Goal: Task Accomplishment & Management: Manage account settings

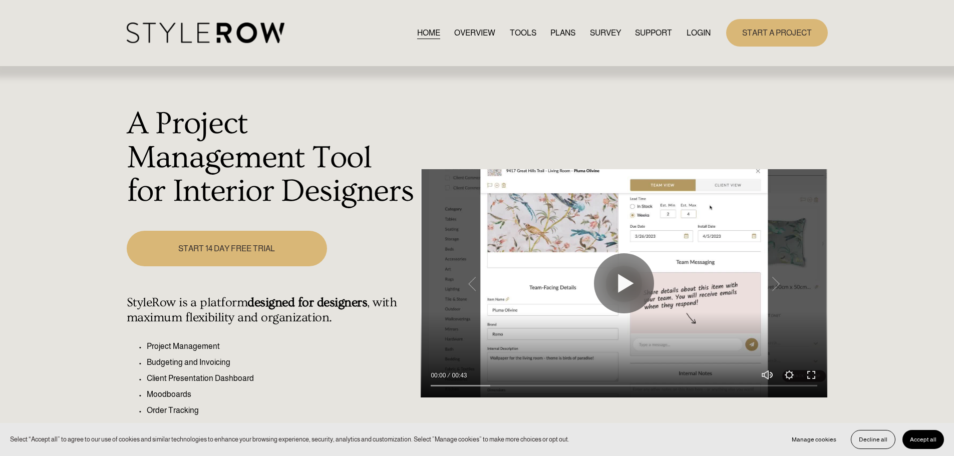
click at [695, 35] on link "LOGIN" at bounding box center [699, 33] width 24 height 14
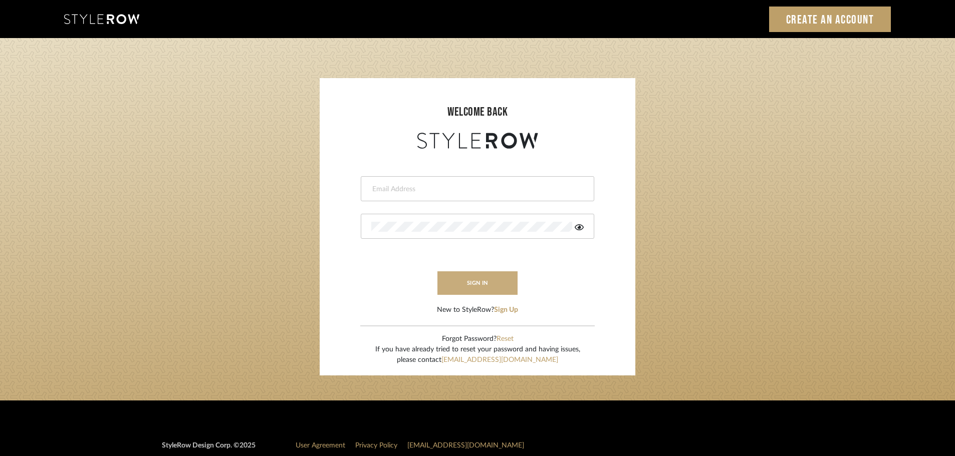
type input "carrie@tresbelleinteriors.com"
click at [492, 288] on button "sign in" at bounding box center [477, 284] width 80 height 24
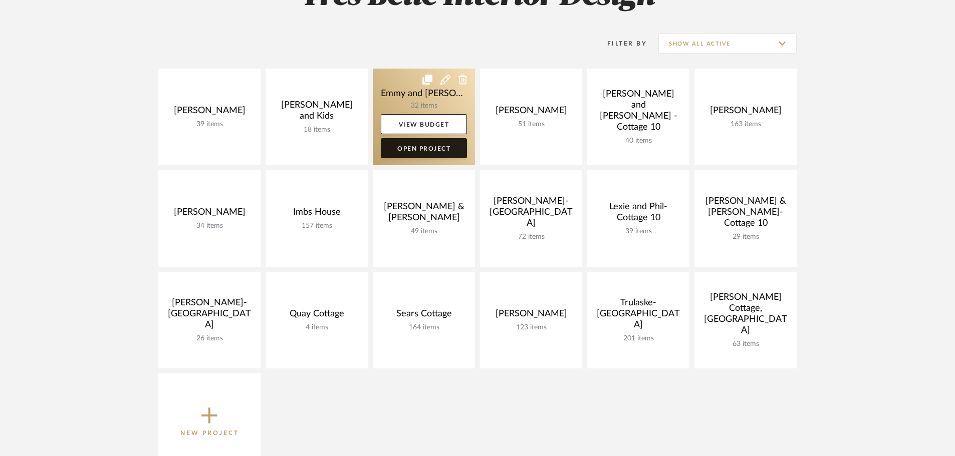
scroll to position [200, 0]
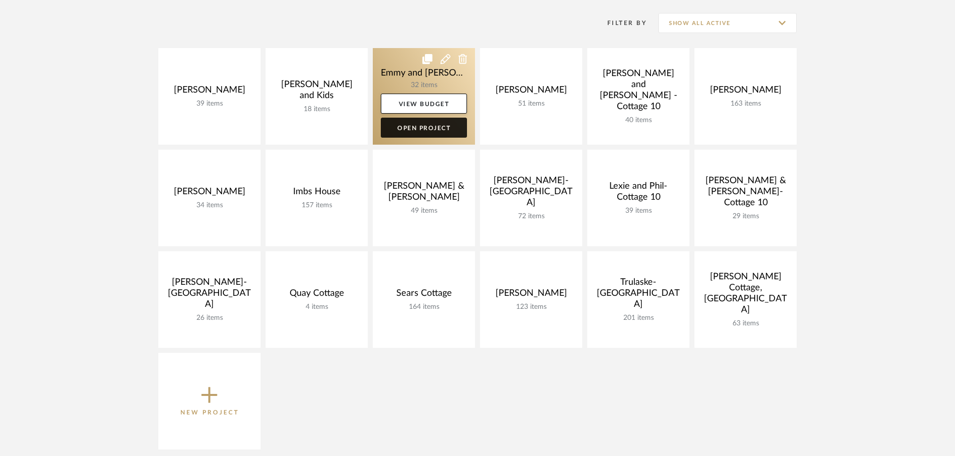
click at [443, 129] on link "Open Project" at bounding box center [424, 128] width 86 height 20
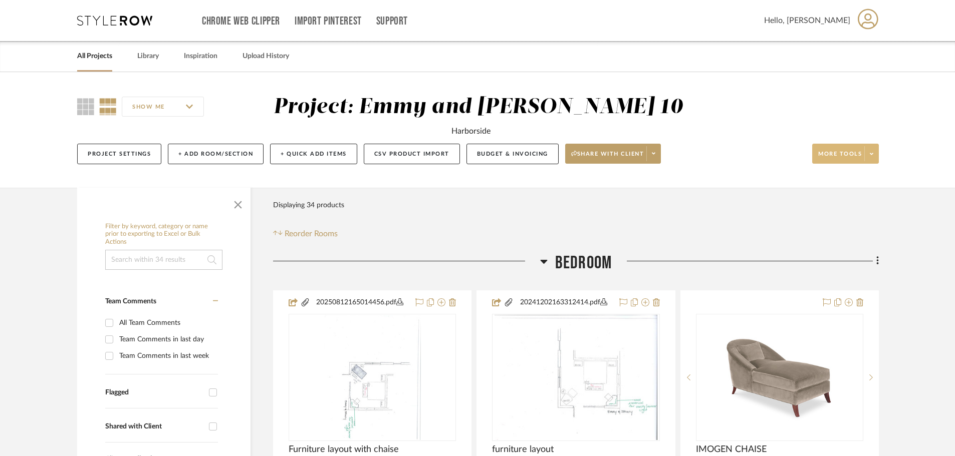
click at [845, 152] on span "More tools" at bounding box center [840, 157] width 44 height 15
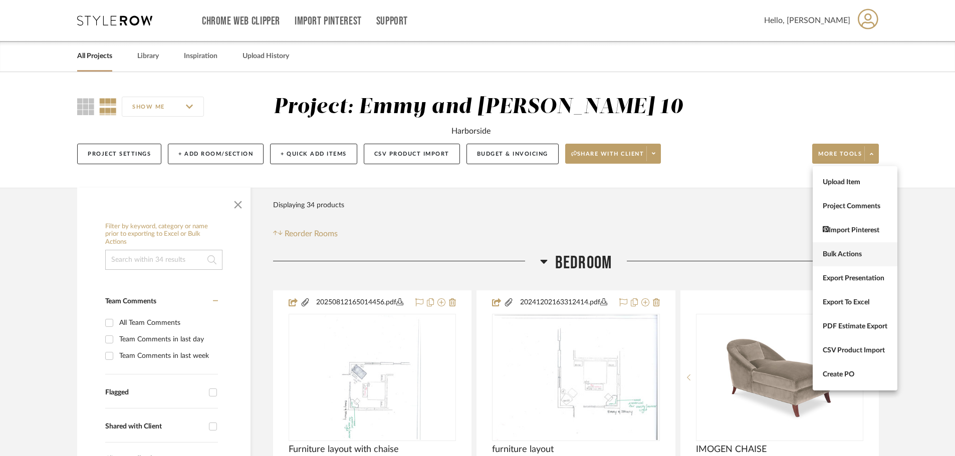
click at [855, 247] on button "Bulk Actions" at bounding box center [855, 254] width 85 height 24
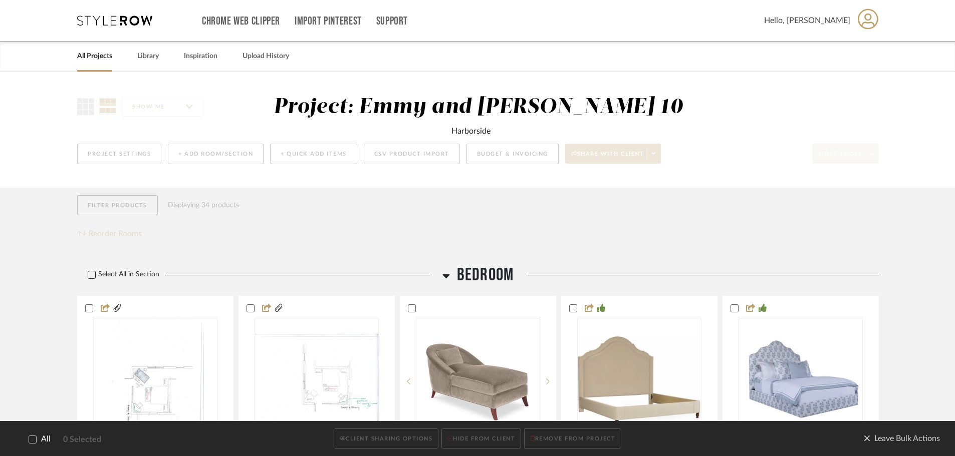
click at [93, 275] on icon at bounding box center [91, 275] width 7 height 7
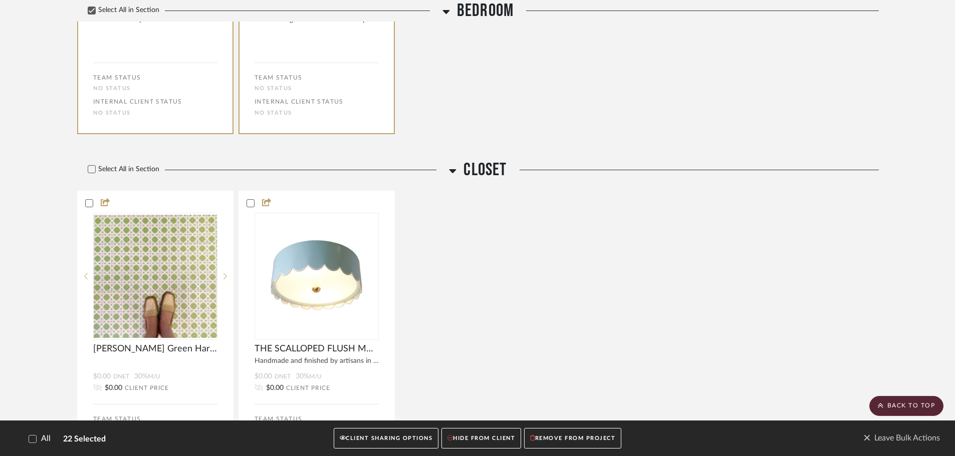
scroll to position [1607, 0]
click at [93, 164] on icon at bounding box center [91, 167] width 7 height 7
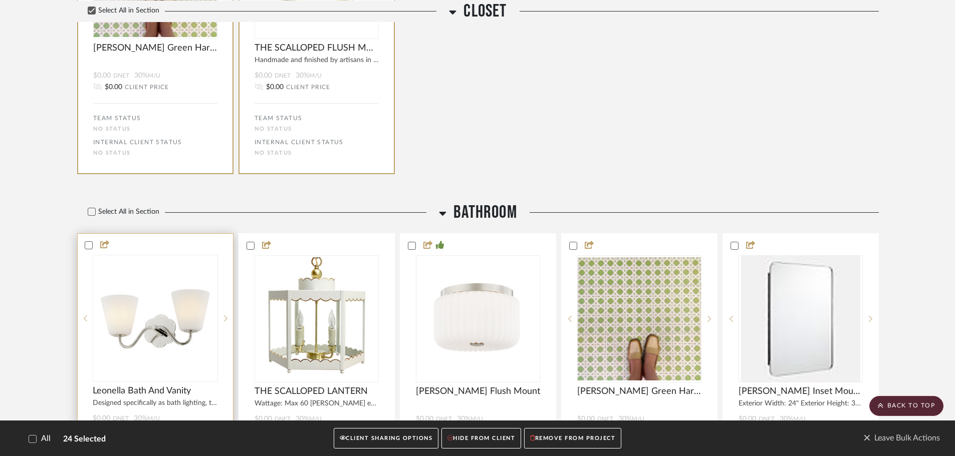
scroll to position [1908, 0]
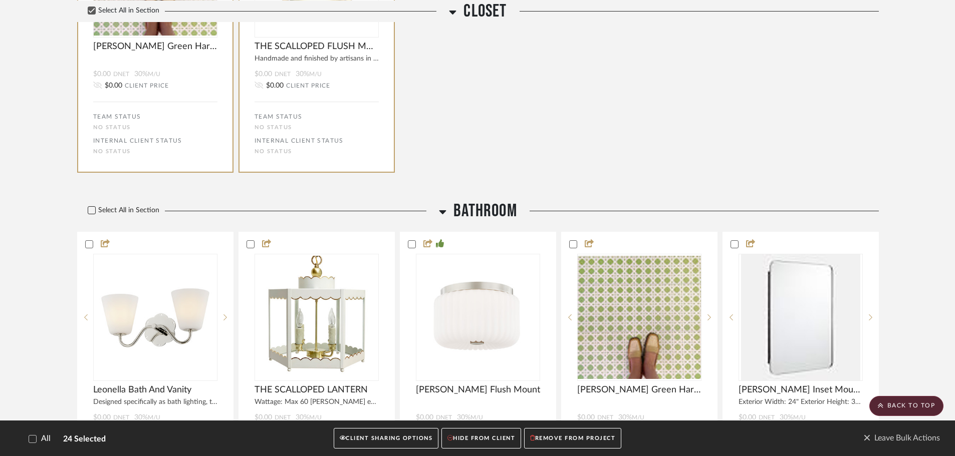
click at [88, 209] on icon at bounding box center [91, 210] width 7 height 7
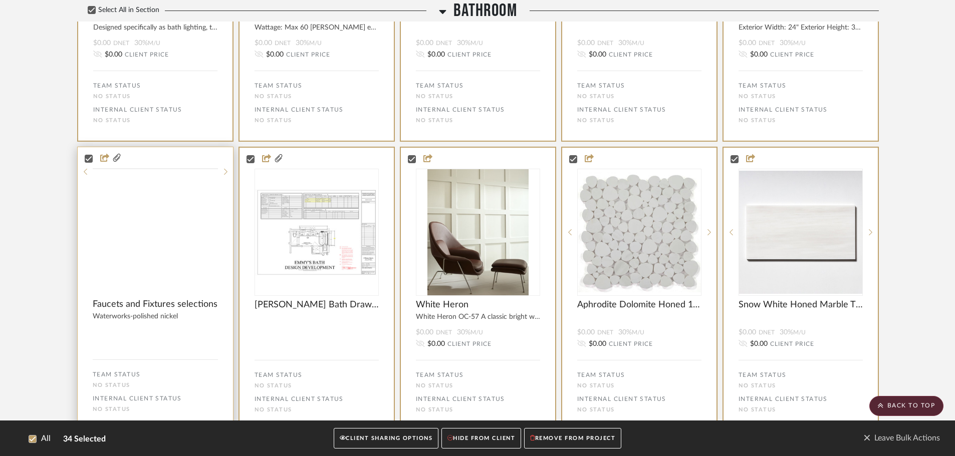
scroll to position [2326, 0]
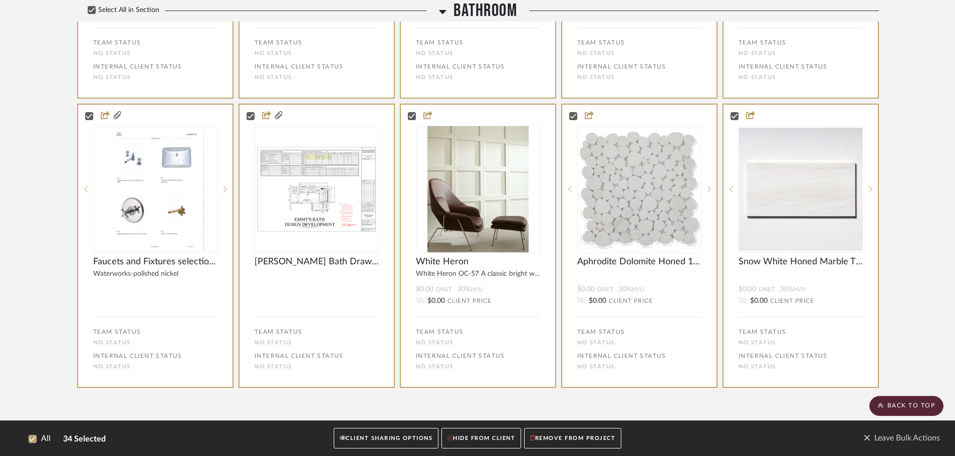
click at [403, 443] on button "CLIENT SHARING OPTIONS" at bounding box center [386, 438] width 105 height 21
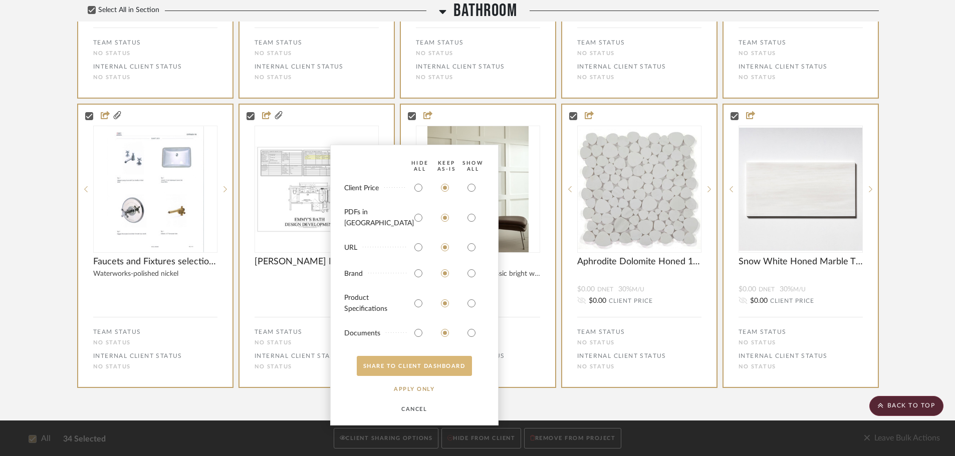
click at [409, 367] on button "SHARE TO CLIENT Dashboard" at bounding box center [414, 366] width 115 height 20
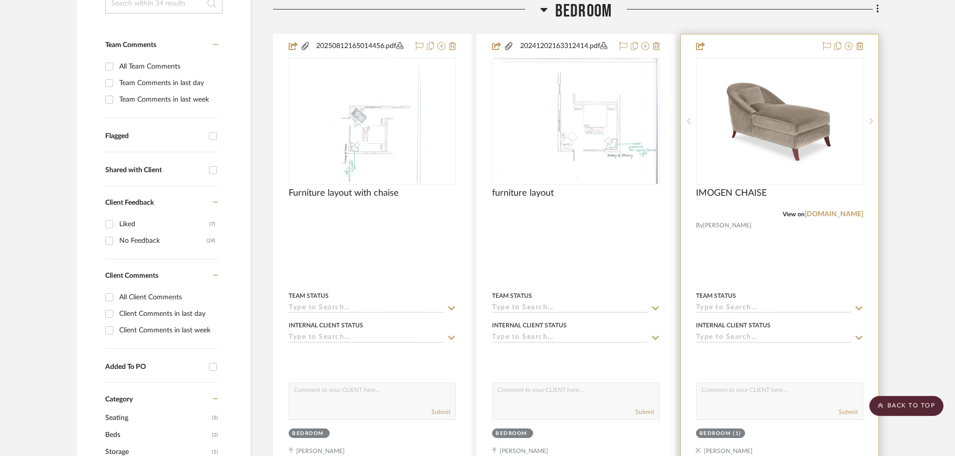
scroll to position [200, 0]
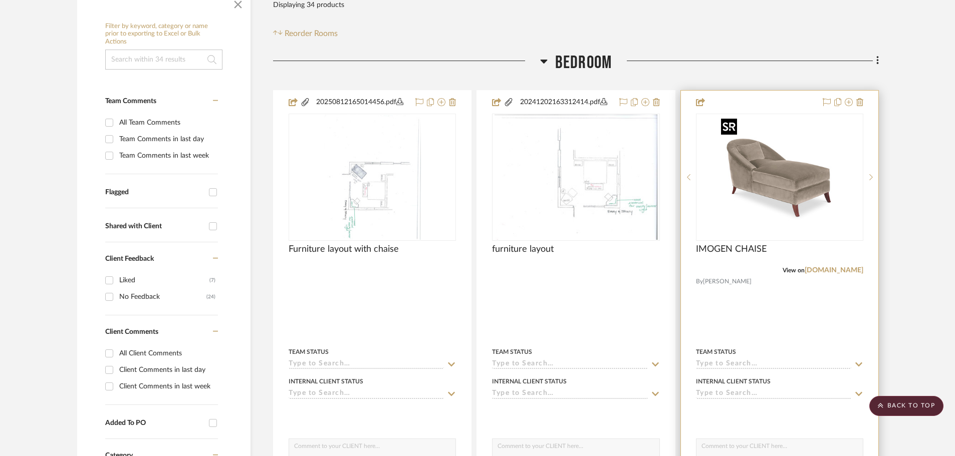
click at [830, 126] on img "0" at bounding box center [779, 177] width 125 height 125
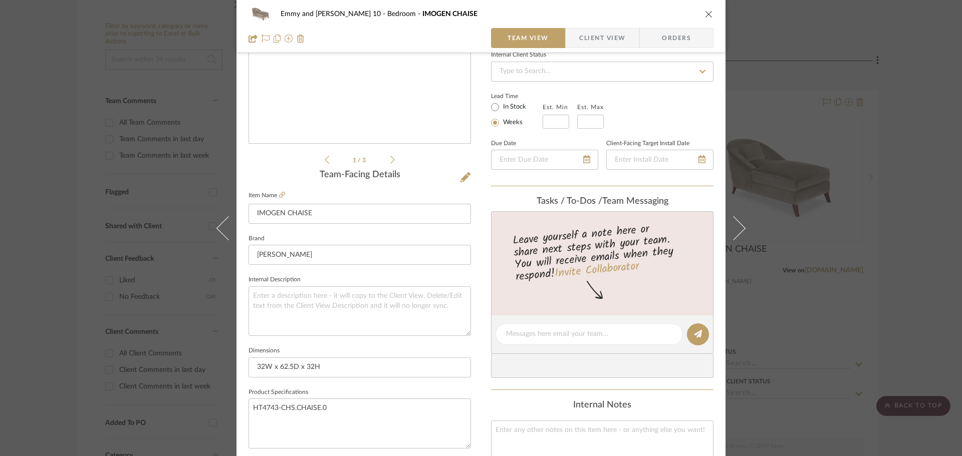
scroll to position [150, 0]
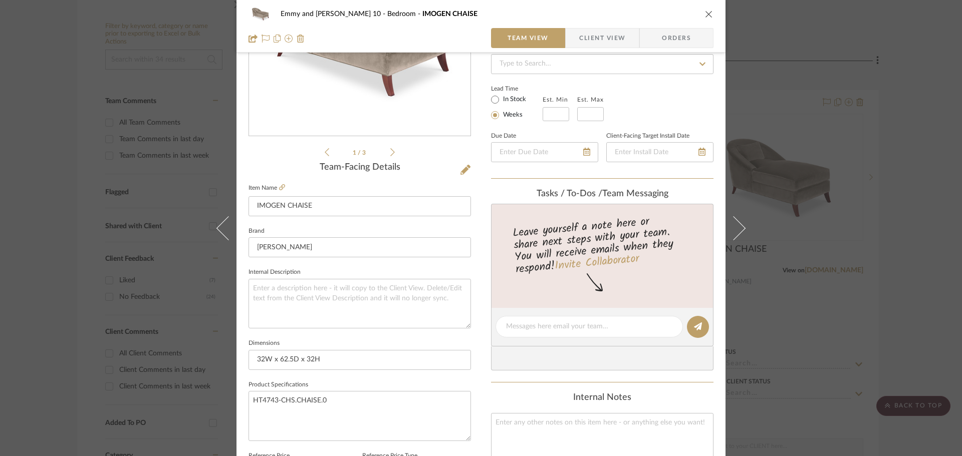
click at [878, 197] on div "Emmy and Johnny-Cottage 10 Bedroom IMOGEN CHAISE Team View Client View Orders 1…" at bounding box center [481, 228] width 962 height 456
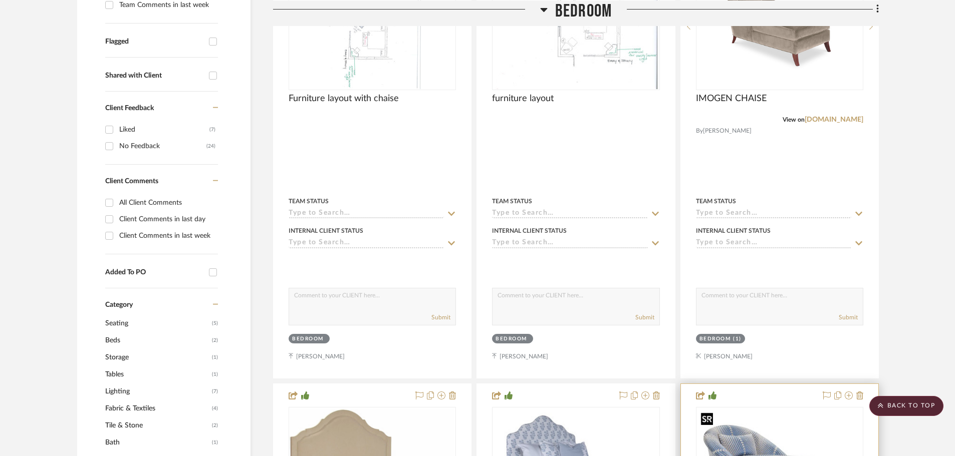
scroll to position [501, 0]
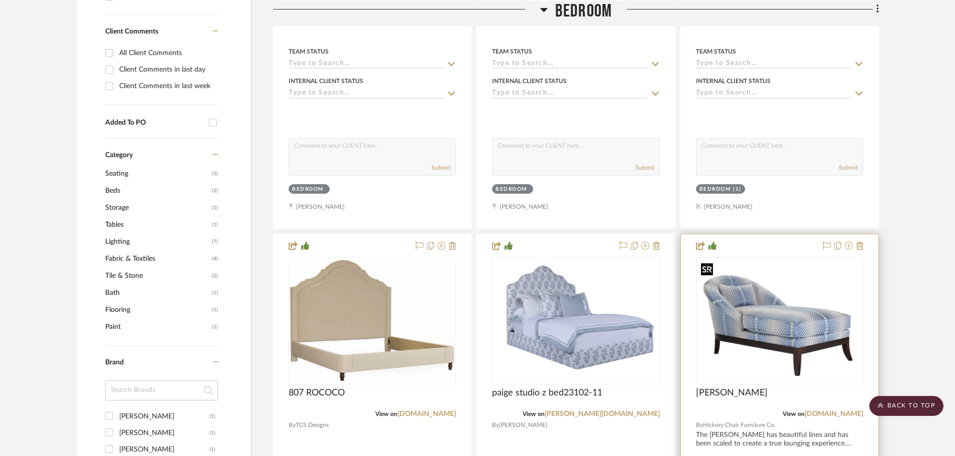
click at [793, 280] on img "0" at bounding box center [779, 321] width 165 height 124
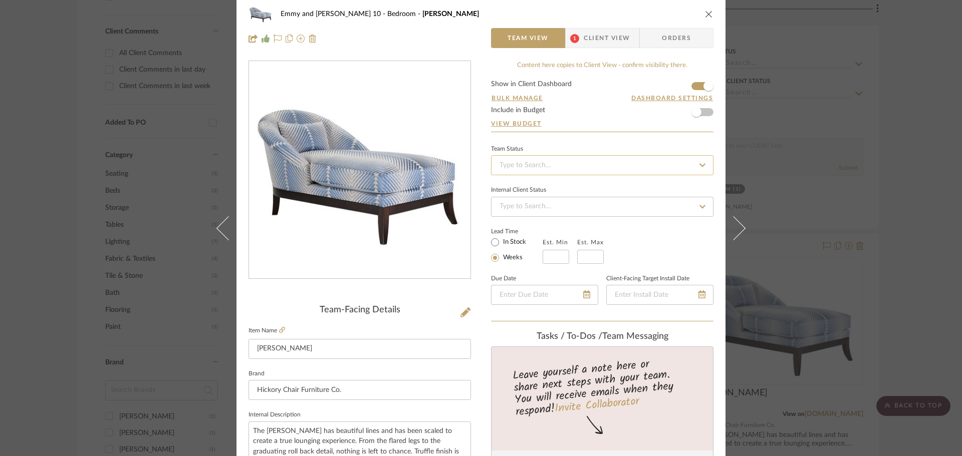
scroll to position [0, 0]
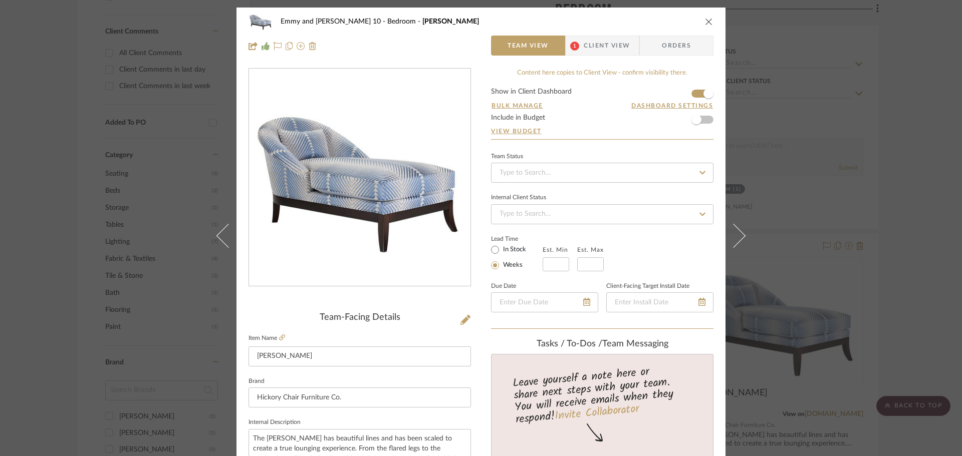
click at [708, 19] on icon "close" at bounding box center [709, 22] width 8 height 8
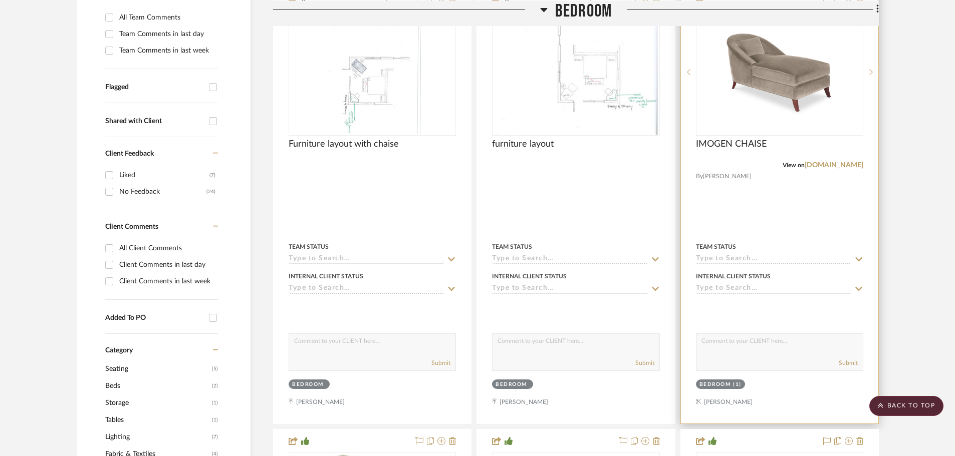
scroll to position [251, 0]
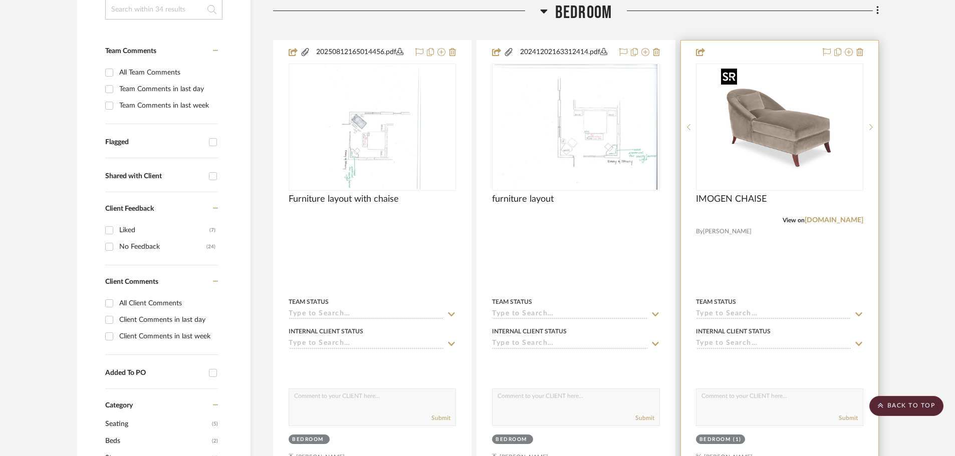
click at [826, 79] on img "0" at bounding box center [779, 127] width 125 height 125
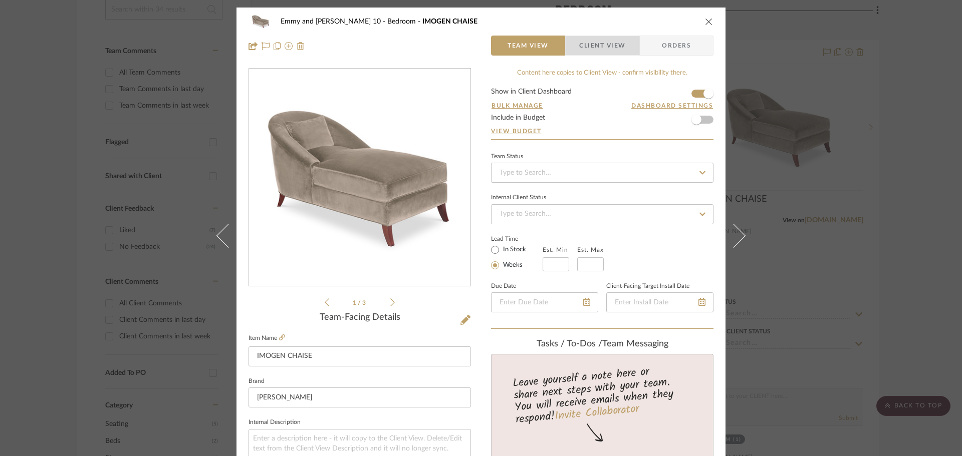
click at [601, 45] on span "Client View" at bounding box center [602, 46] width 46 height 20
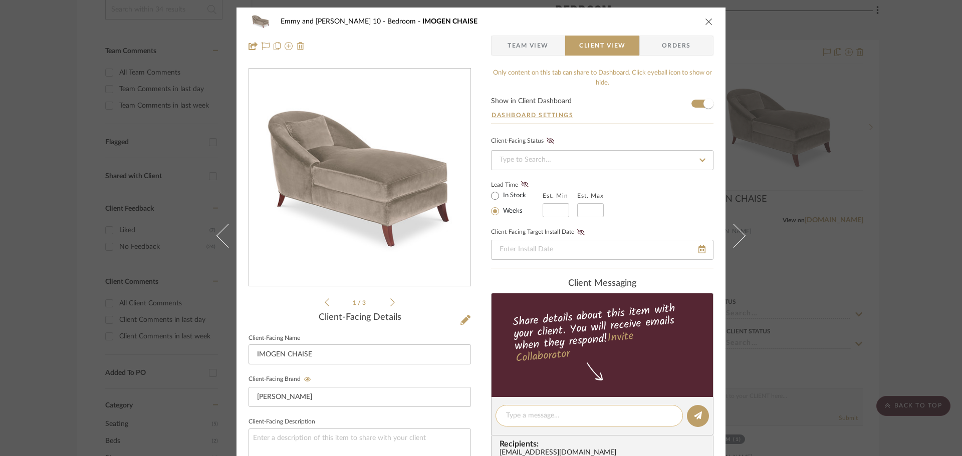
click at [540, 413] on textarea at bounding box center [589, 416] width 166 height 11
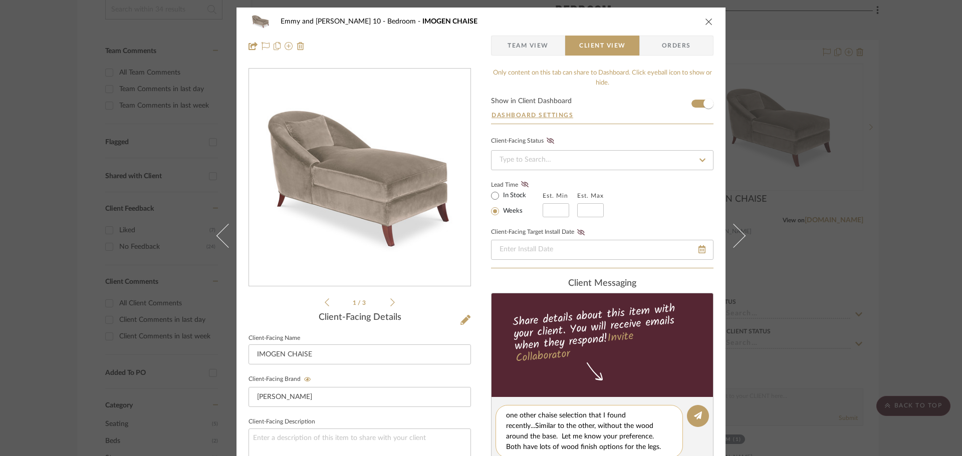
click at [506, 414] on textarea "one other chaise selection that I found recently...Similar to the other, withou…" at bounding box center [589, 432] width 166 height 42
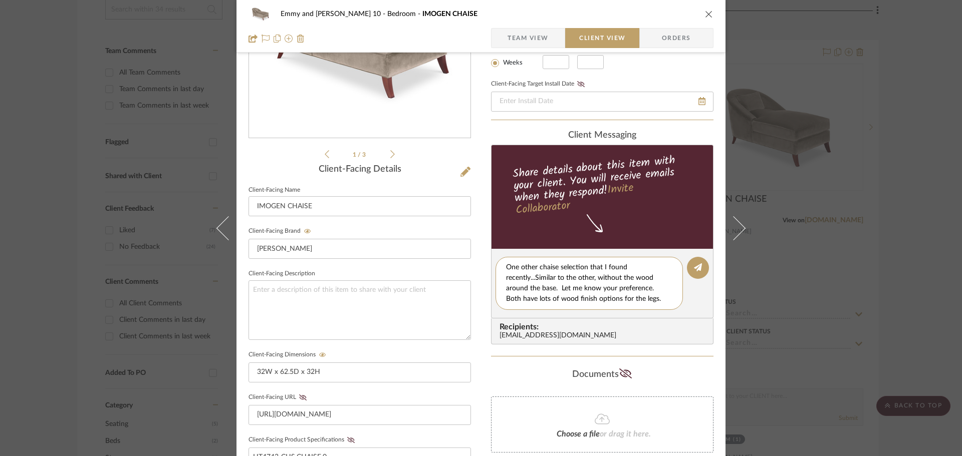
scroll to position [200, 0]
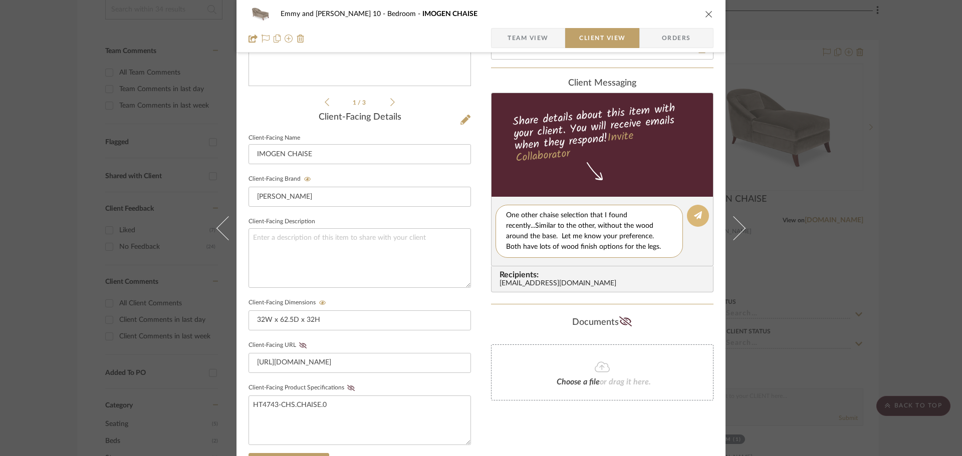
type textarea "One other chaise selection that I found recently...Similar to the other, withou…"
click at [694, 213] on icon at bounding box center [698, 215] width 8 height 8
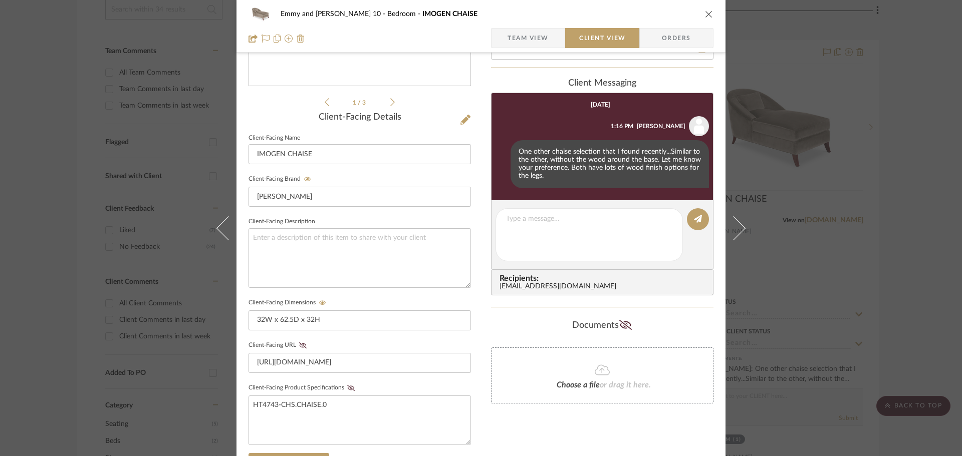
click at [705, 10] on button "close" at bounding box center [708, 14] width 9 height 9
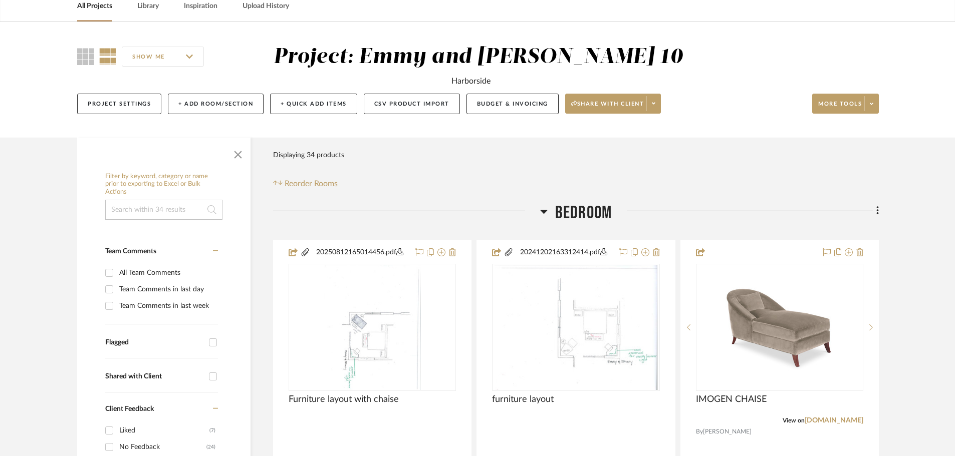
scroll to position [0, 0]
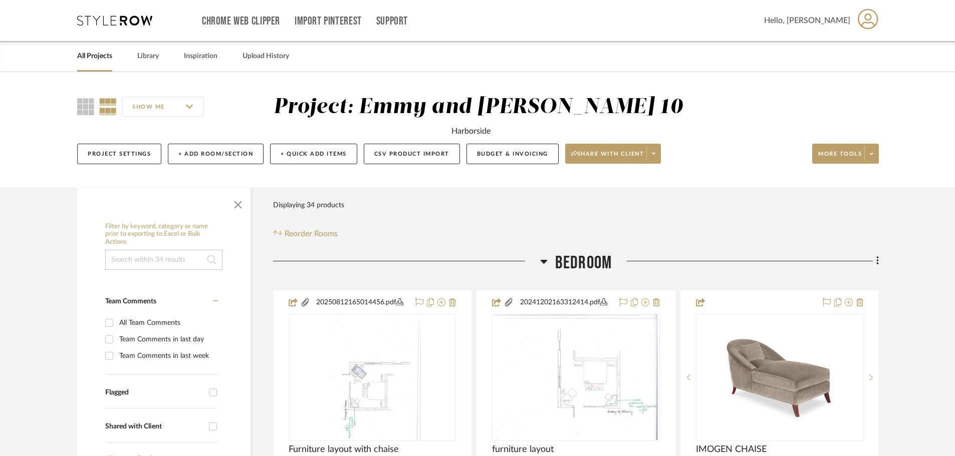
click at [96, 52] on link "All Projects" at bounding box center [94, 57] width 35 height 14
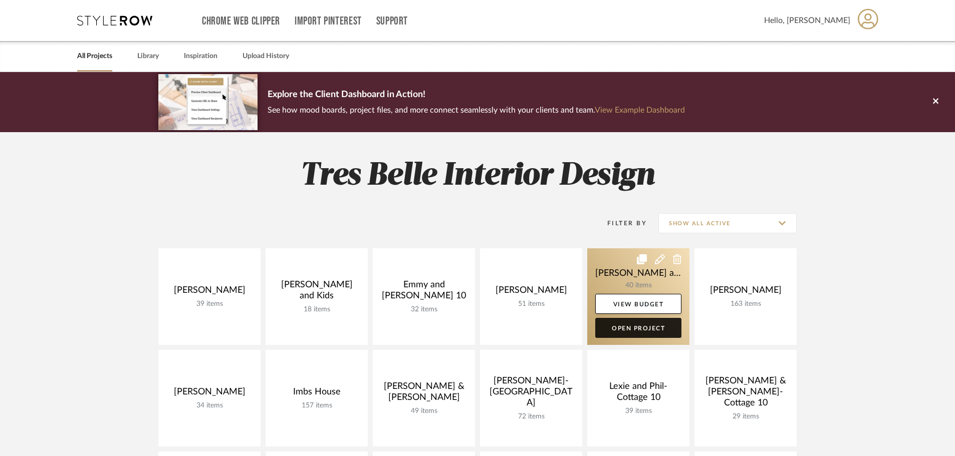
click at [641, 328] on link "Open Project" at bounding box center [638, 328] width 86 height 20
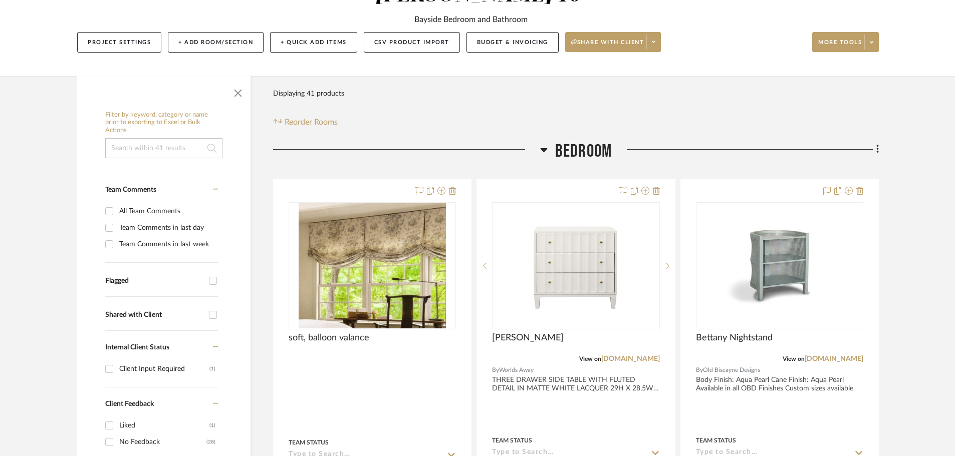
scroll to position [150, 0]
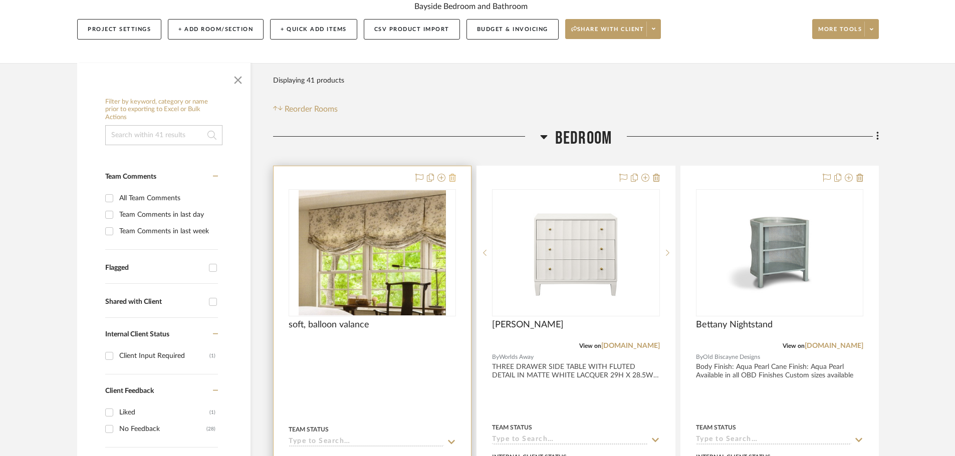
click at [450, 174] on icon at bounding box center [452, 178] width 7 height 8
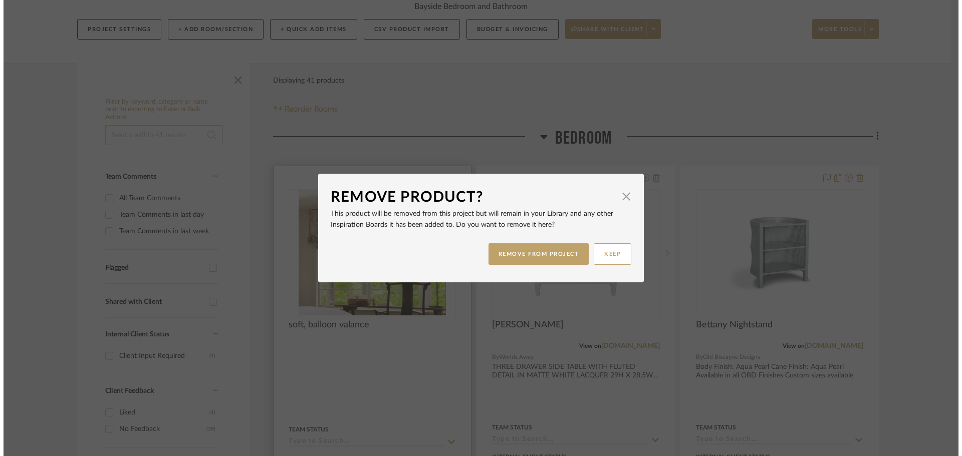
scroll to position [0, 0]
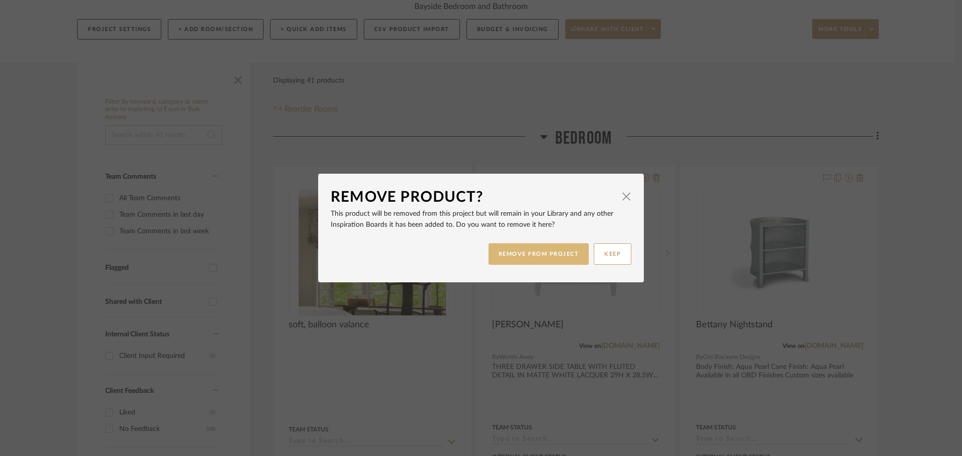
click at [526, 257] on button "REMOVE FROM PROJECT" at bounding box center [538, 254] width 101 height 22
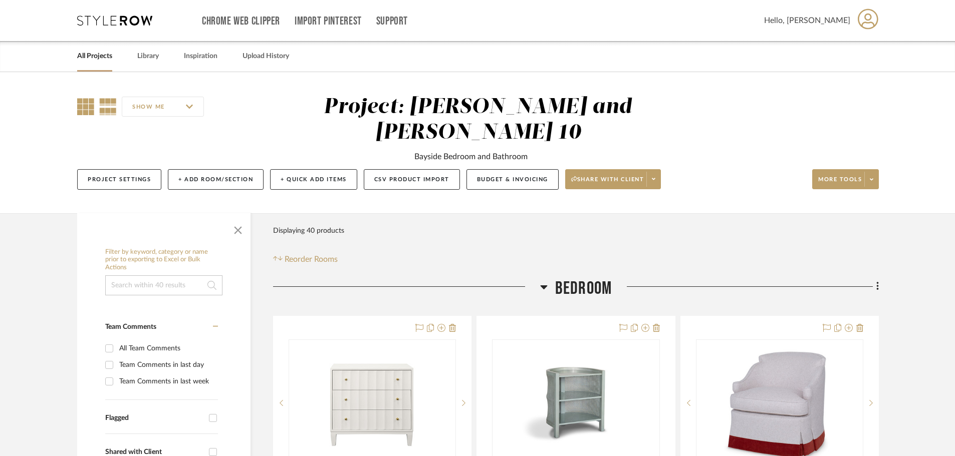
click at [78, 106] on icon at bounding box center [85, 106] width 17 height 17
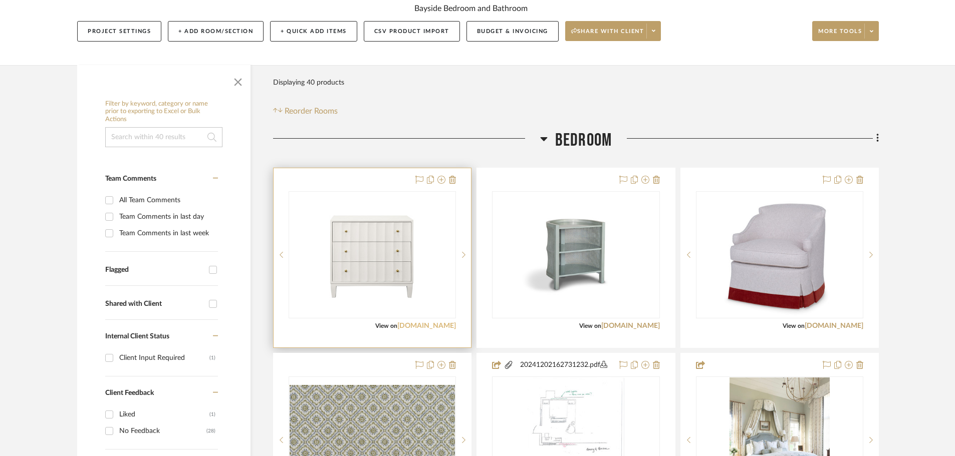
scroll to position [150, 0]
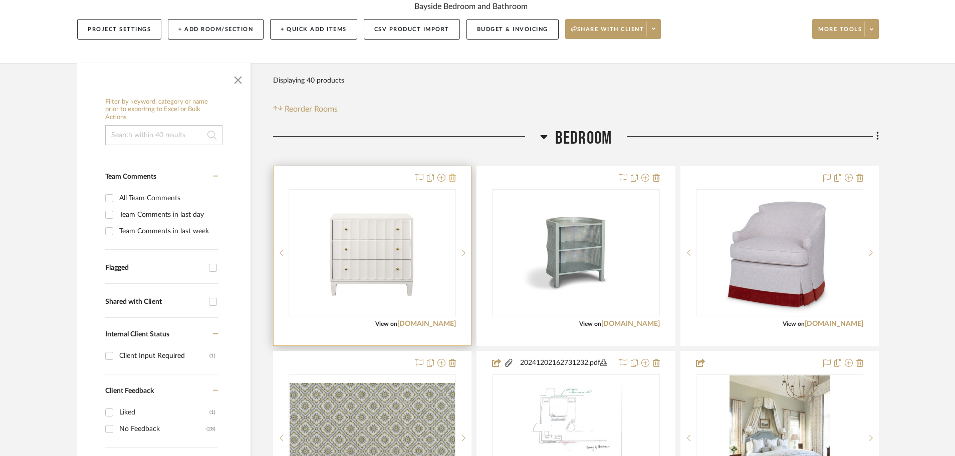
click at [450, 174] on icon at bounding box center [452, 178] width 7 height 8
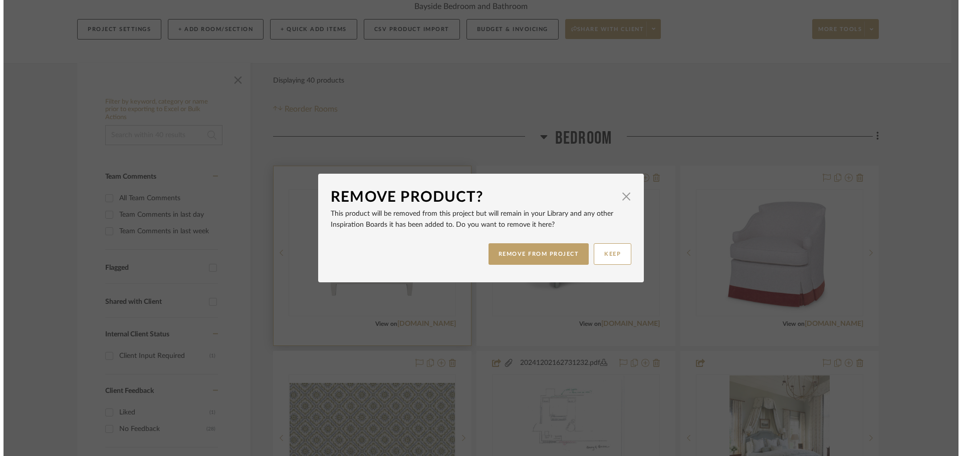
scroll to position [0, 0]
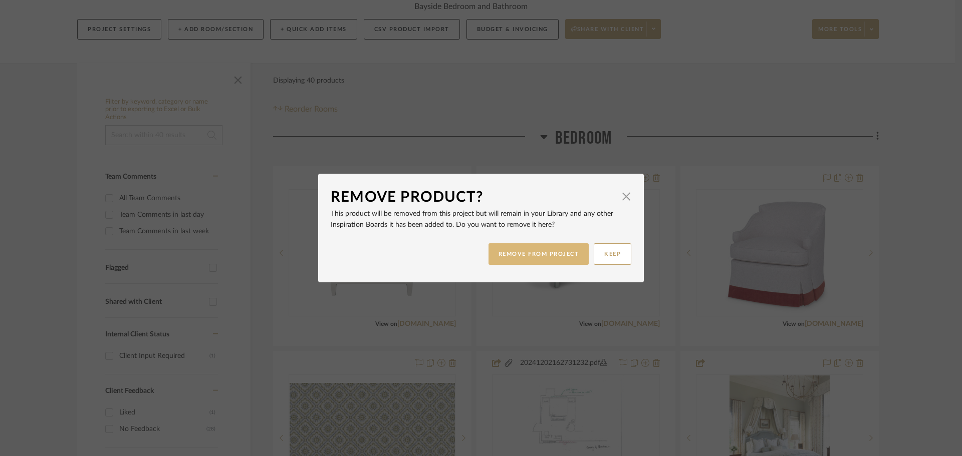
click at [531, 253] on button "REMOVE FROM PROJECT" at bounding box center [538, 254] width 101 height 22
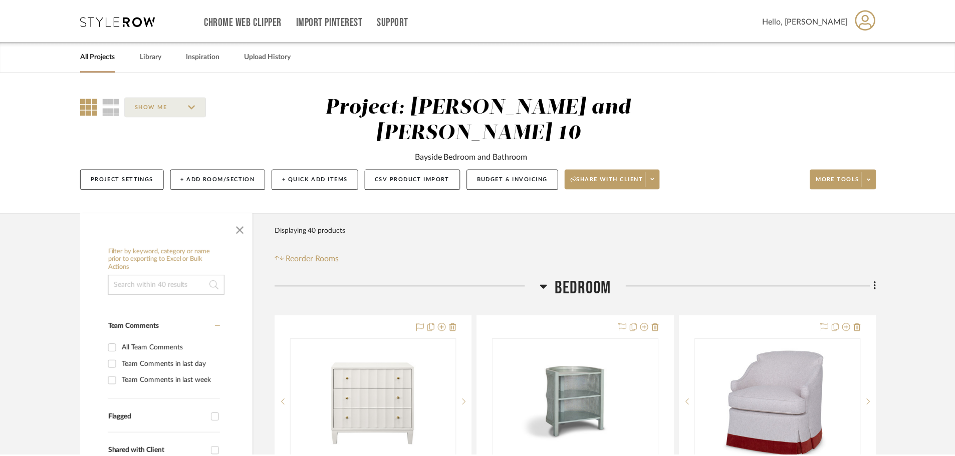
scroll to position [150, 0]
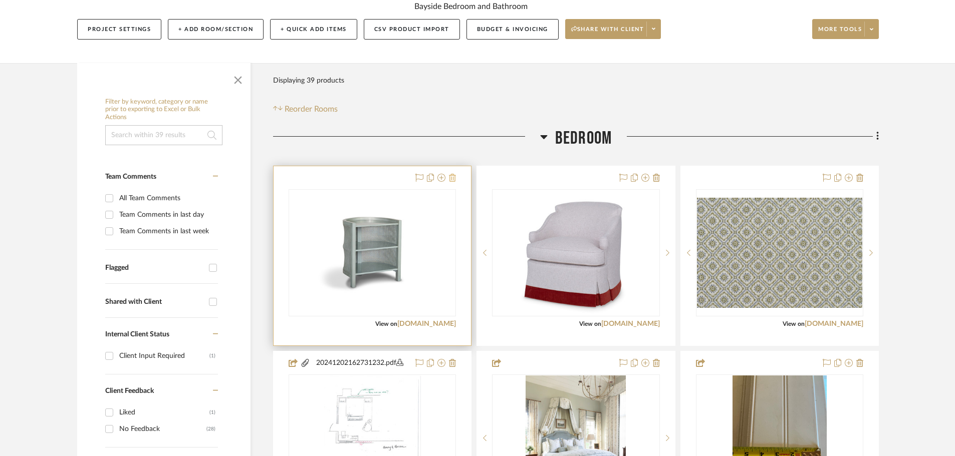
click at [453, 174] on icon at bounding box center [452, 178] width 7 height 8
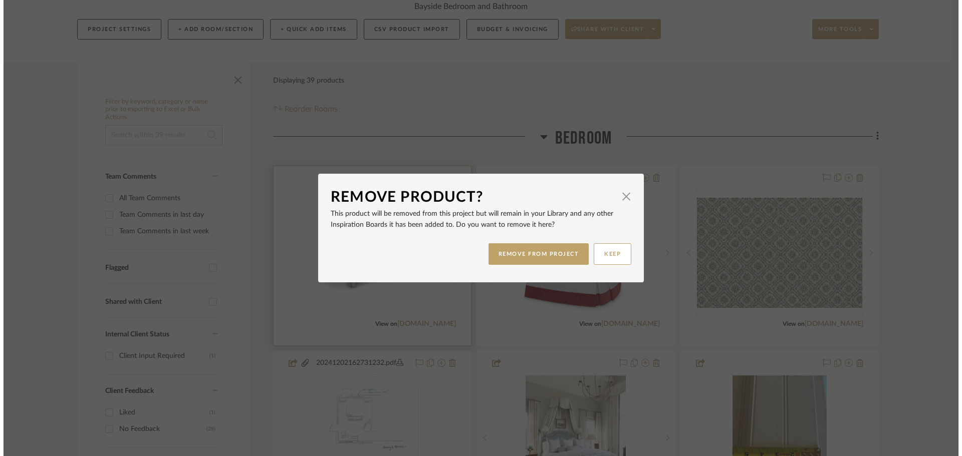
scroll to position [0, 0]
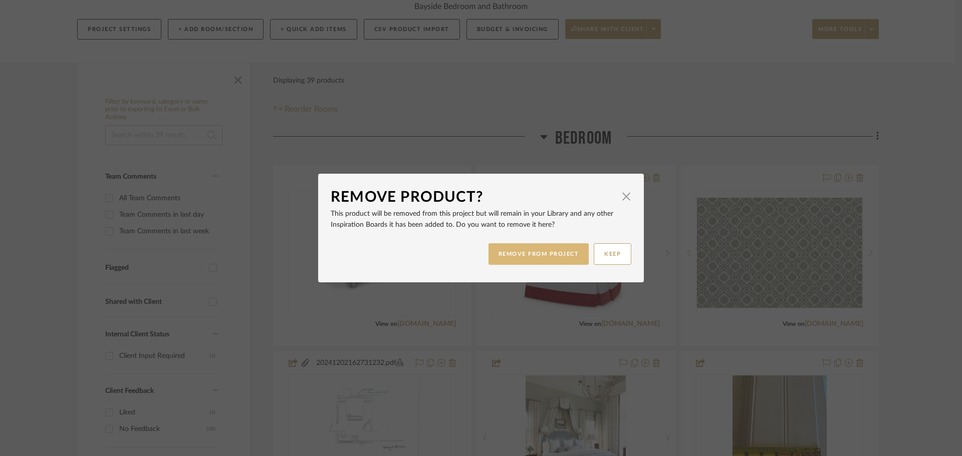
click at [526, 255] on button "REMOVE FROM PROJECT" at bounding box center [538, 254] width 101 height 22
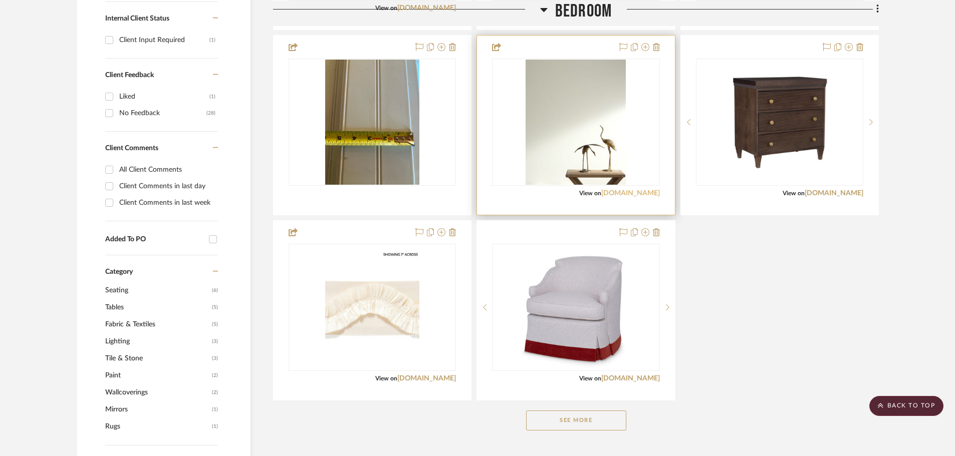
scroll to position [567, 0]
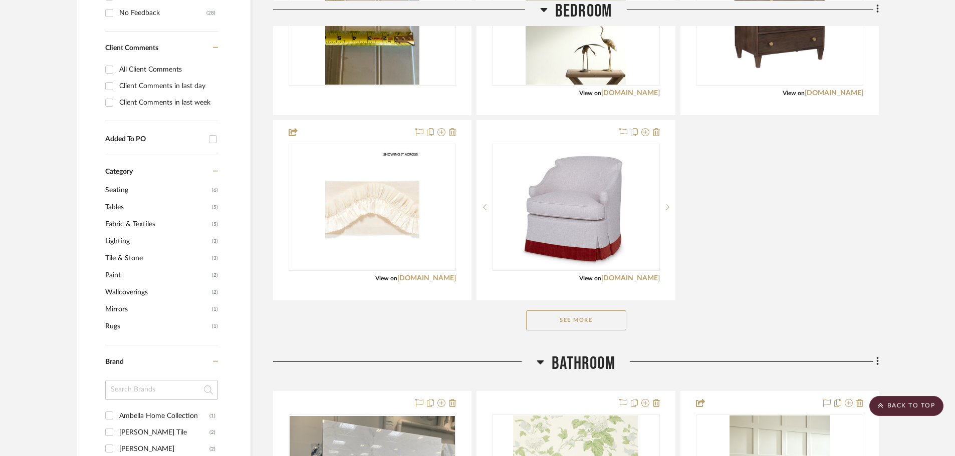
click at [579, 311] on button "See More" at bounding box center [576, 321] width 100 height 20
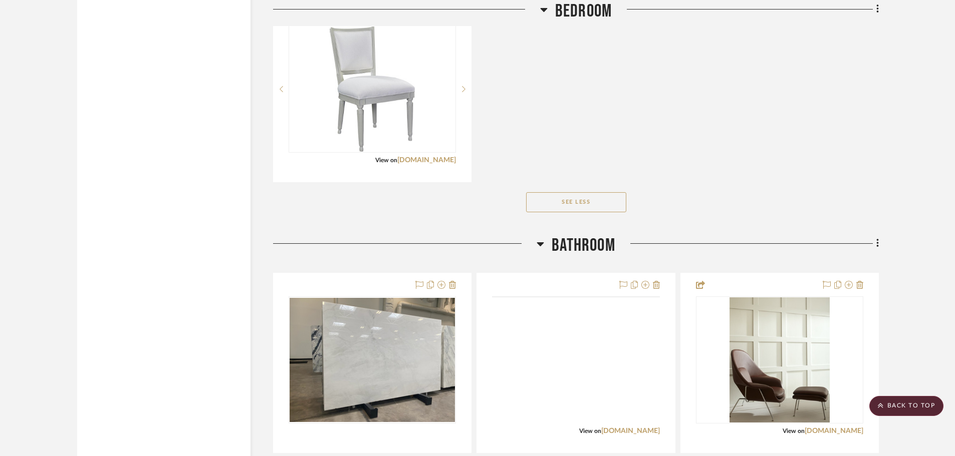
scroll to position [1806, 0]
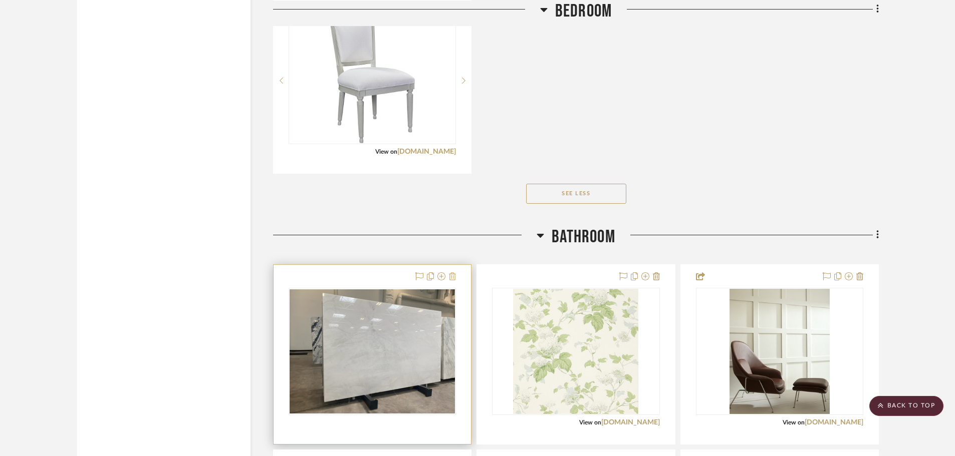
click at [452, 273] on icon at bounding box center [452, 277] width 7 height 8
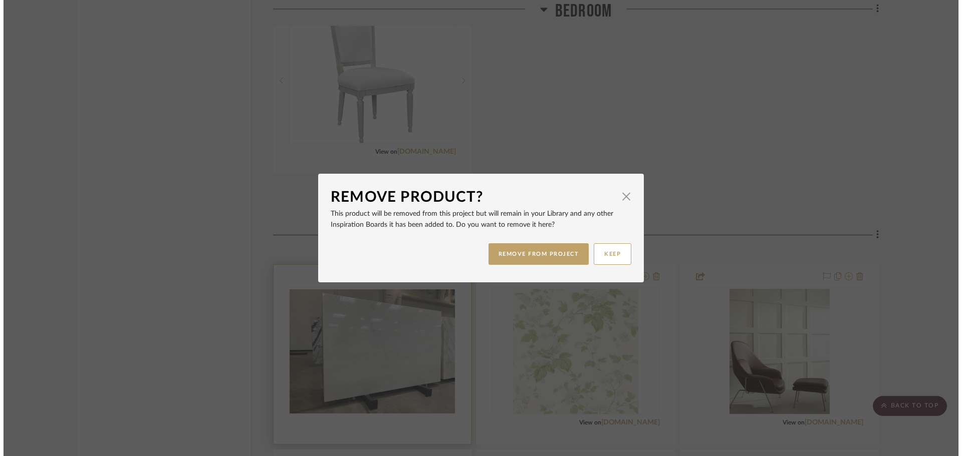
scroll to position [0, 0]
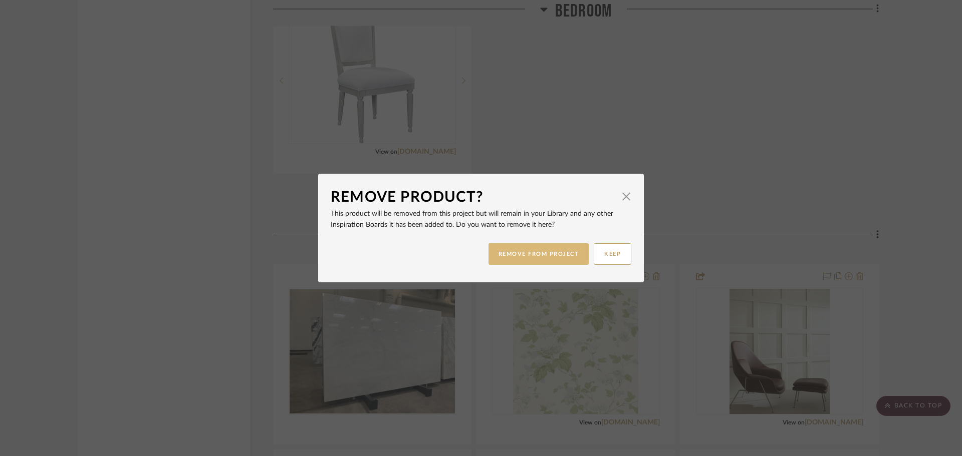
click at [559, 254] on button "REMOVE FROM PROJECT" at bounding box center [538, 254] width 101 height 22
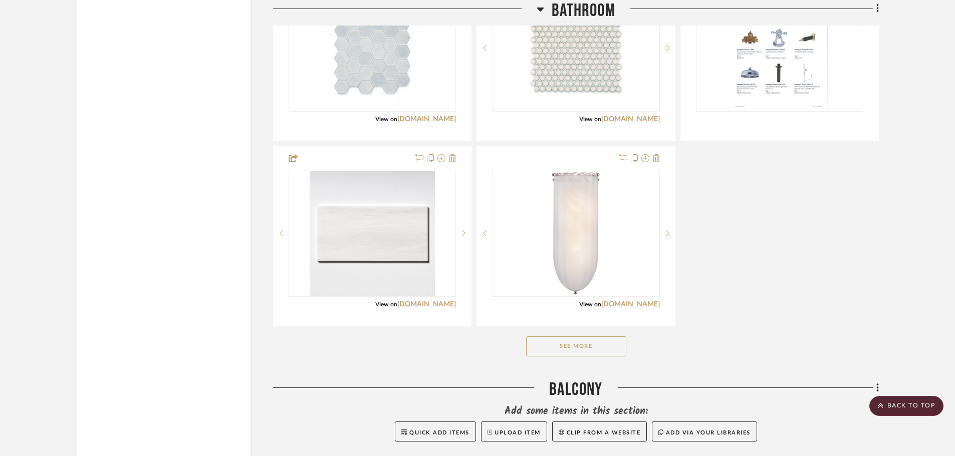
scroll to position [2307, 0]
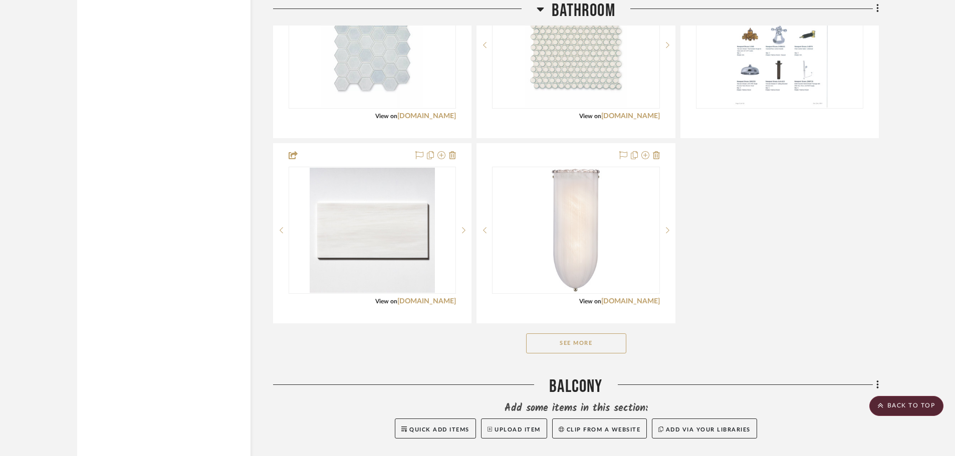
click at [584, 334] on button "See More" at bounding box center [576, 344] width 100 height 20
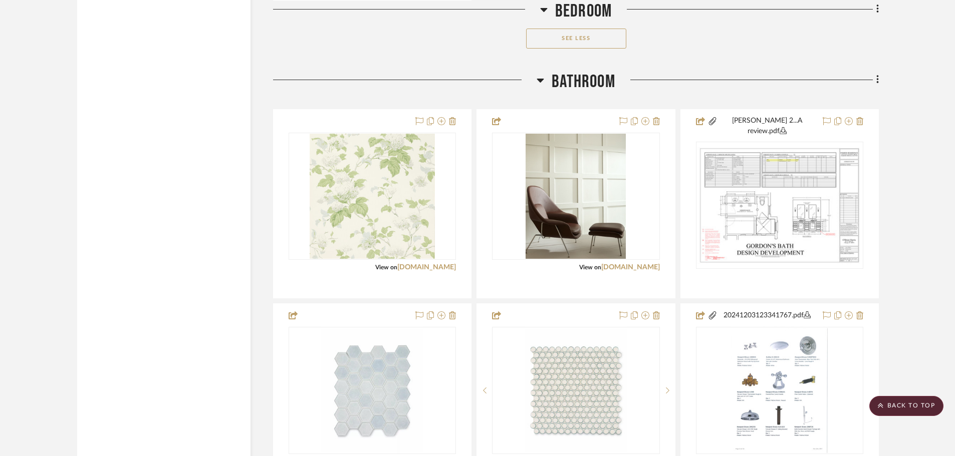
scroll to position [1930, 0]
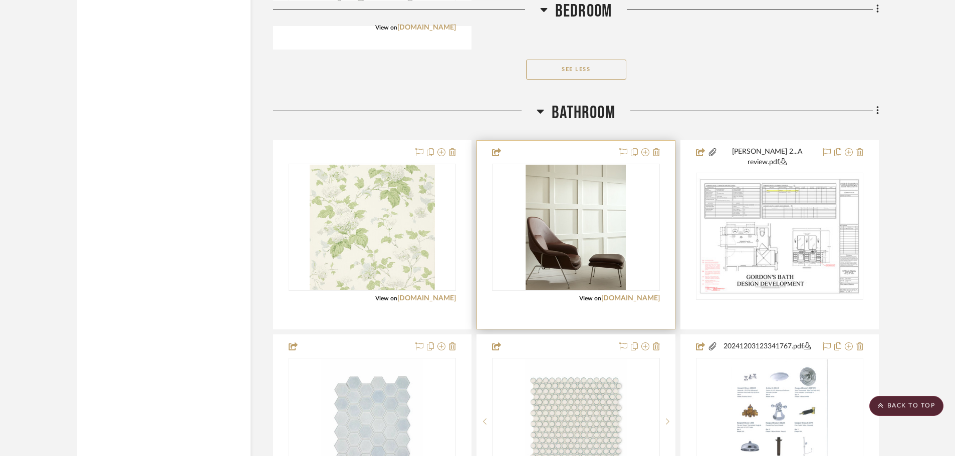
click at [632, 211] on div "0" at bounding box center [575, 227] width 166 height 126
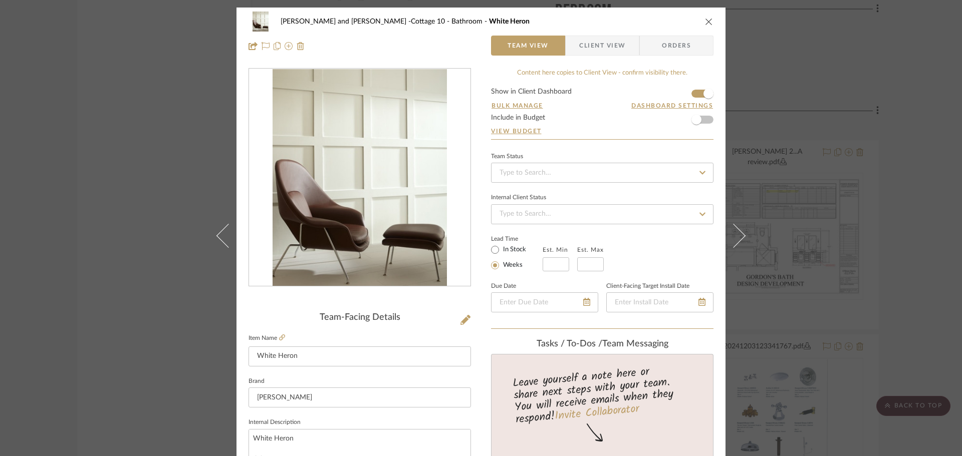
click at [706, 18] on icon "close" at bounding box center [709, 22] width 8 height 8
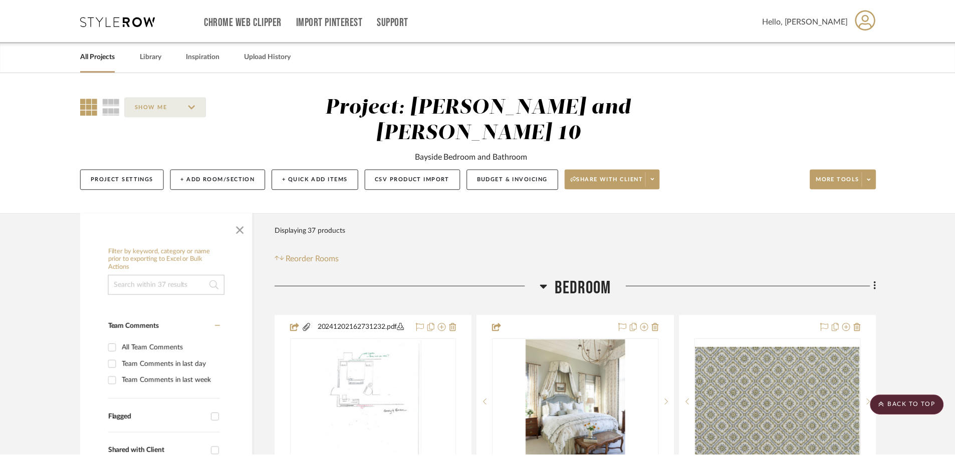
scroll to position [1930, 0]
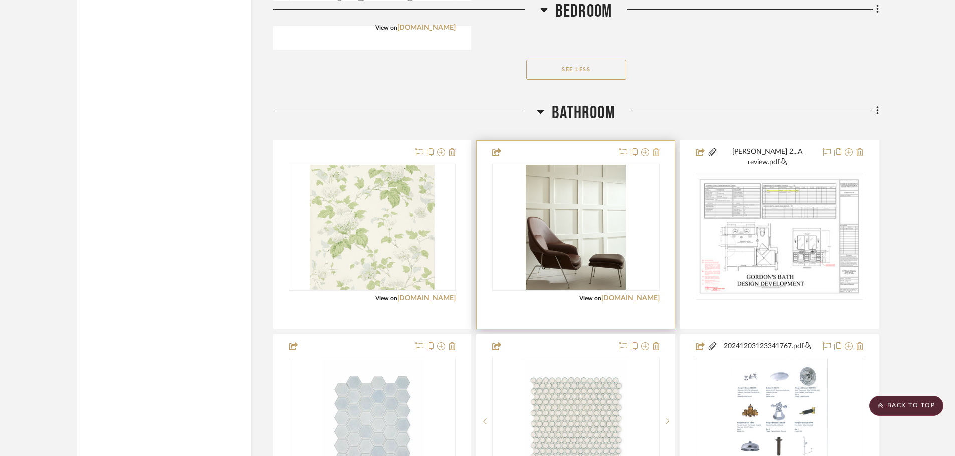
click at [657, 148] on icon at bounding box center [656, 152] width 7 height 8
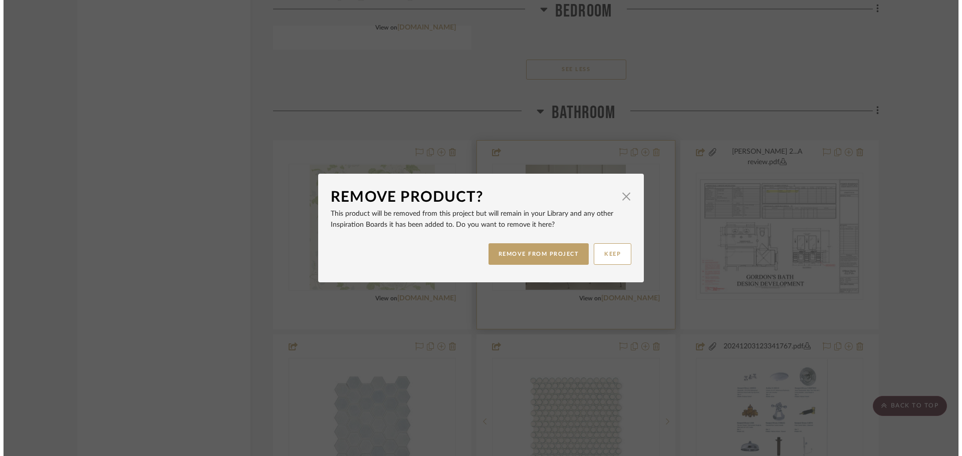
scroll to position [0, 0]
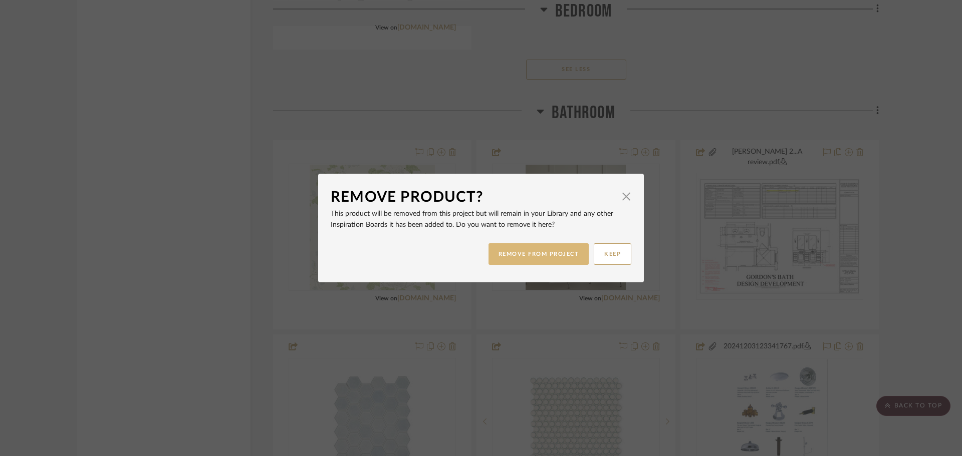
click at [543, 254] on button "REMOVE FROM PROJECT" at bounding box center [538, 254] width 101 height 22
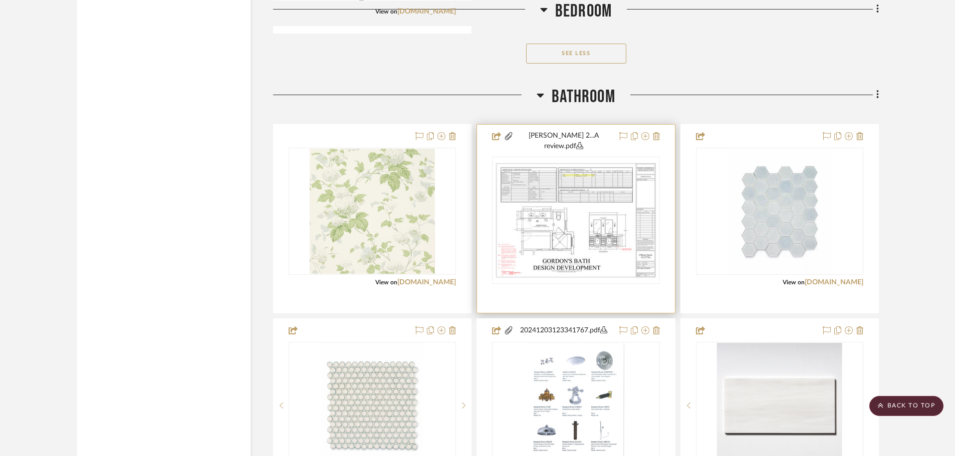
scroll to position [1930, 0]
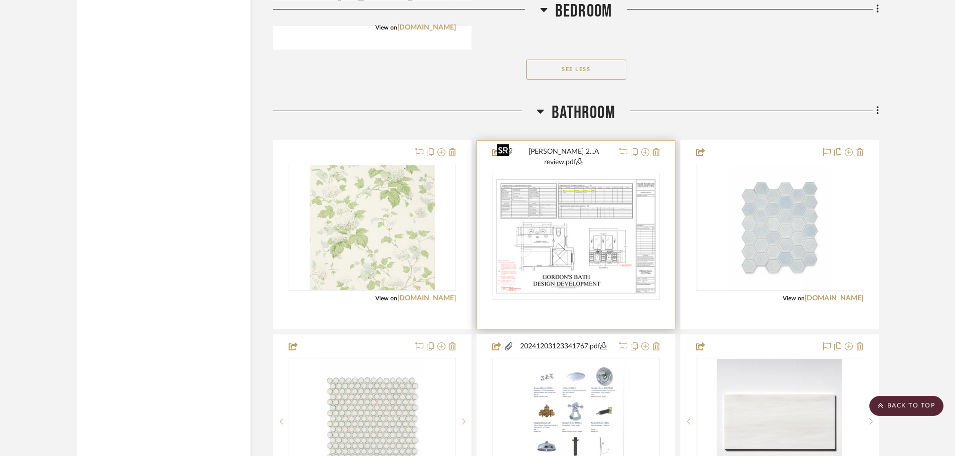
click at [587, 206] on img "0" at bounding box center [575, 236] width 165 height 124
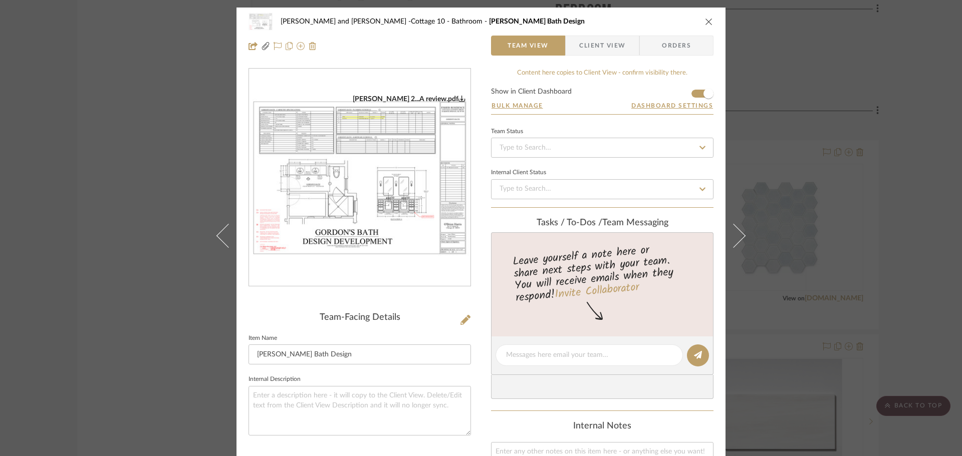
click at [397, 182] on img "0" at bounding box center [359, 178] width 221 height 166
click at [705, 21] on icon "close" at bounding box center [709, 22] width 8 height 8
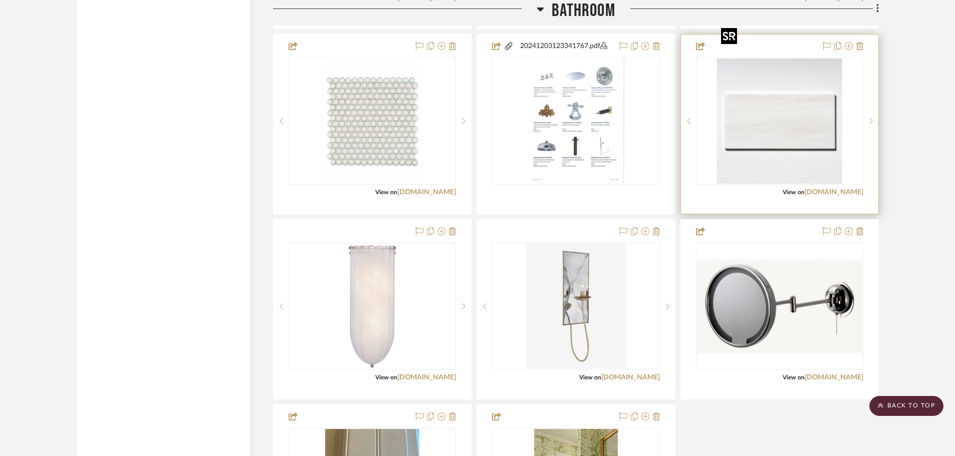
scroll to position [2381, 0]
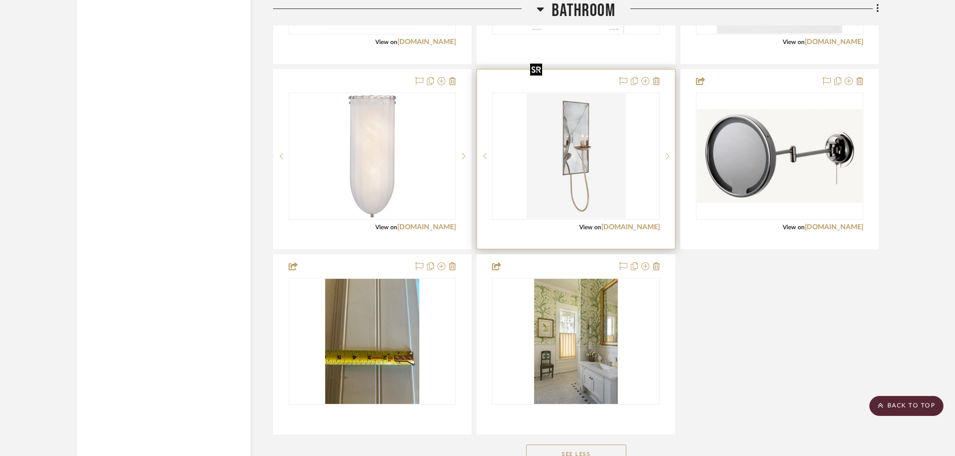
click at [614, 143] on img "0" at bounding box center [576, 156] width 100 height 125
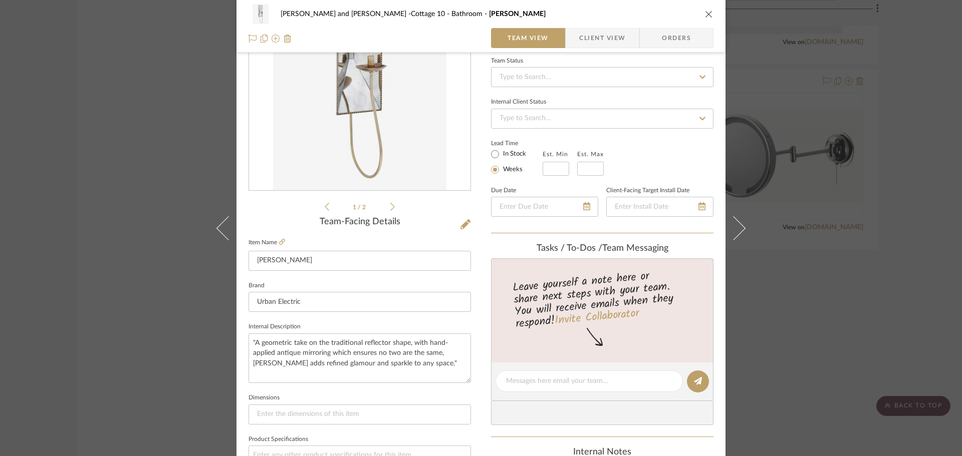
scroll to position [50, 0]
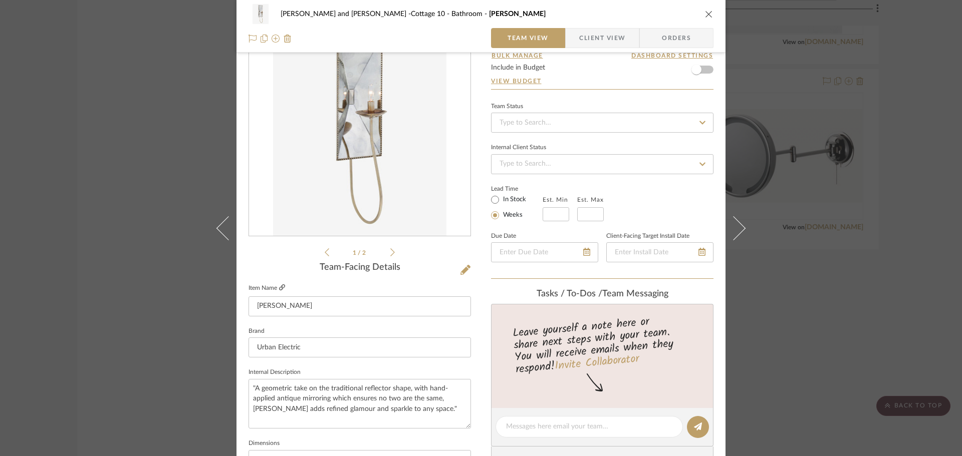
click at [279, 289] on icon at bounding box center [282, 288] width 6 height 6
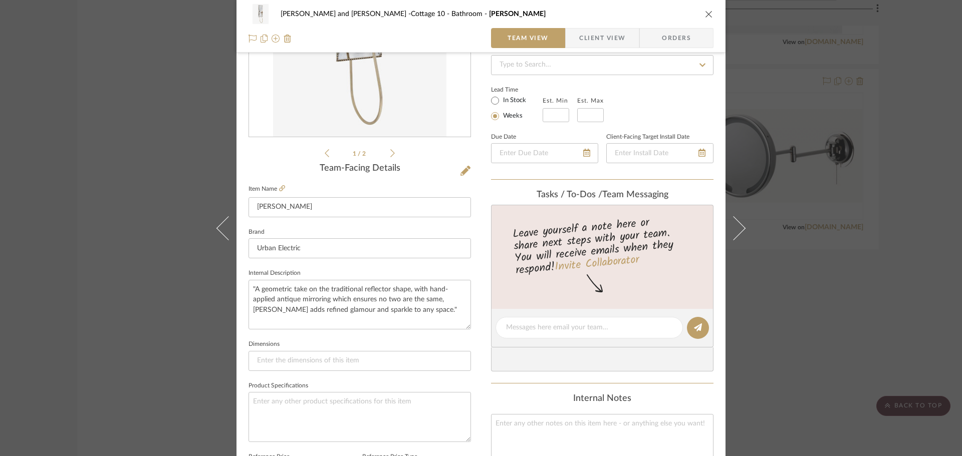
scroll to position [150, 0]
click at [270, 362] on input at bounding box center [359, 360] width 222 height 20
paste input "Width 7in Height 25.5in Depth 8.5in"
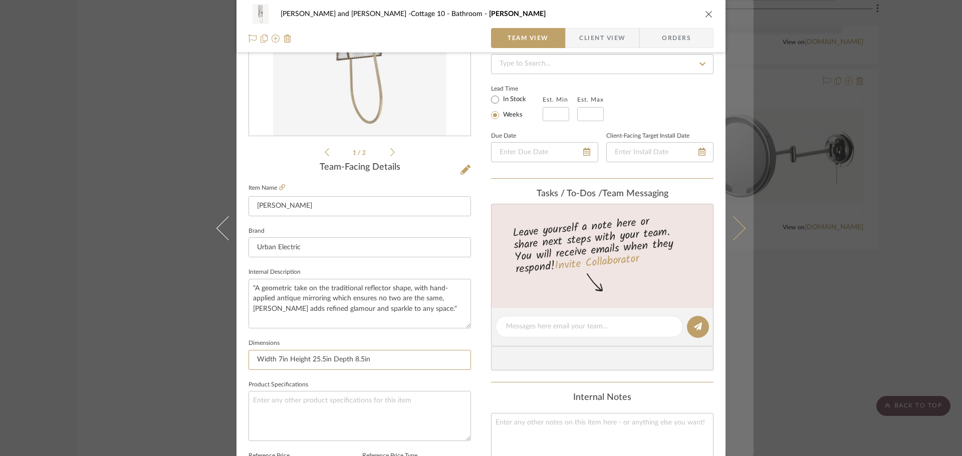
type input "Width 7in Height 25.5in Depth 8.5in"
click at [732, 231] on icon at bounding box center [733, 228] width 24 height 24
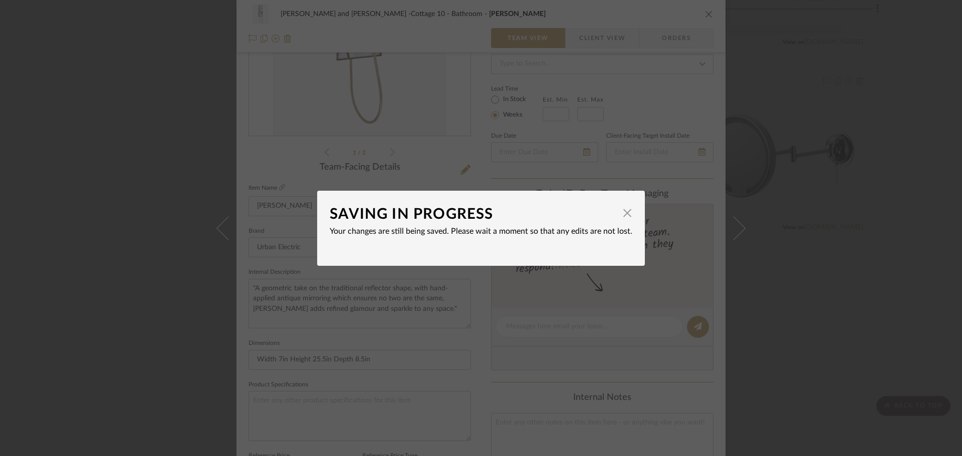
click at [815, 200] on div "SAVING IN PROGRESS × Your changes are still being saved. Please wait a moment s…" at bounding box center [481, 228] width 962 height 456
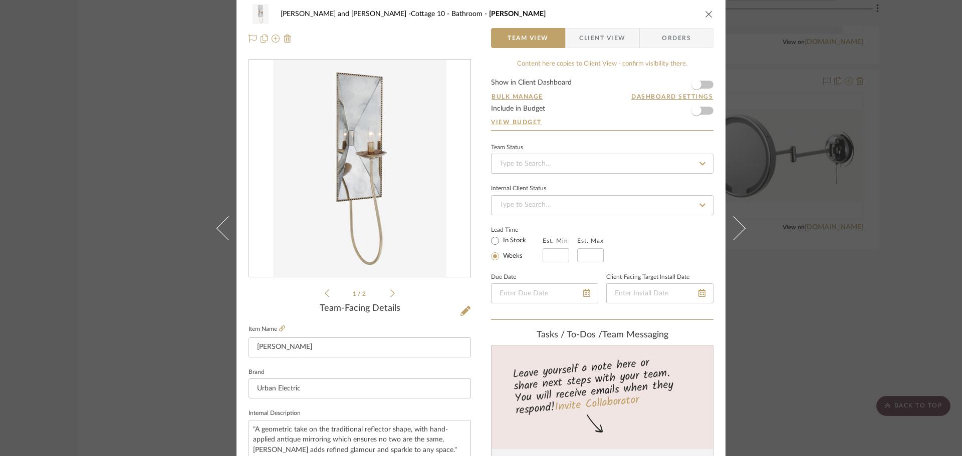
scroll to position [0, 0]
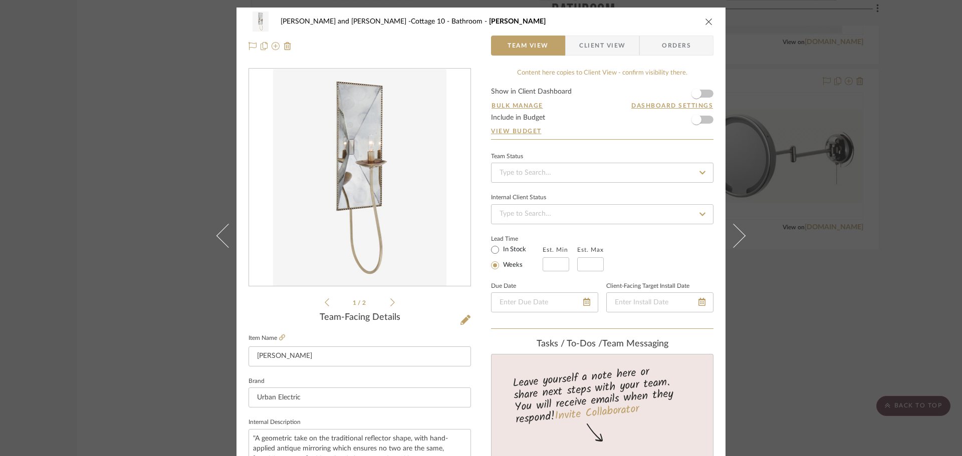
click at [390, 302] on icon at bounding box center [392, 302] width 5 height 9
click at [705, 22] on icon "close" at bounding box center [709, 22] width 8 height 8
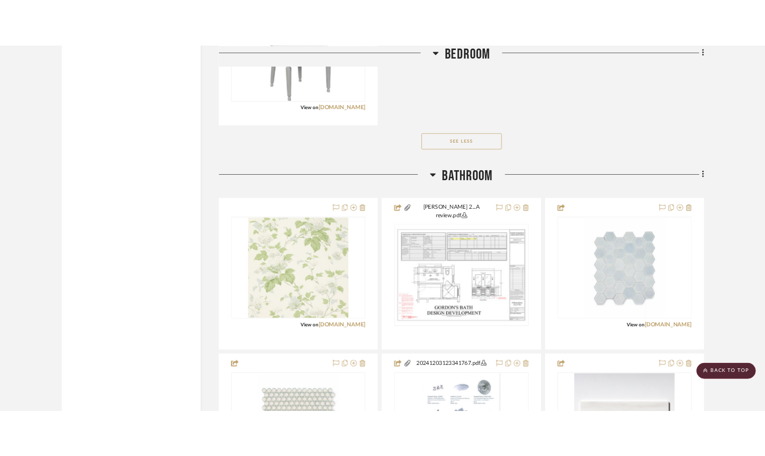
scroll to position [1905, 0]
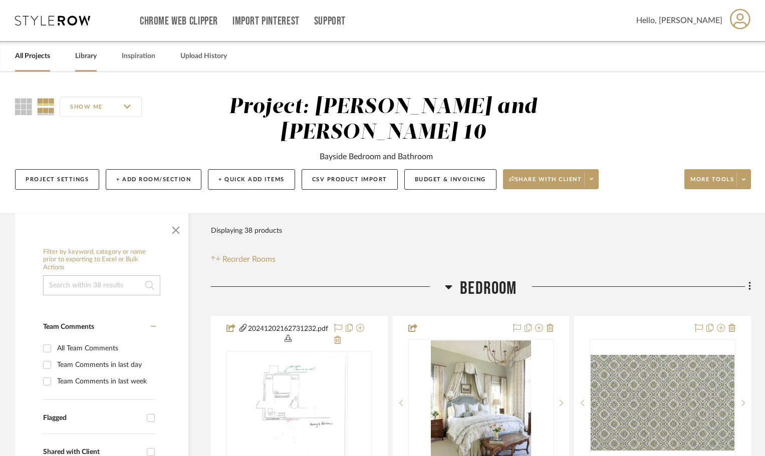
click at [89, 55] on link "Library" at bounding box center [86, 57] width 22 height 14
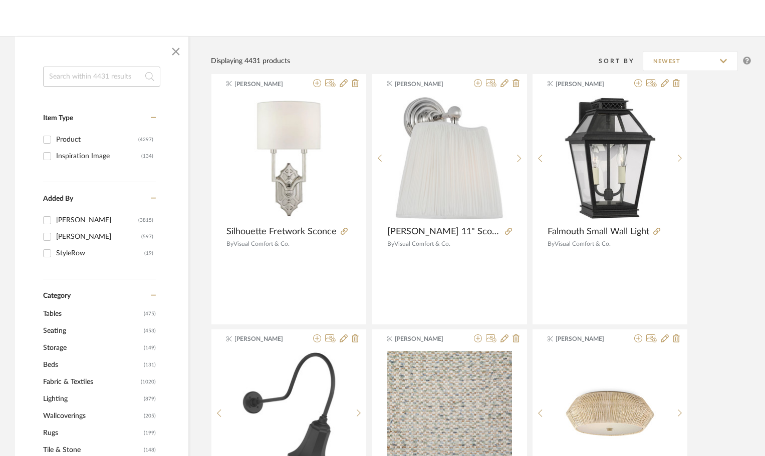
scroll to position [150, 0]
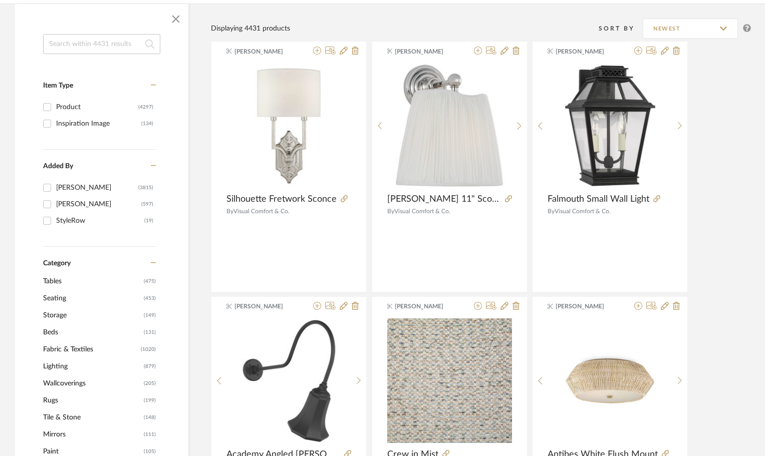
click at [54, 365] on span "Lighting" at bounding box center [92, 366] width 98 height 17
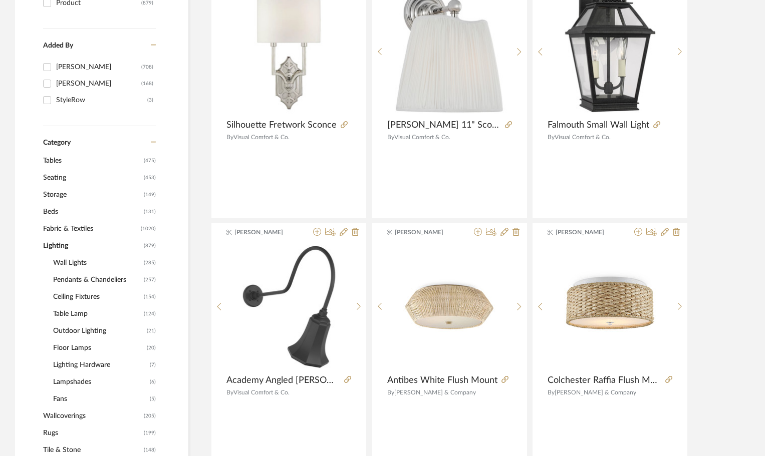
scroll to position [301, 0]
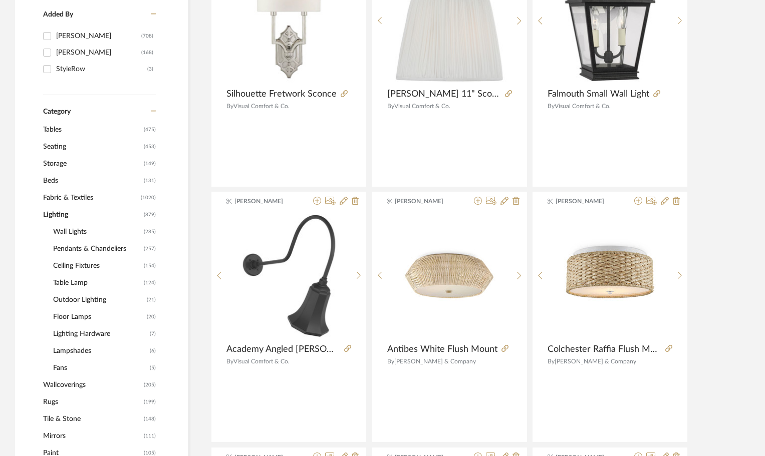
click at [92, 266] on span "Ceiling Fixtures" at bounding box center [97, 266] width 88 height 17
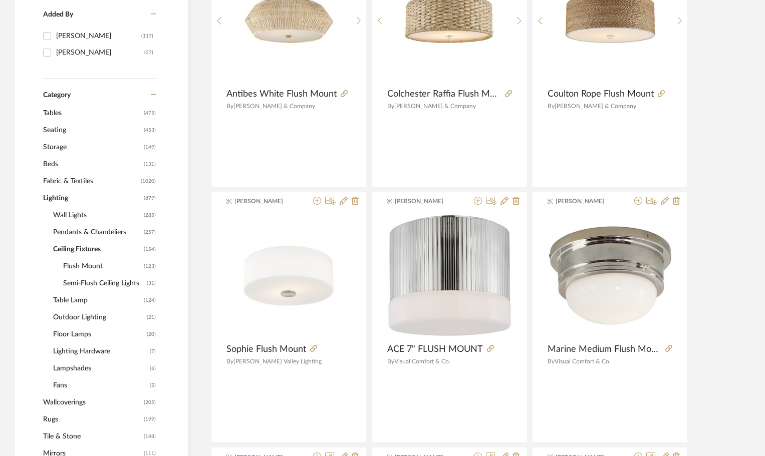
click at [92, 266] on span "Flush Mount" at bounding box center [102, 266] width 78 height 17
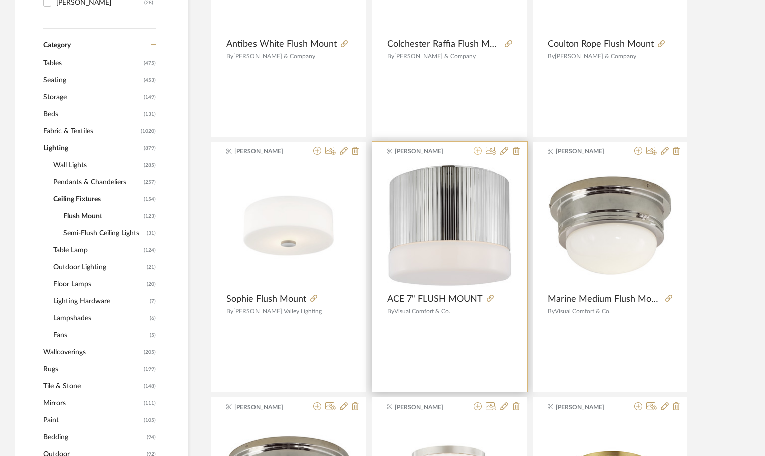
click at [478, 152] on icon at bounding box center [478, 151] width 8 height 8
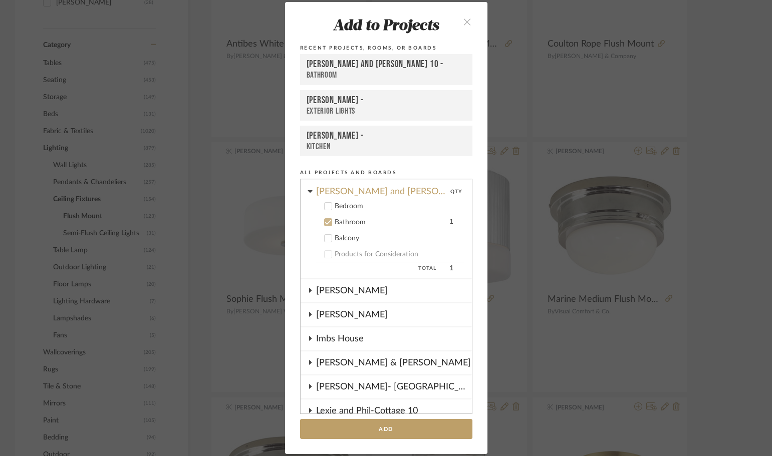
scroll to position [103, 0]
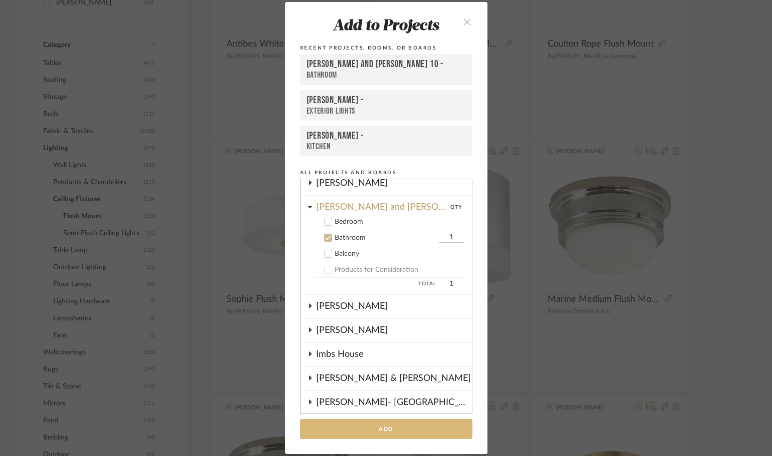
click at [395, 433] on button "Add" at bounding box center [386, 429] width 172 height 21
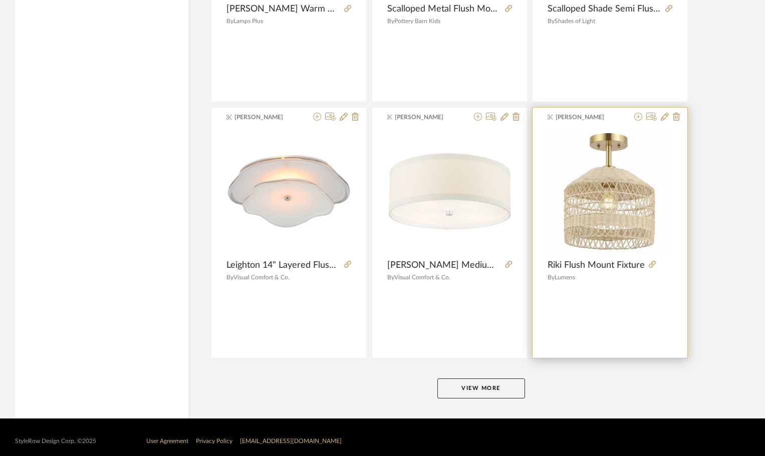
scroll to position [2956, 0]
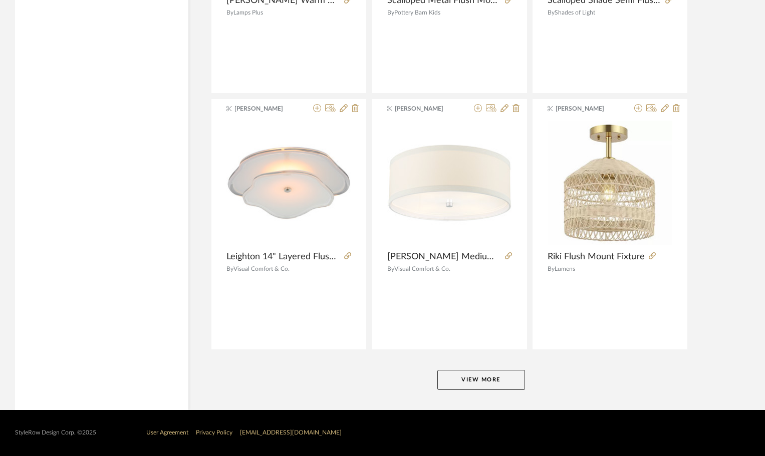
click at [475, 385] on button "View More" at bounding box center [481, 380] width 88 height 20
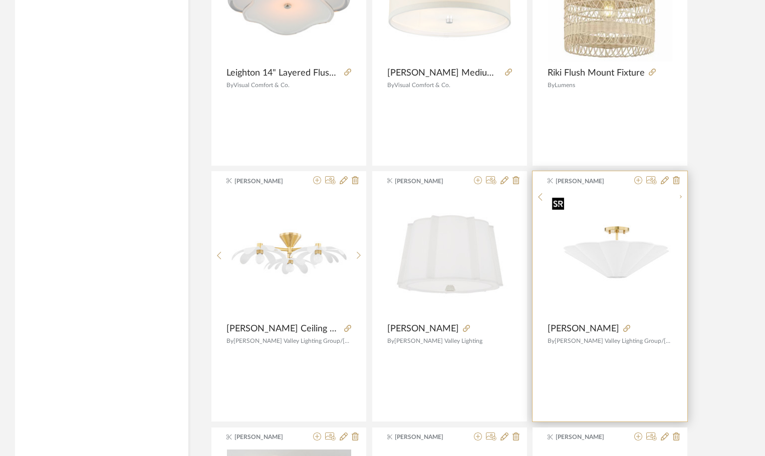
scroll to position [3156, 0]
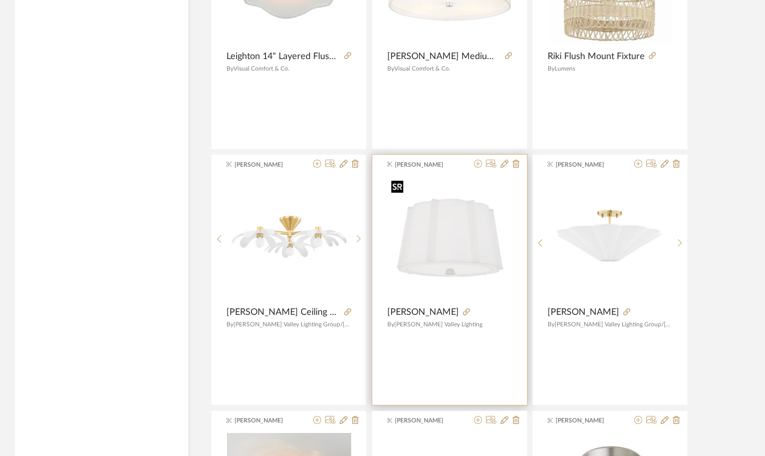
click at [455, 250] on img "0" at bounding box center [449, 239] width 125 height 125
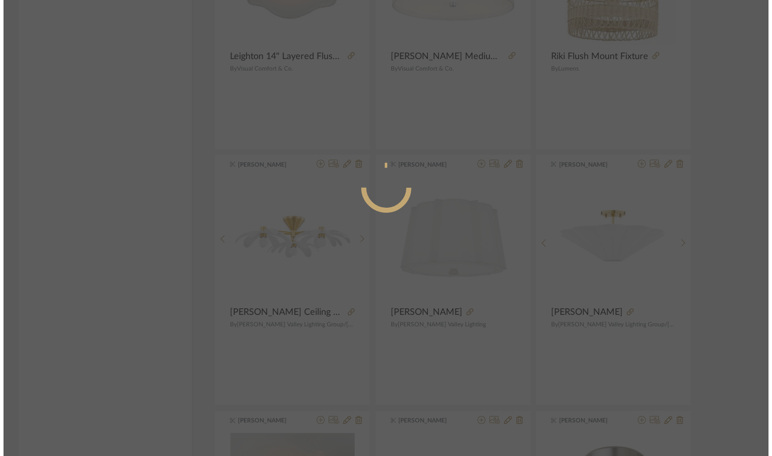
scroll to position [0, 0]
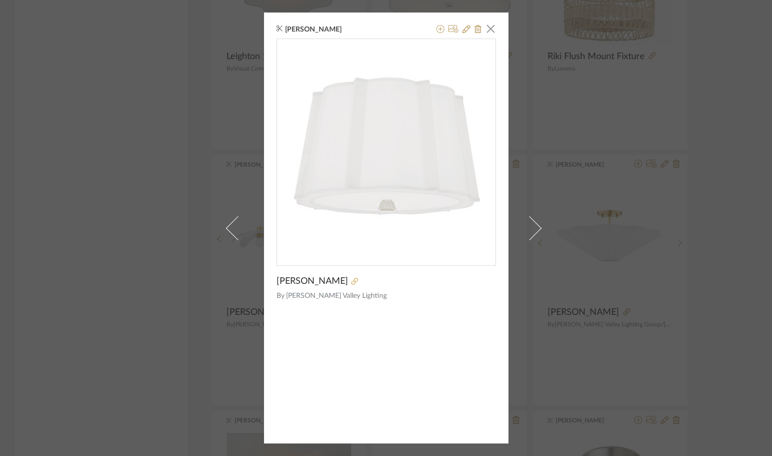
click at [348, 279] on div at bounding box center [422, 281] width 148 height 11
click at [351, 282] on icon at bounding box center [354, 281] width 7 height 7
click at [609, 282] on div "Amy Rowe × Humphrey By Hudson Valley Lighting" at bounding box center [386, 228] width 772 height 456
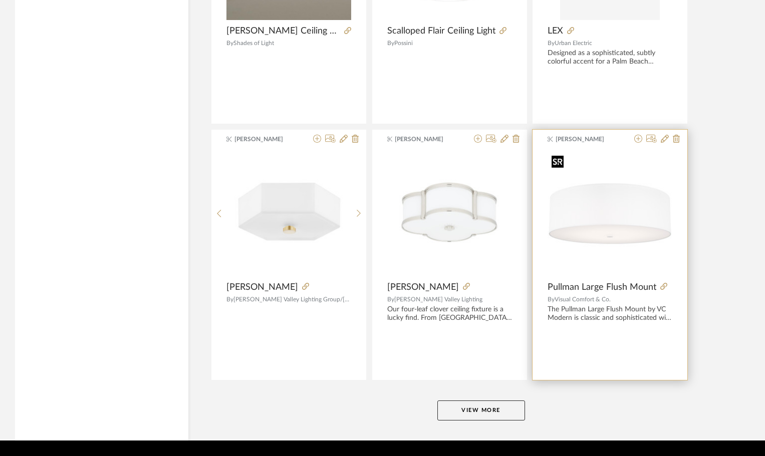
scroll to position [6031, 0]
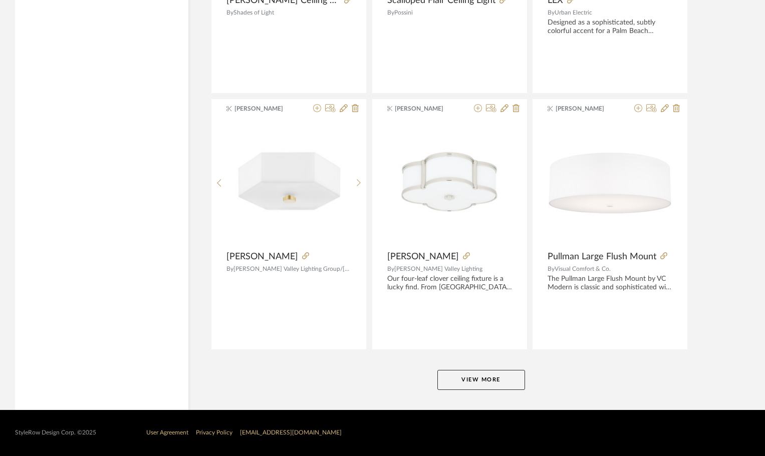
click at [496, 381] on button "View More" at bounding box center [481, 380] width 88 height 20
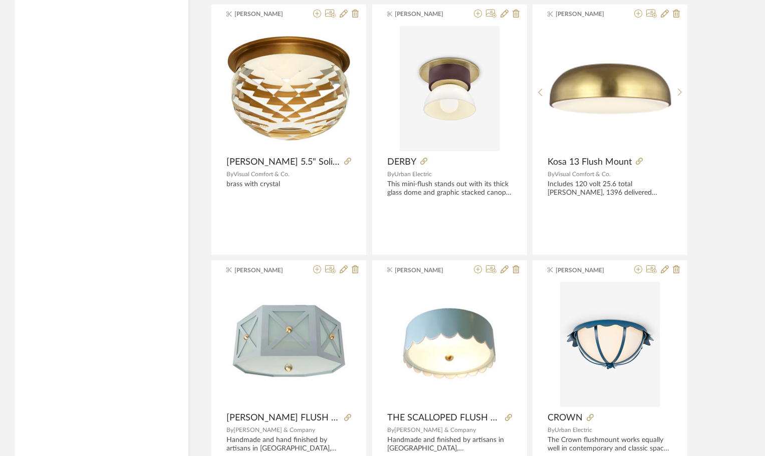
scroll to position [8185, 0]
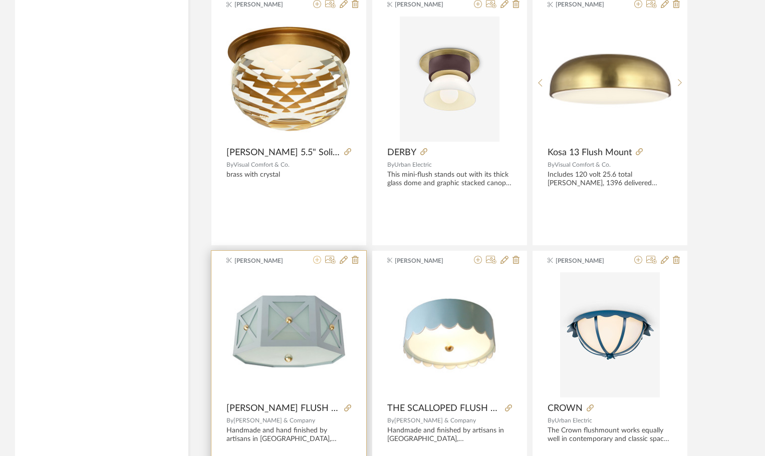
click at [316, 260] on icon at bounding box center [317, 260] width 8 height 8
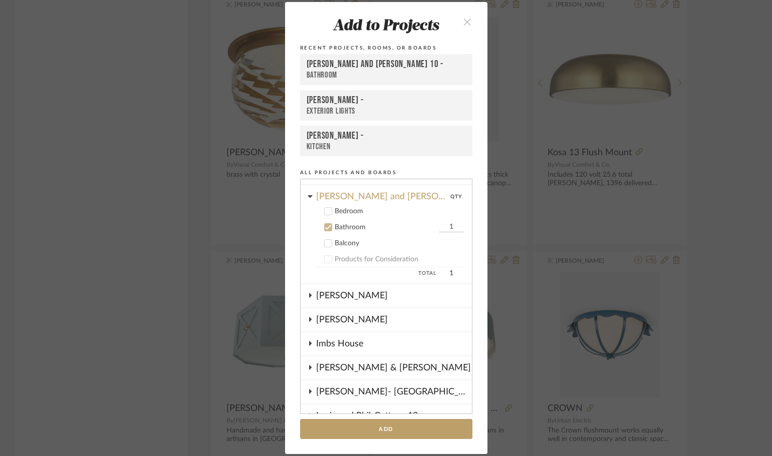
scroll to position [53, 0]
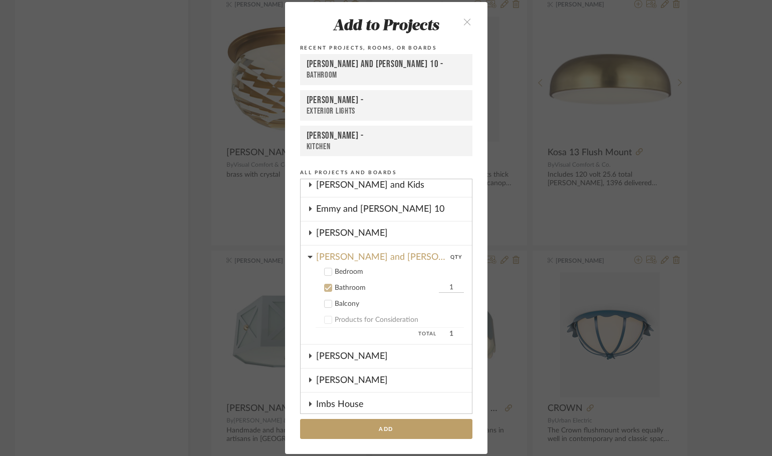
click at [325, 273] on icon at bounding box center [328, 272] width 7 height 5
click at [325, 290] on icon at bounding box center [328, 288] width 7 height 5
click at [371, 421] on button "Add" at bounding box center [386, 429] width 172 height 21
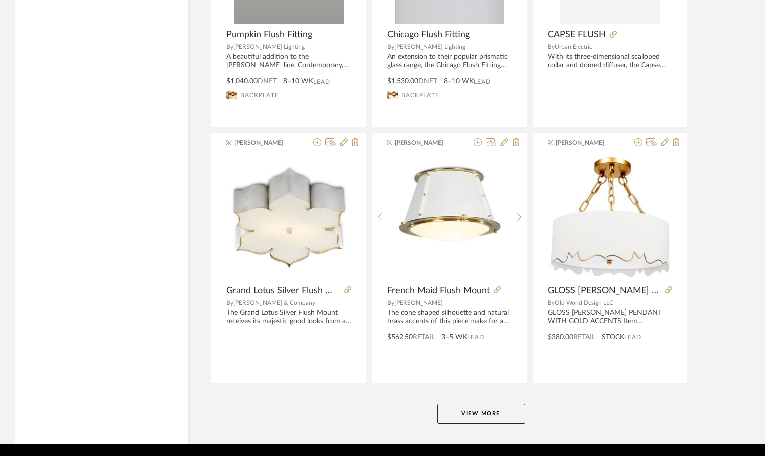
scroll to position [9087, 0]
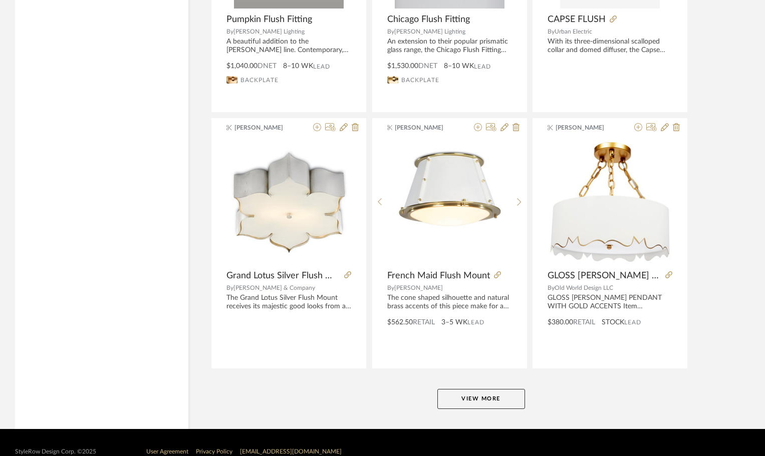
click at [482, 401] on button "View More" at bounding box center [481, 399] width 88 height 20
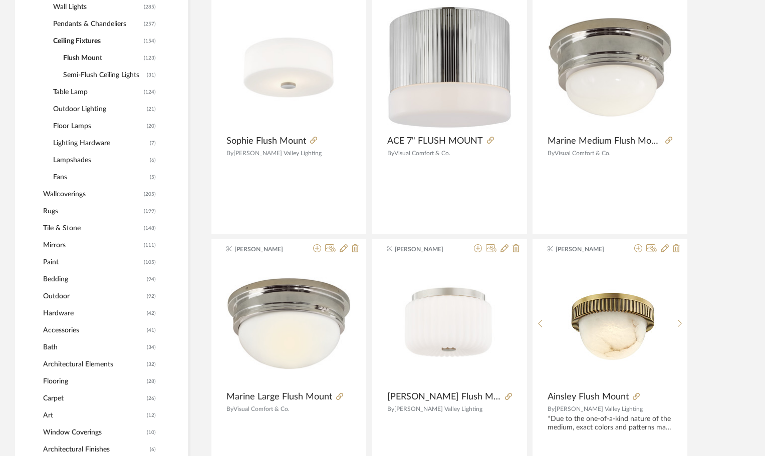
scroll to position [427, 0]
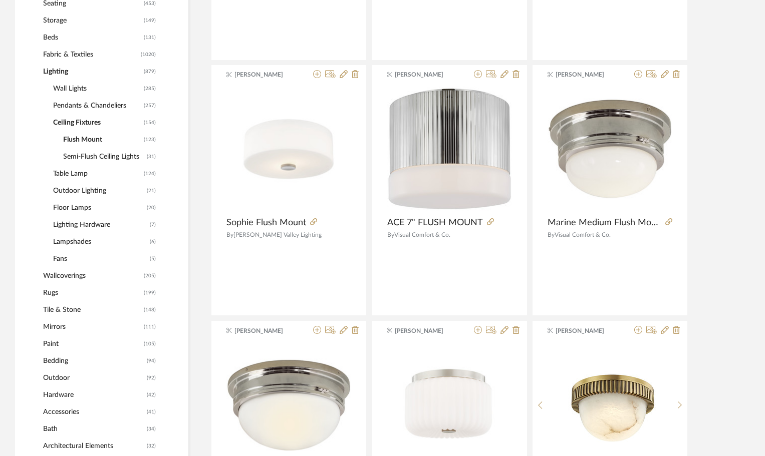
click at [88, 136] on span "Flush Mount" at bounding box center [102, 139] width 78 height 17
click at [73, 87] on span "Wall Lights" at bounding box center [97, 88] width 88 height 17
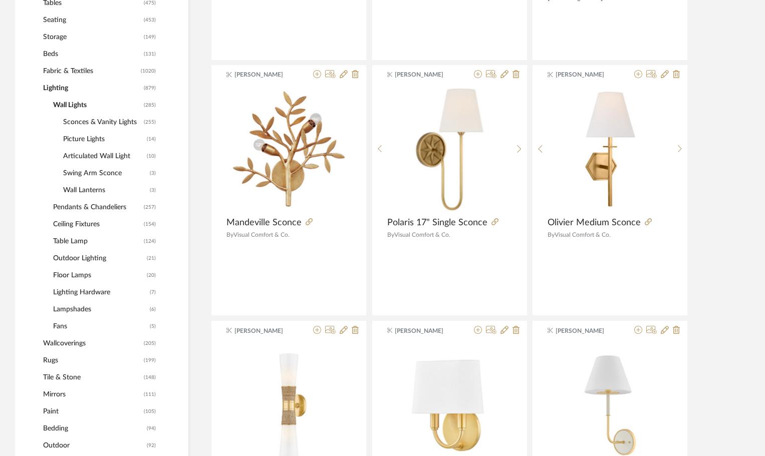
scroll to position [444, 0]
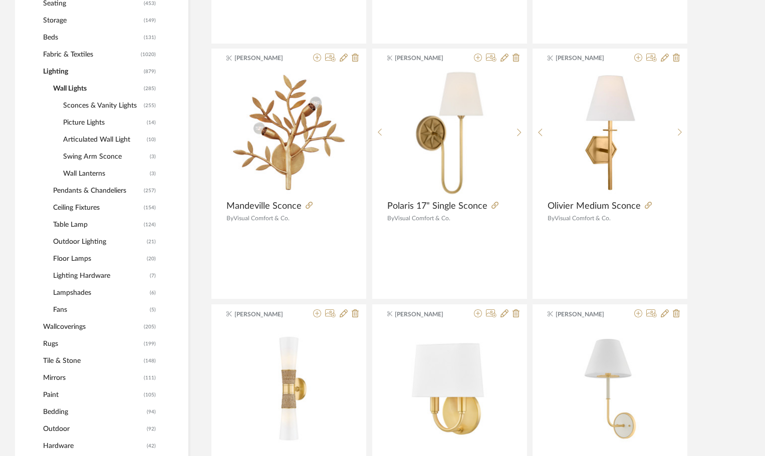
click at [81, 105] on span "Sconces & Vanity Lights" at bounding box center [102, 105] width 78 height 17
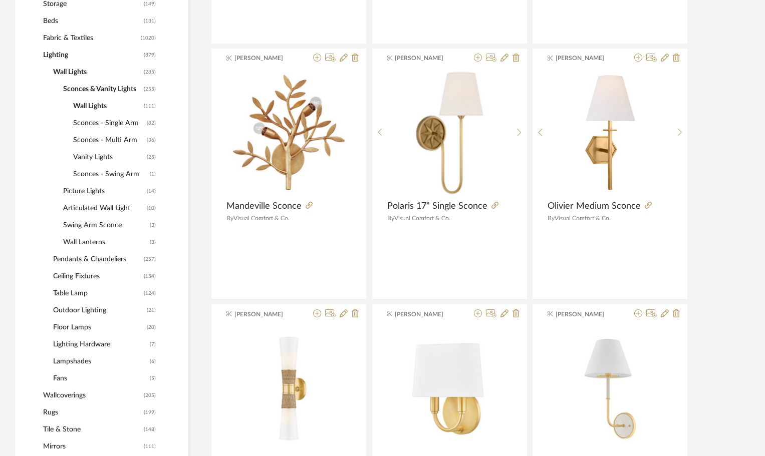
scroll to position [427, 0]
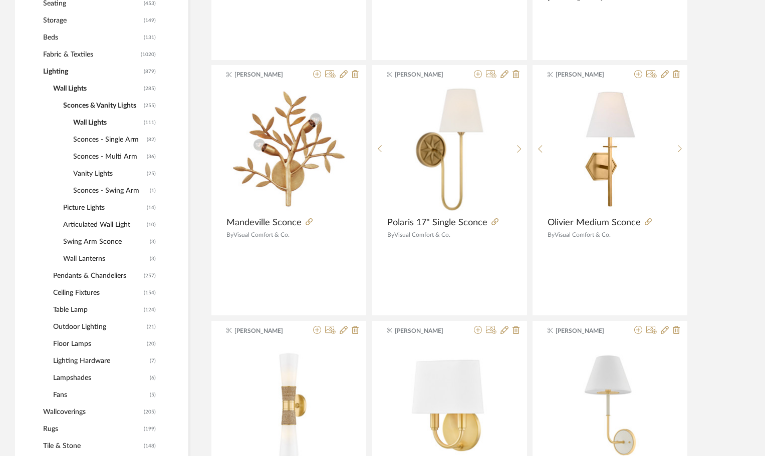
click at [98, 136] on span "Sconces - Single Arm" at bounding box center [108, 139] width 71 height 17
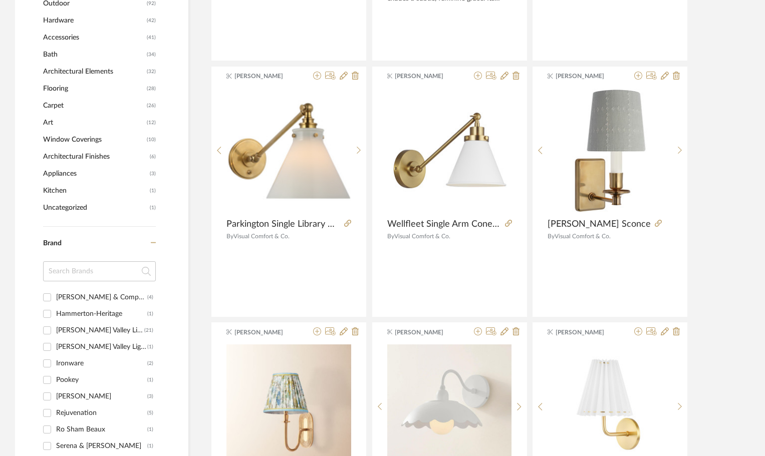
scroll to position [928, 0]
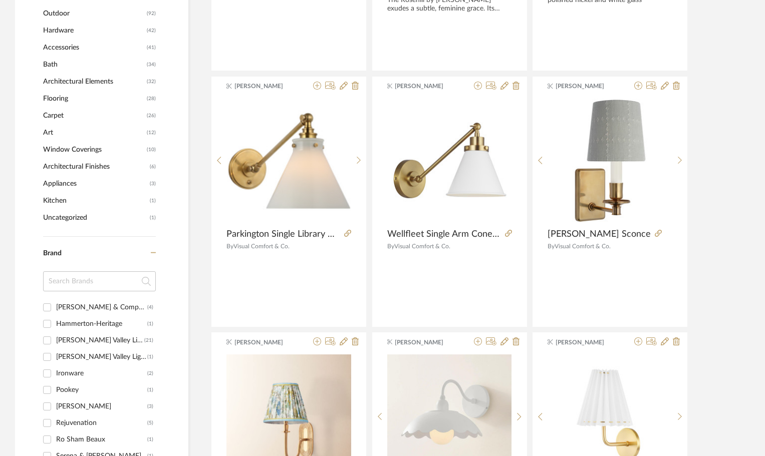
click at [73, 280] on input at bounding box center [99, 282] width 113 height 20
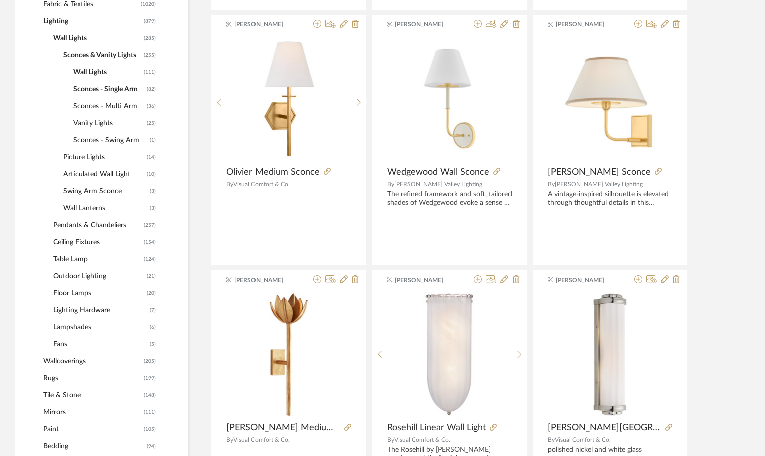
scroll to position [477, 0]
type input "col"
click at [112, 107] on span "Sconces - Multi Arm" at bounding box center [108, 106] width 71 height 17
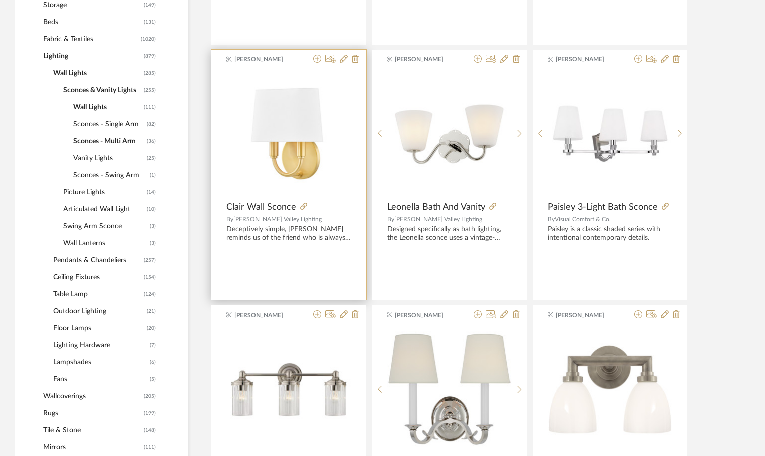
scroll to position [477, 0]
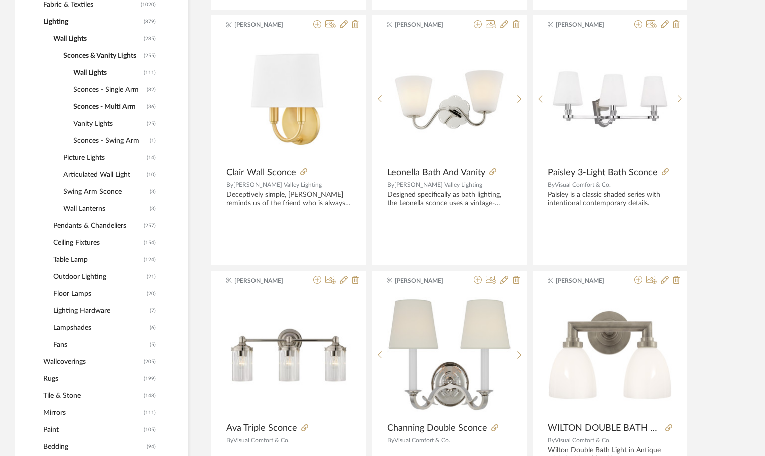
click at [90, 123] on span "Vanity Lights" at bounding box center [108, 123] width 71 height 17
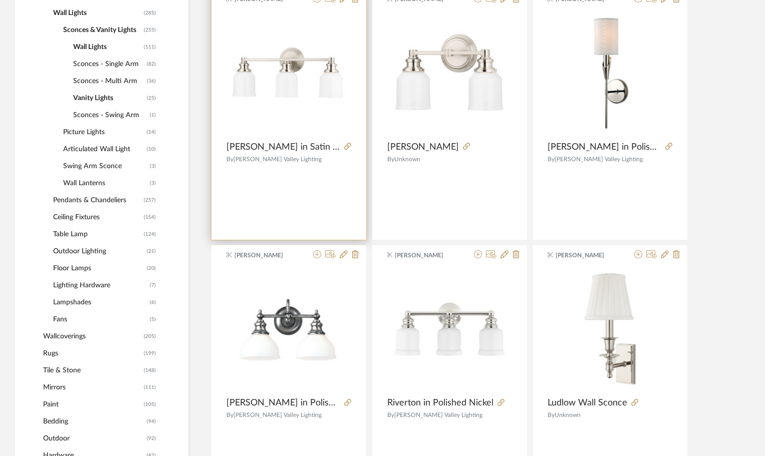
scroll to position [578, 0]
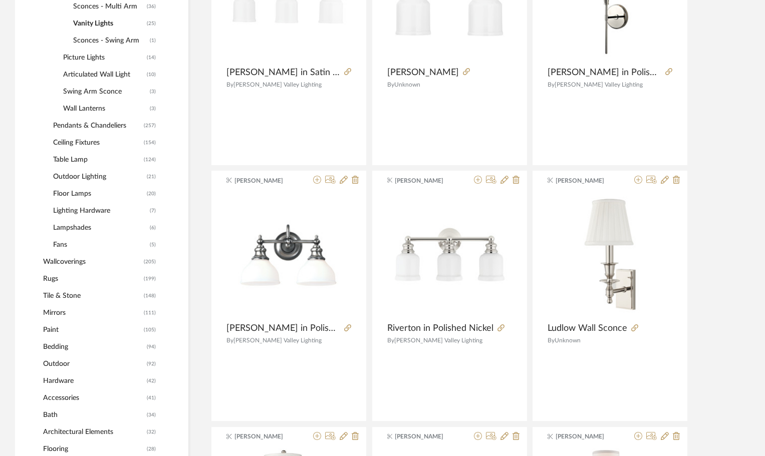
click at [104, 94] on span "Swing Arm Sconce" at bounding box center [105, 91] width 84 height 17
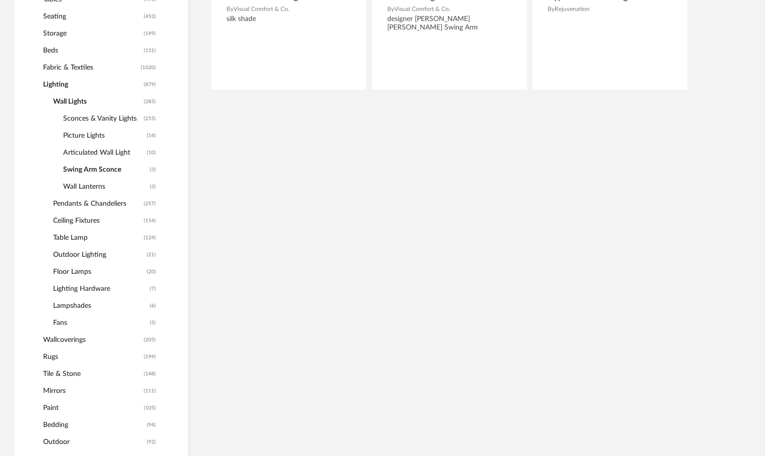
scroll to position [411, 0]
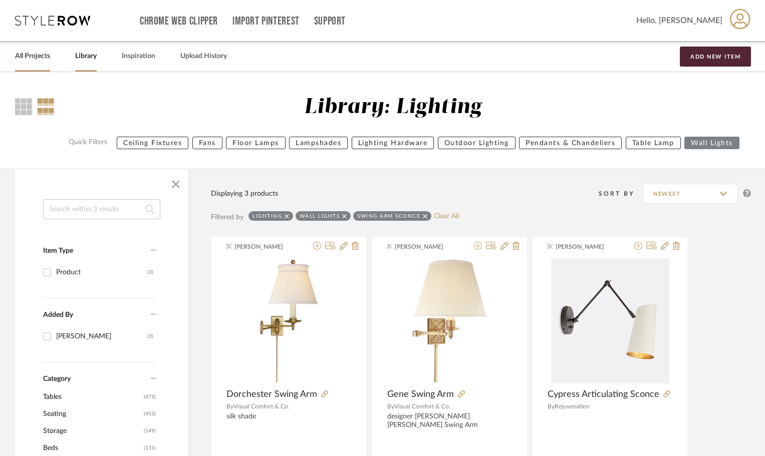
click at [32, 57] on link "All Projects" at bounding box center [32, 57] width 35 height 14
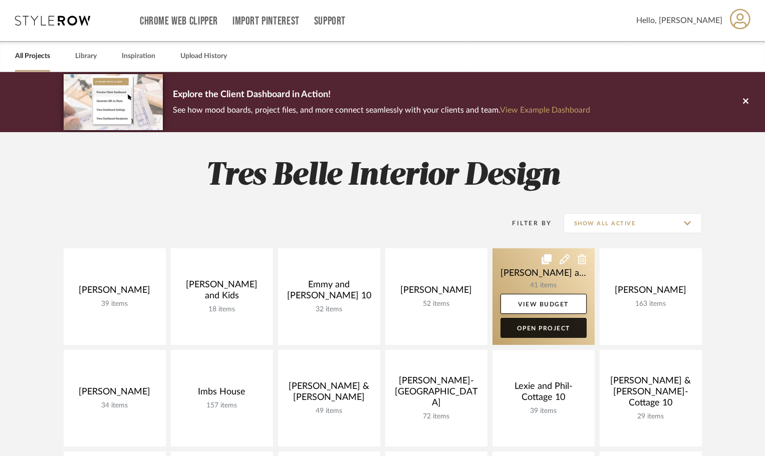
click at [550, 330] on link "Open Project" at bounding box center [544, 328] width 86 height 20
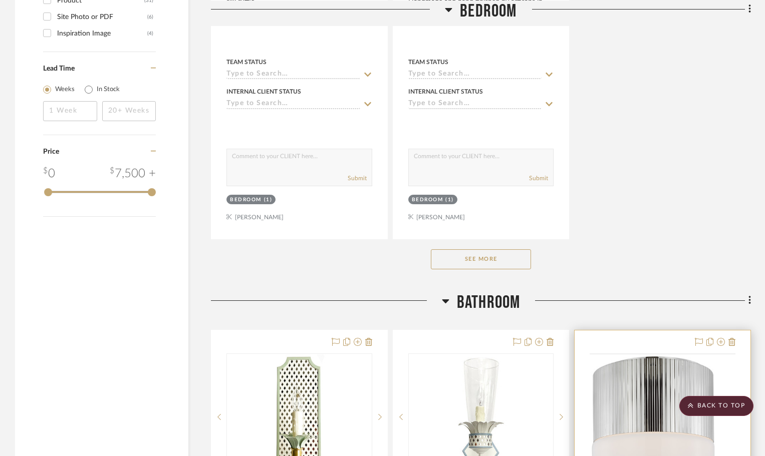
scroll to position [1420, 0]
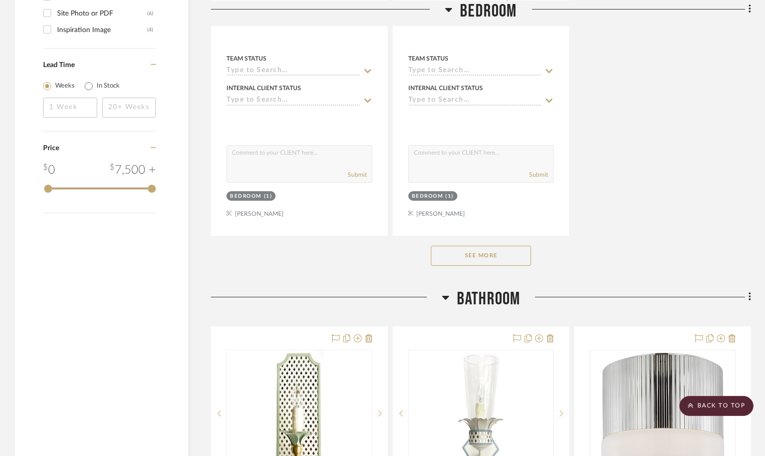
click at [505, 252] on button "See More" at bounding box center [481, 256] width 100 height 20
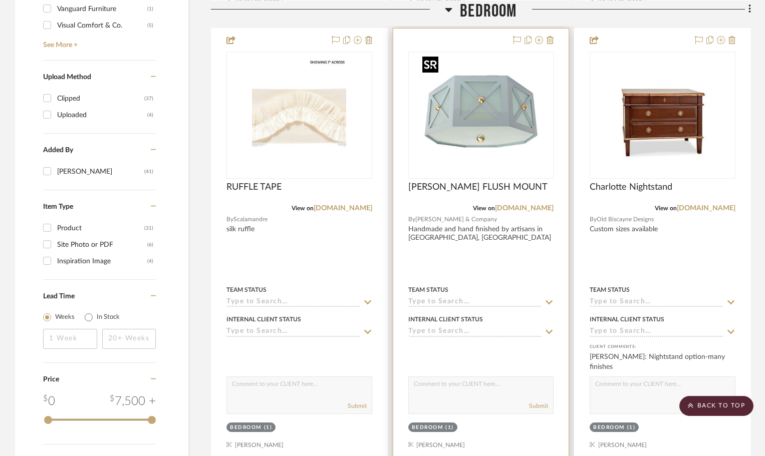
scroll to position [1170, 0]
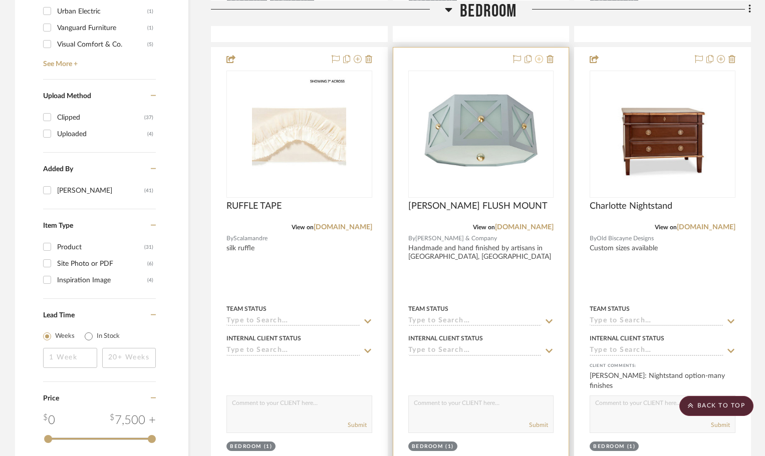
click at [541, 59] on icon at bounding box center [539, 59] width 8 height 8
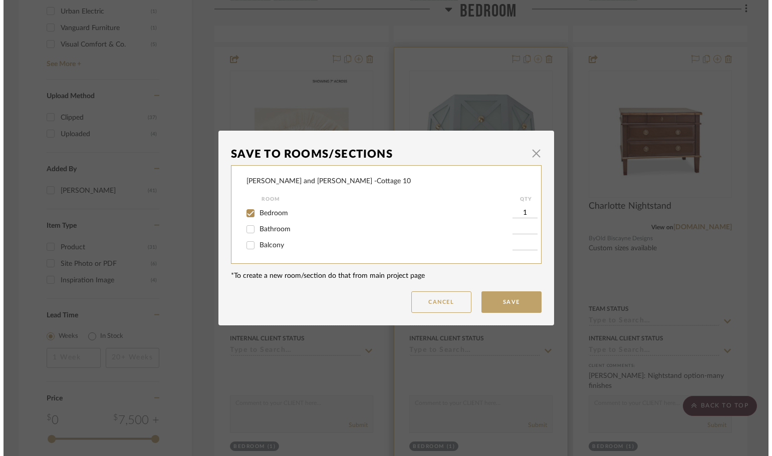
scroll to position [0, 0]
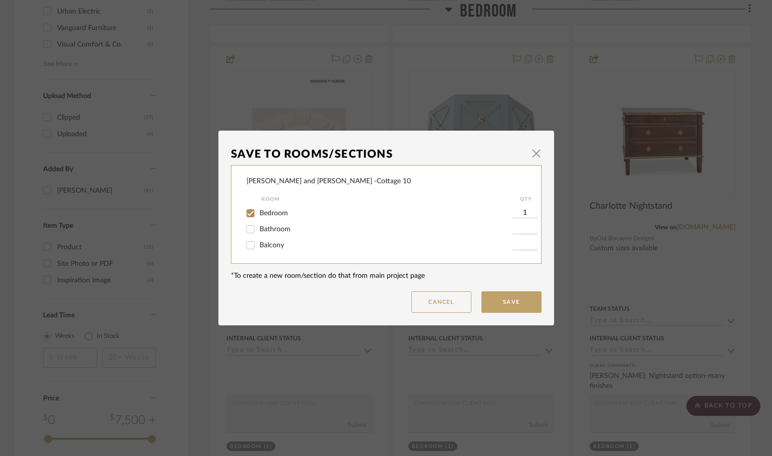
click at [247, 231] on input "Bathroom" at bounding box center [250, 229] width 16 height 16
checkbox input "true"
type input "1"
click at [500, 305] on button "Save" at bounding box center [511, 303] width 60 height 22
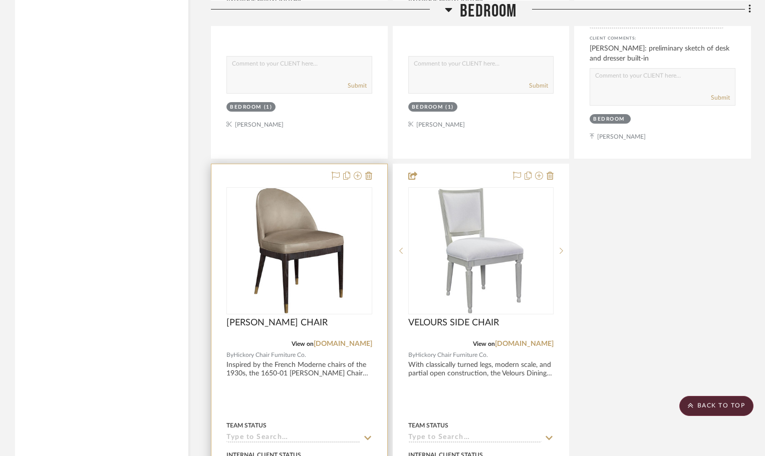
scroll to position [3725, 0]
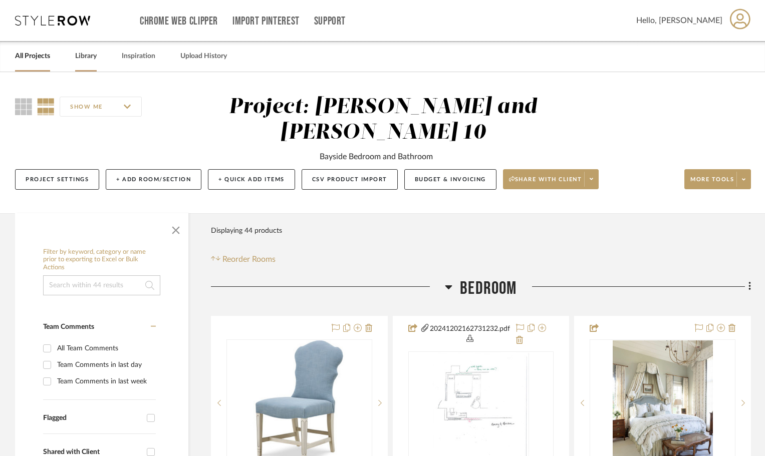
click at [78, 58] on link "Library" at bounding box center [86, 57] width 22 height 14
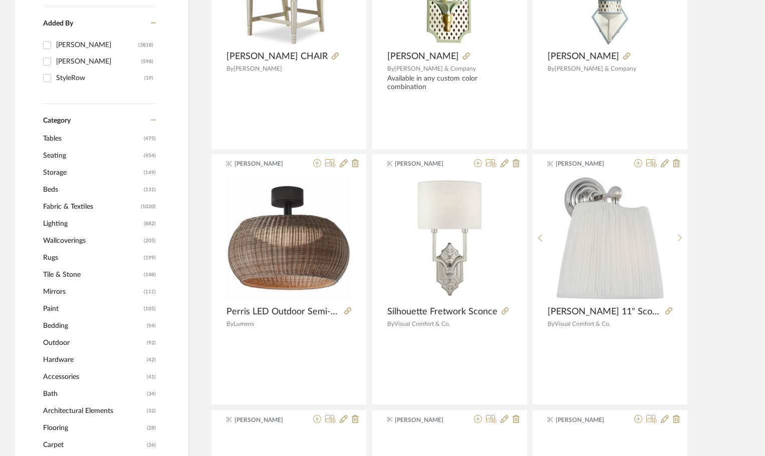
scroll to position [301, 0]
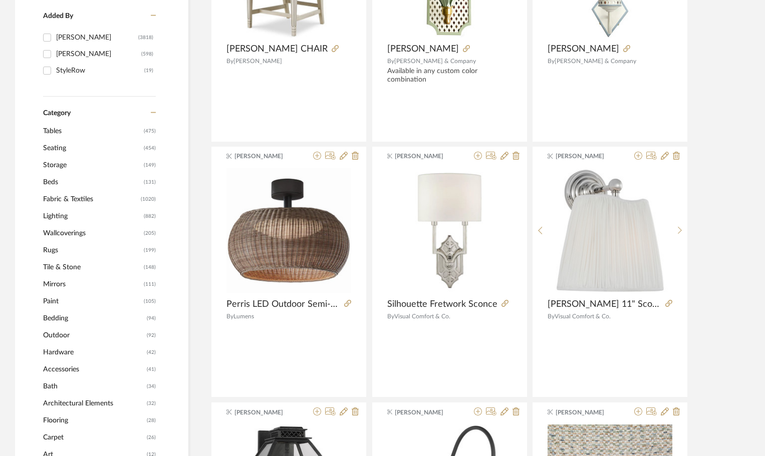
click at [53, 217] on span "Lighting" at bounding box center [92, 216] width 98 height 17
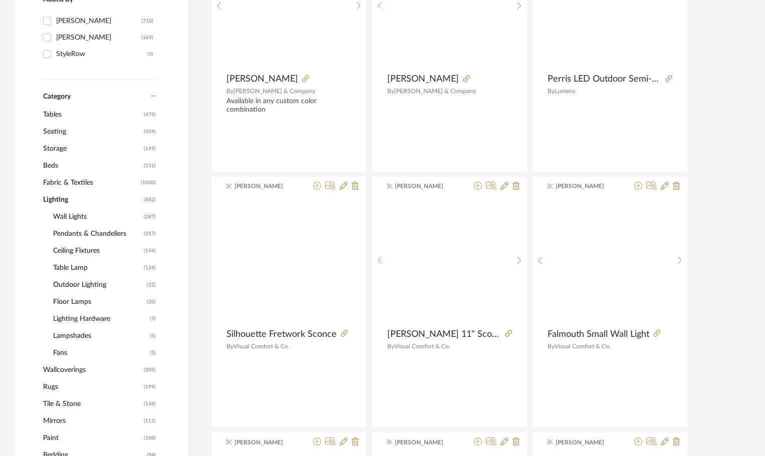
scroll to position [299, 0]
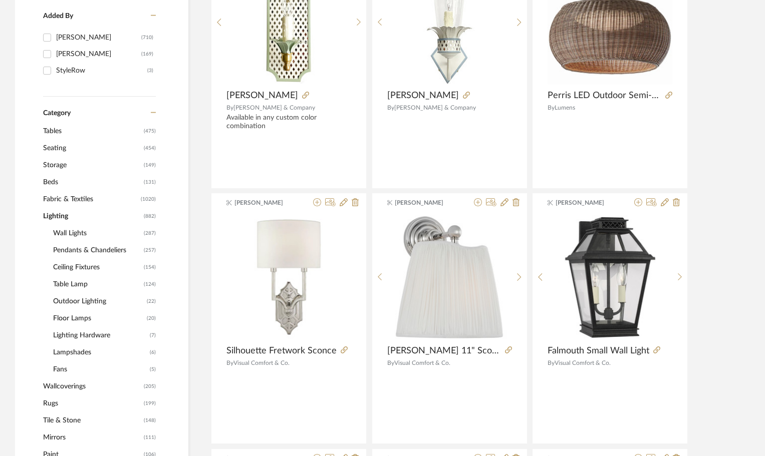
click at [67, 268] on span "Ceiling Fixtures" at bounding box center [97, 267] width 88 height 17
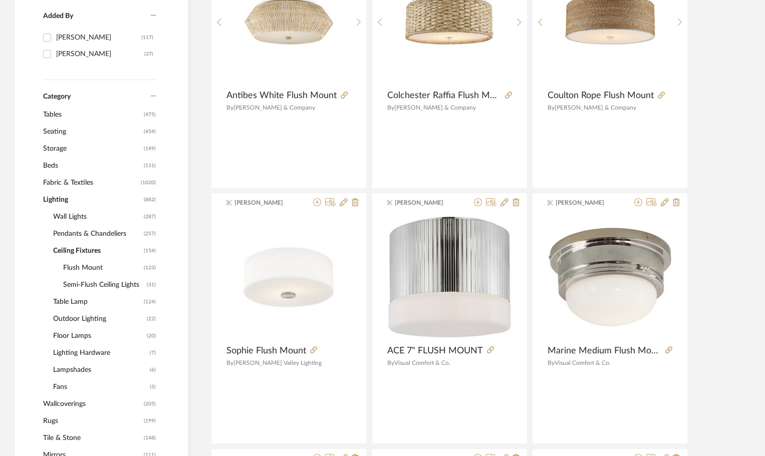
click at [68, 263] on span "Flush Mount" at bounding box center [102, 268] width 78 height 17
click at [71, 282] on span "Semi-Flush Ceiling Lights" at bounding box center [103, 285] width 81 height 17
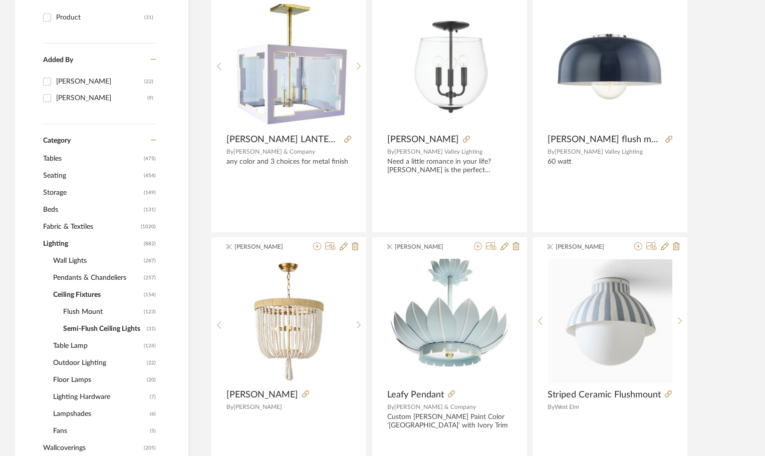
scroll to position [249, 0]
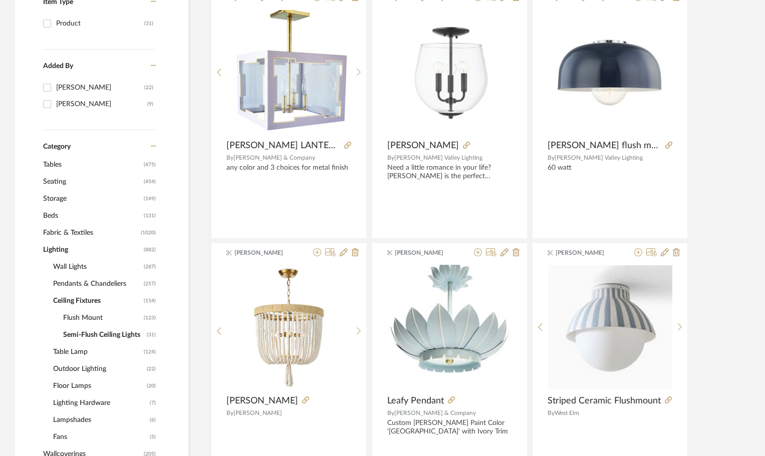
click at [96, 317] on span "Flush Mount" at bounding box center [102, 318] width 78 height 17
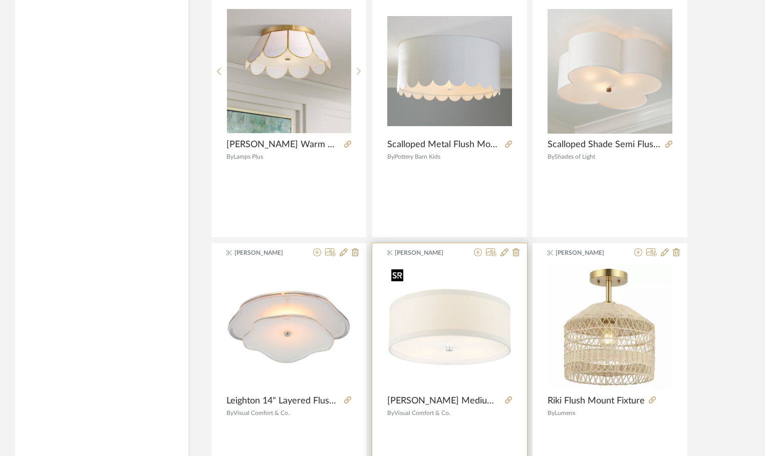
scroll to position [2956, 0]
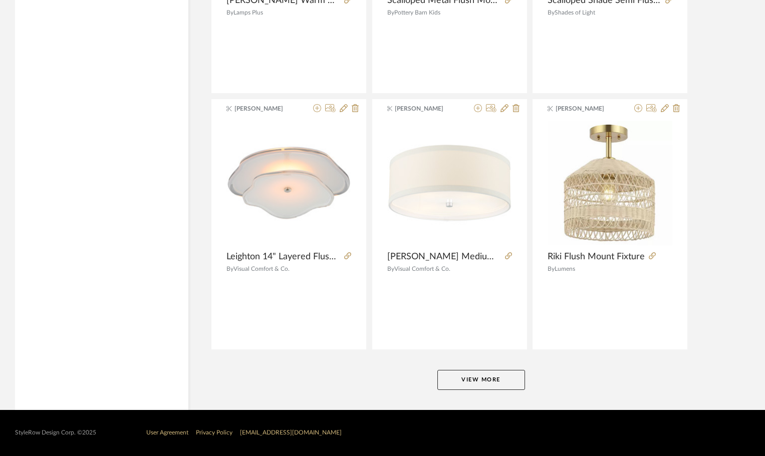
click at [497, 384] on button "View More" at bounding box center [481, 380] width 88 height 20
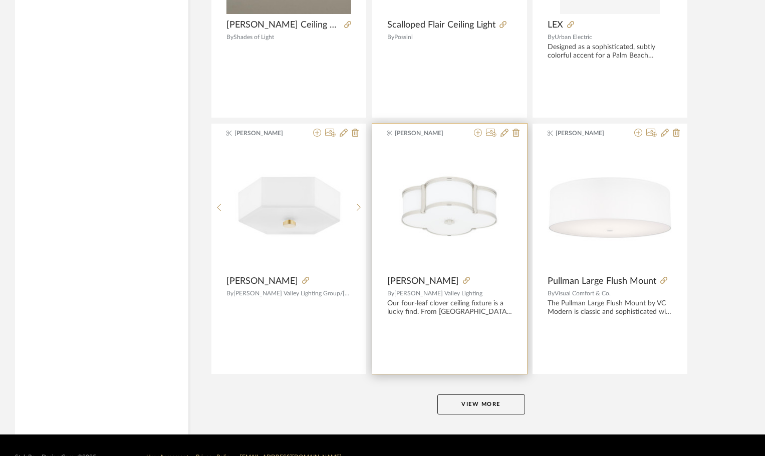
scroll to position [6012, 0]
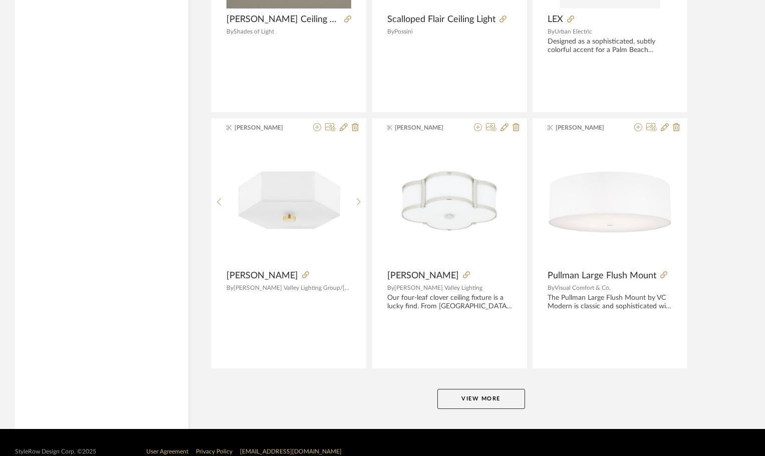
click at [489, 403] on button "View More" at bounding box center [481, 399] width 88 height 20
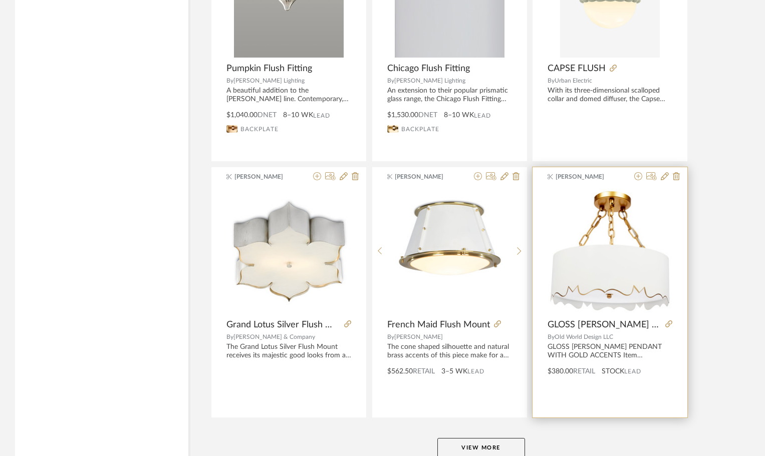
scroll to position [9106, 0]
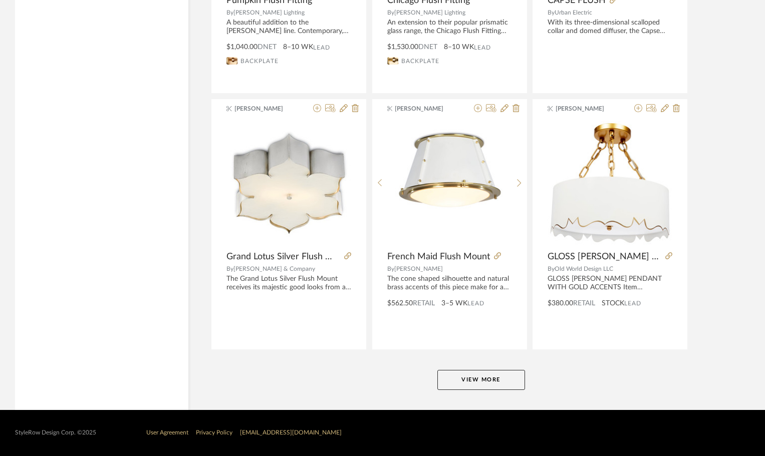
click at [491, 382] on button "View More" at bounding box center [481, 380] width 88 height 20
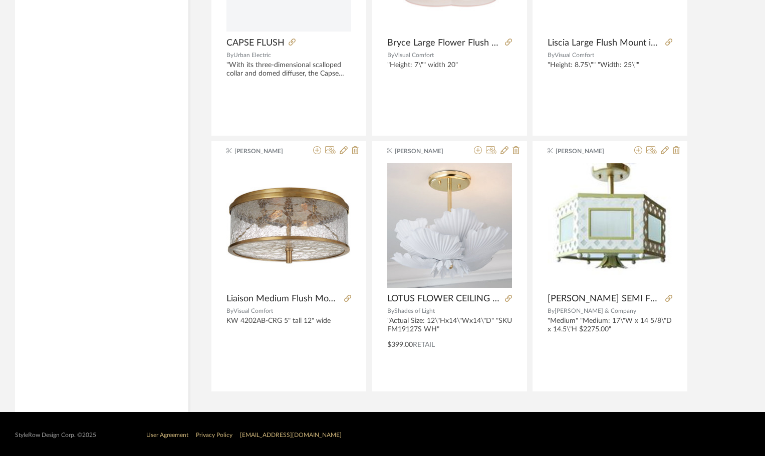
scroll to position [10347, 0]
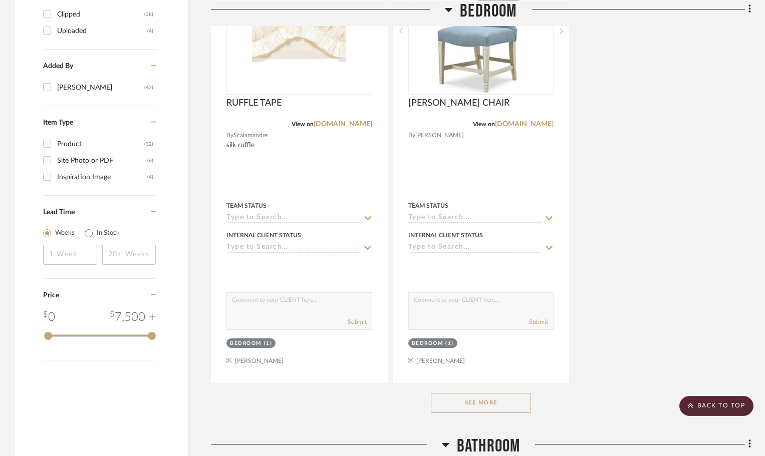
scroll to position [1383, 0]
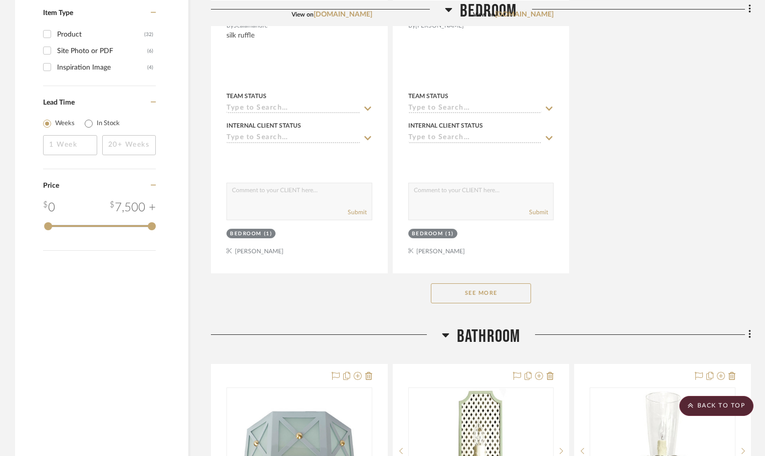
click at [499, 293] on button "See More" at bounding box center [481, 294] width 100 height 20
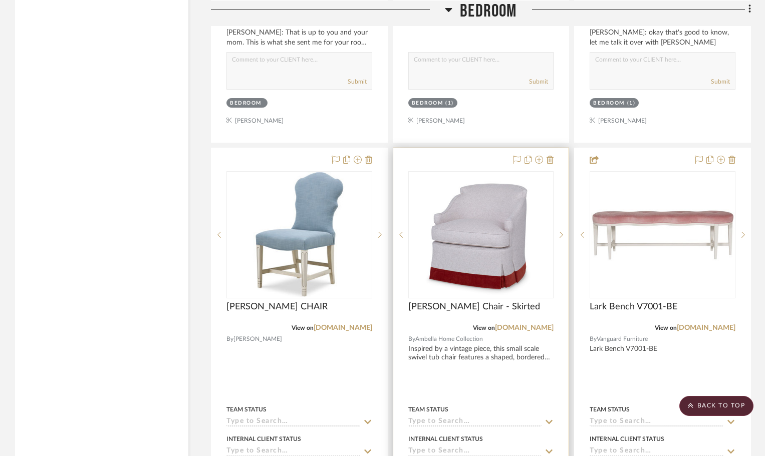
scroll to position [3273, 0]
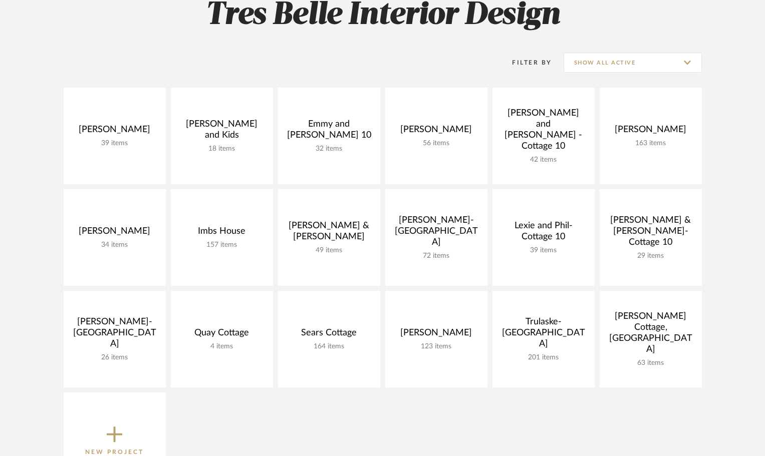
scroll to position [160, 0]
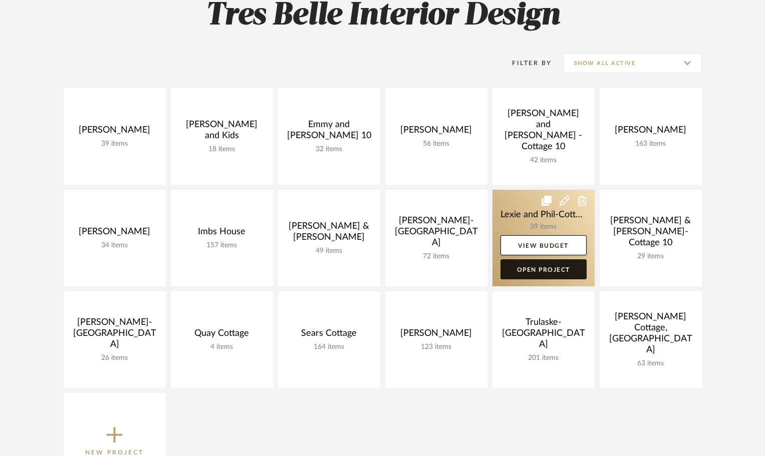
click at [522, 269] on link "Open Project" at bounding box center [544, 270] width 86 height 20
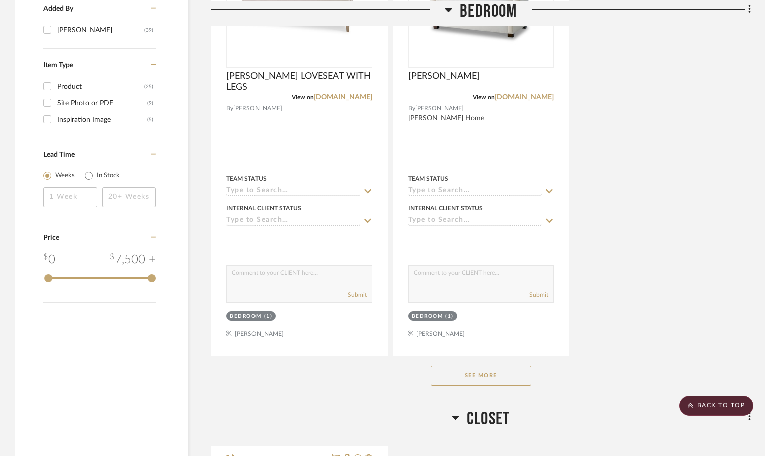
scroll to position [1353, 0]
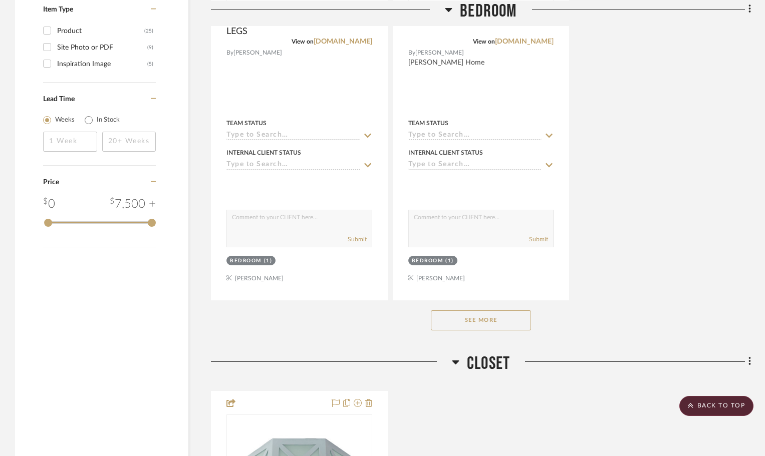
click at [527, 311] on button "See More" at bounding box center [481, 321] width 100 height 20
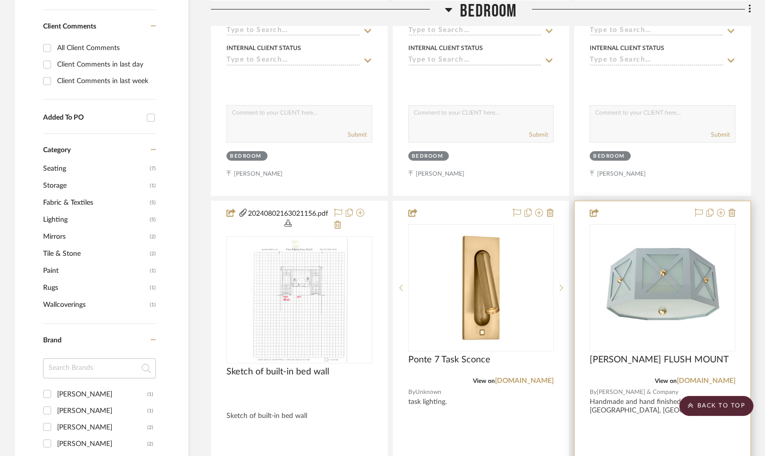
scroll to position [551, 0]
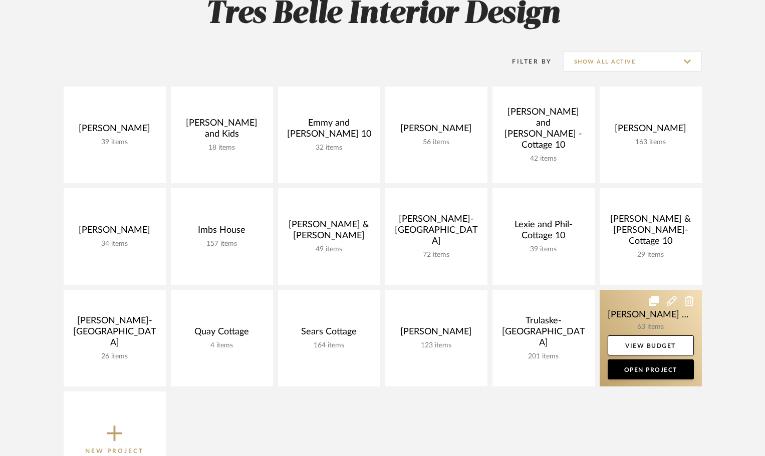
scroll to position [160, 0]
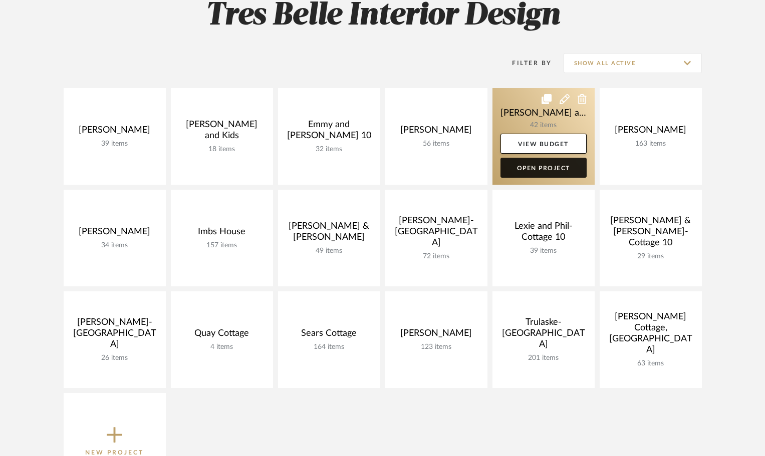
click at [559, 163] on link "Open Project" at bounding box center [544, 168] width 86 height 20
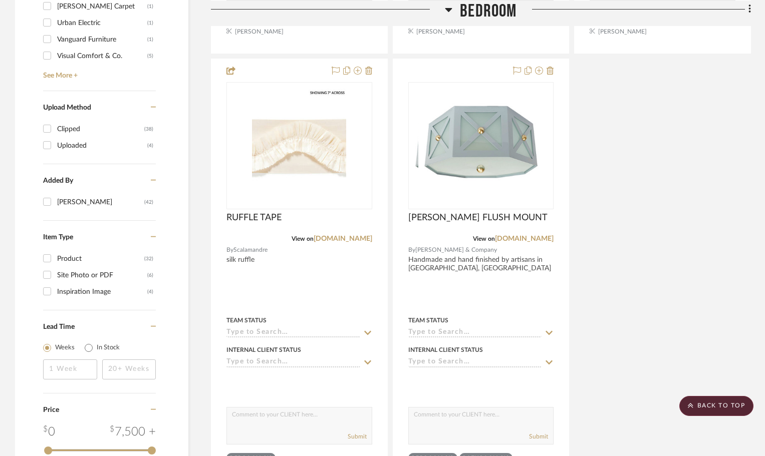
scroll to position [1102, 0]
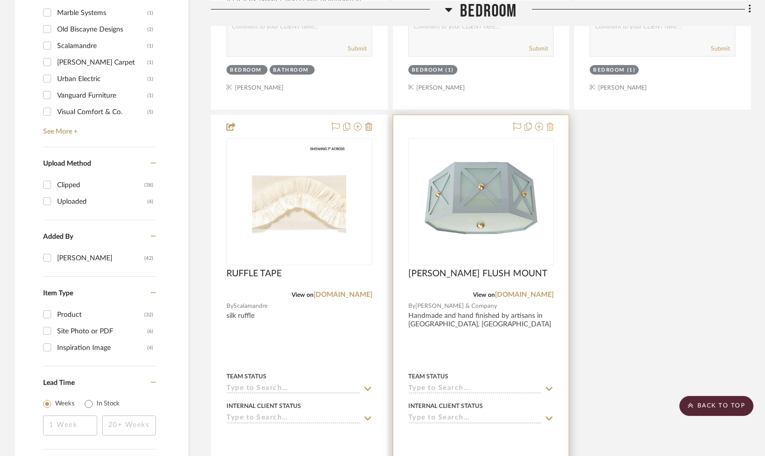
click at [550, 123] on icon at bounding box center [550, 127] width 7 height 8
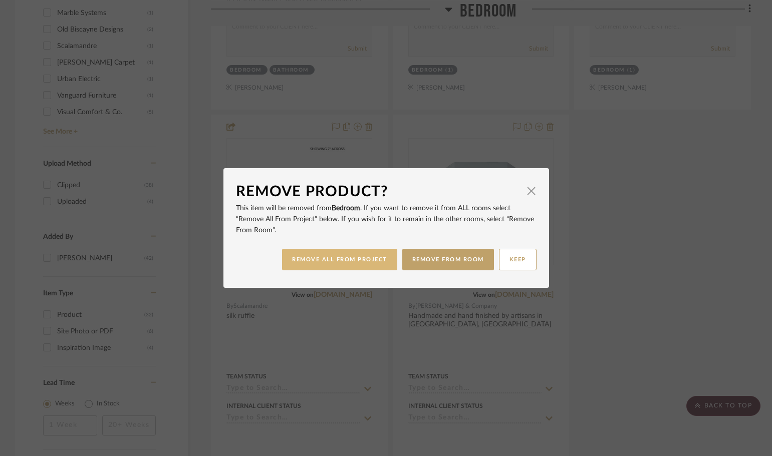
click at [369, 257] on button "REMOVE ALL FROM PROJECT" at bounding box center [339, 260] width 115 height 22
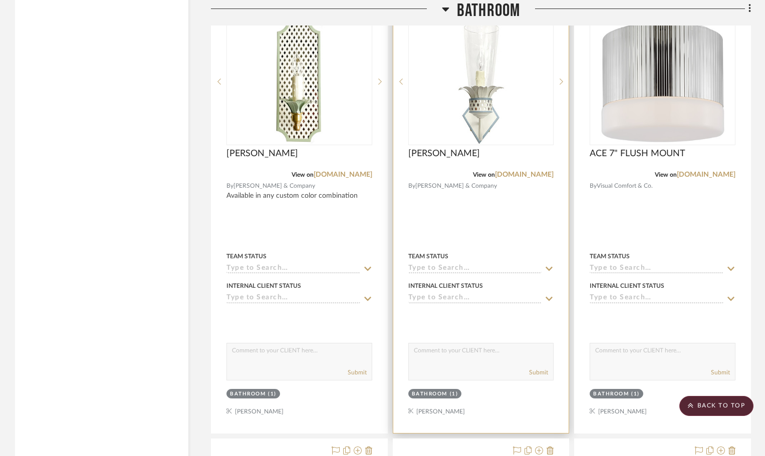
scroll to position [1603, 0]
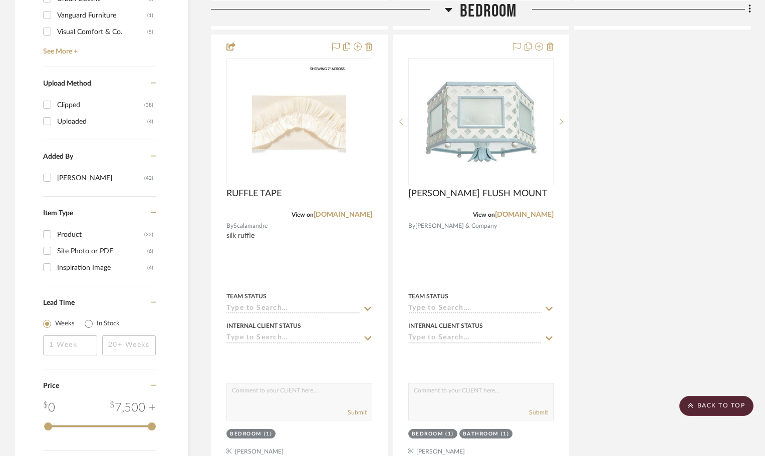
scroll to position [1260, 0]
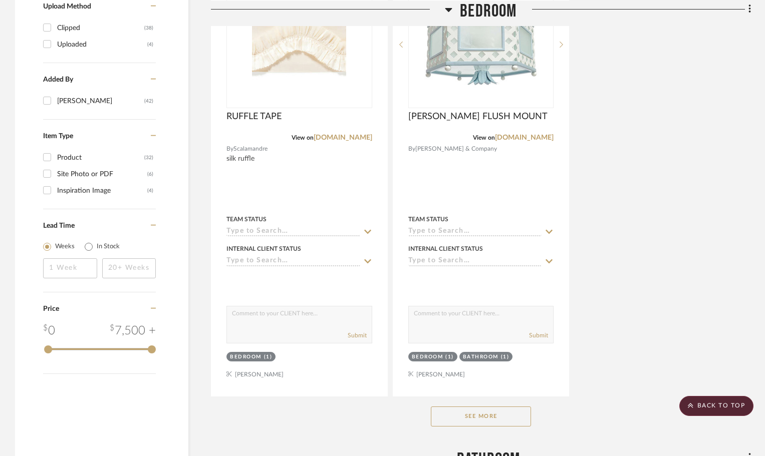
click at [468, 416] on button "See More" at bounding box center [481, 417] width 100 height 20
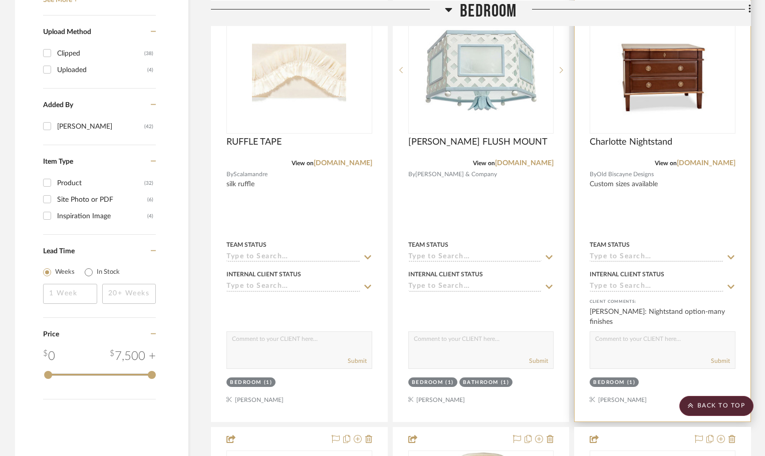
scroll to position [1209, 0]
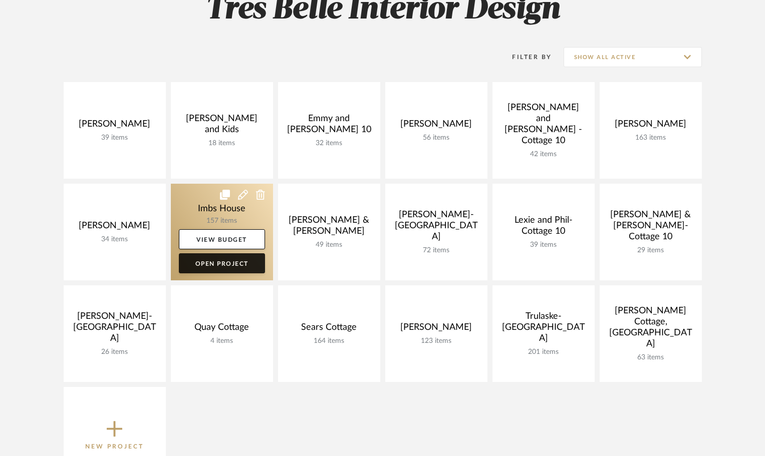
scroll to position [160, 0]
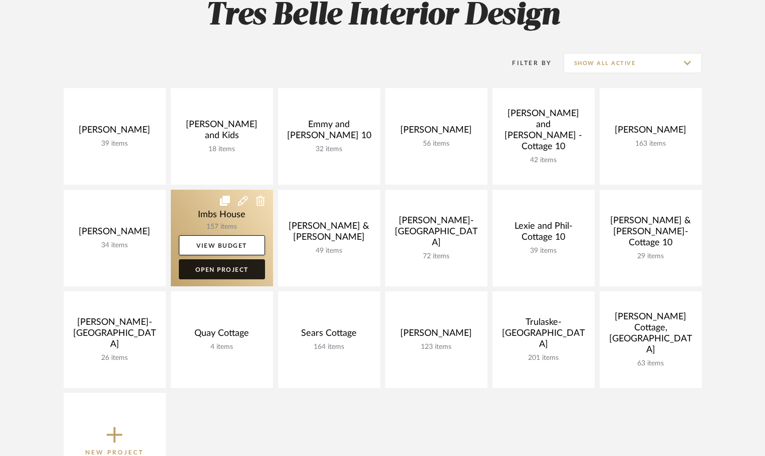
click at [225, 265] on link "Open Project" at bounding box center [222, 270] width 86 height 20
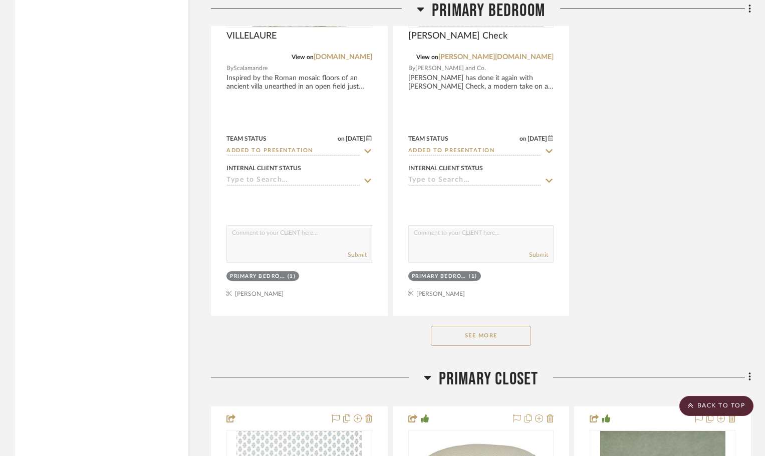
scroll to position [7064, 0]
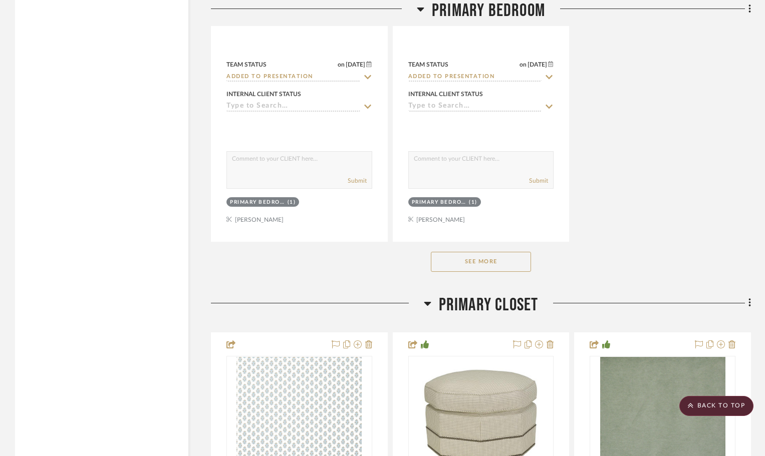
click at [472, 252] on button "See More" at bounding box center [481, 262] width 100 height 20
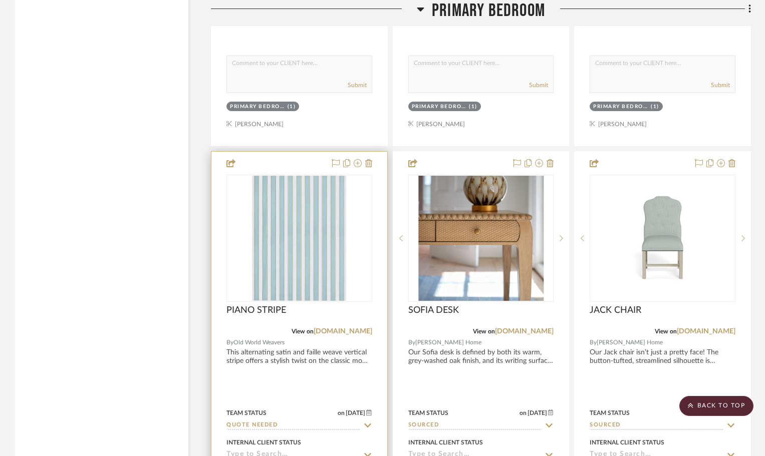
scroll to position [7265, 0]
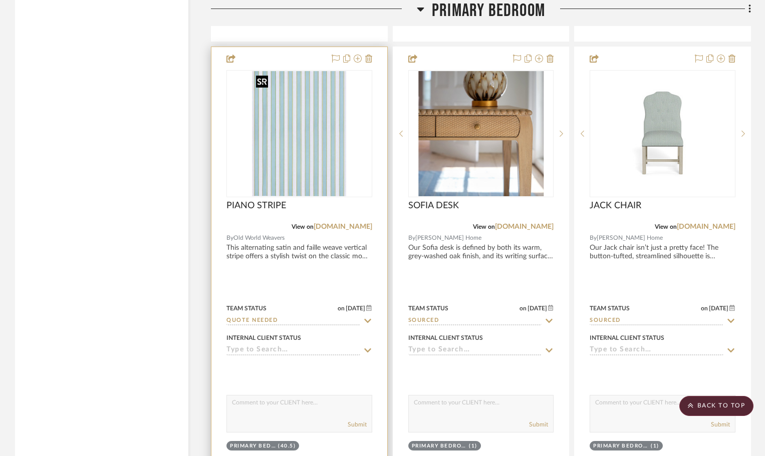
click at [282, 143] on img "0" at bounding box center [299, 133] width 94 height 125
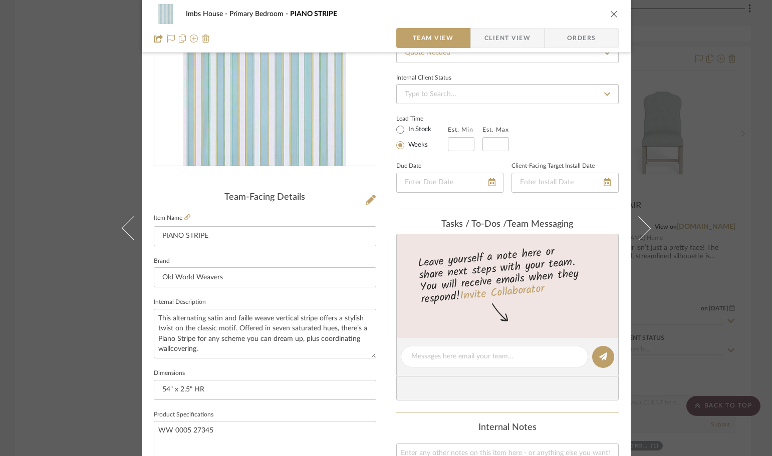
scroll to position [150, 0]
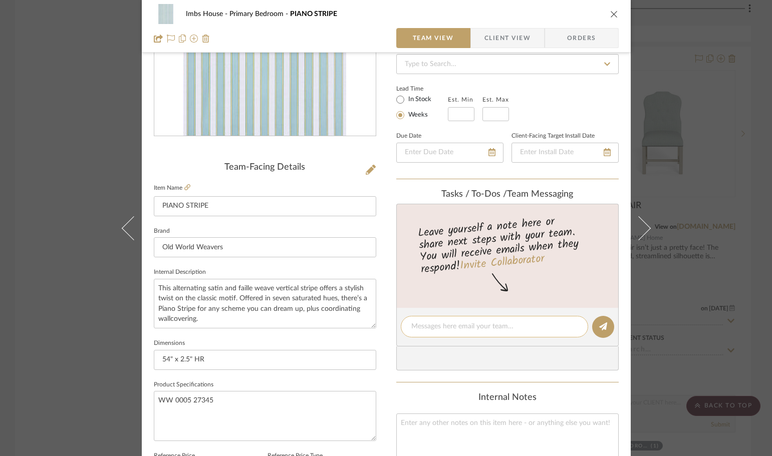
click at [433, 325] on textarea at bounding box center [494, 327] width 166 height 11
type textarea "draperies"
click at [604, 327] on button at bounding box center [603, 327] width 22 height 22
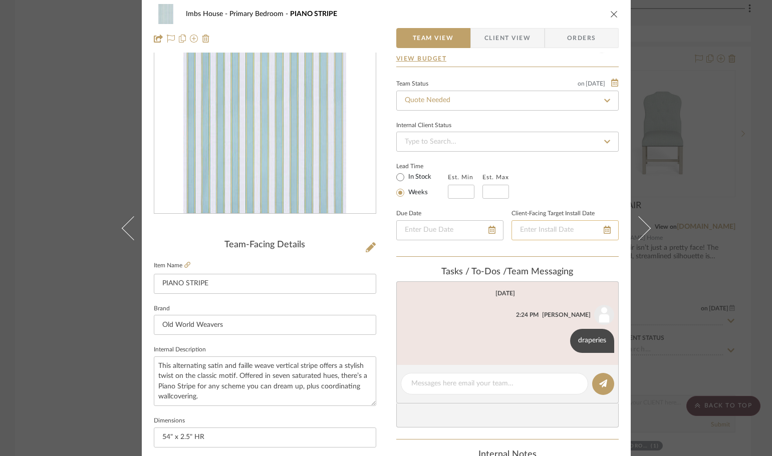
scroll to position [0, 0]
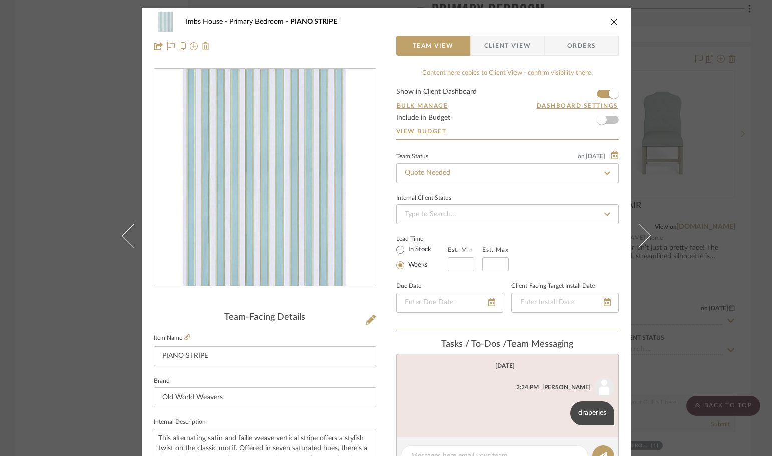
click at [611, 21] on icon "close" at bounding box center [614, 22] width 8 height 8
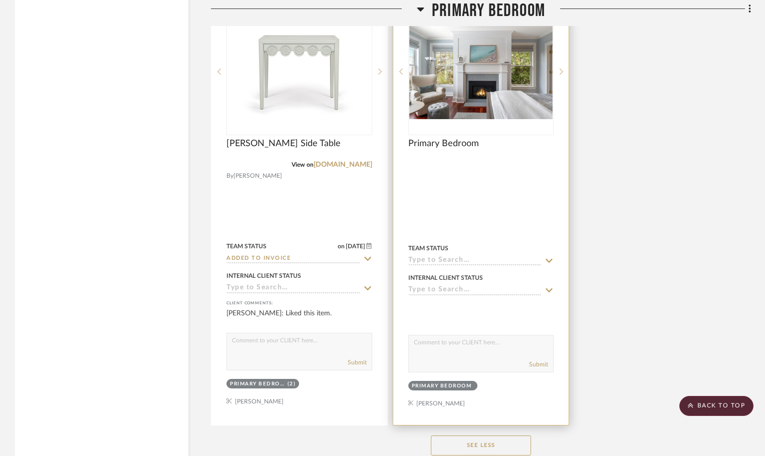
scroll to position [7916, 0]
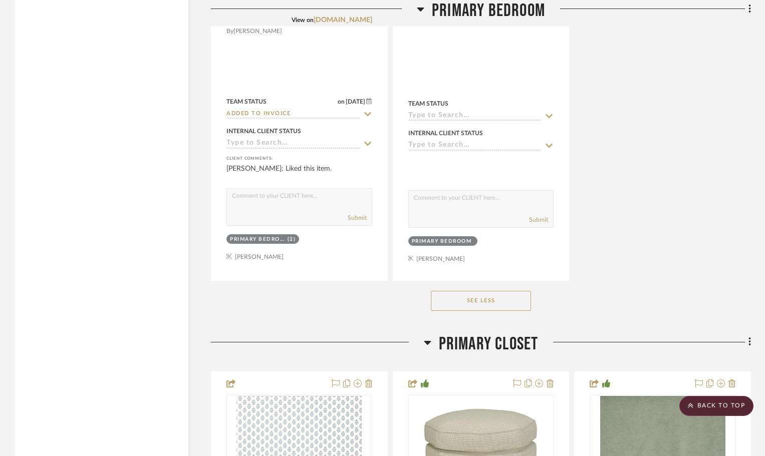
click at [513, 306] on button "See Less" at bounding box center [481, 301] width 100 height 20
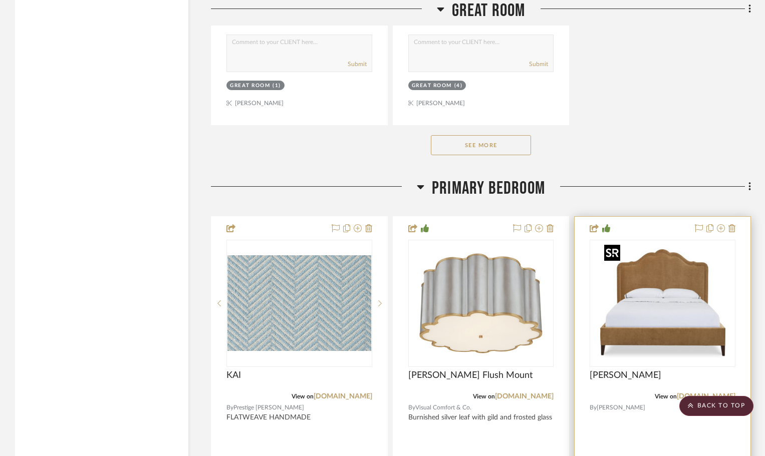
scroll to position [5862, 0]
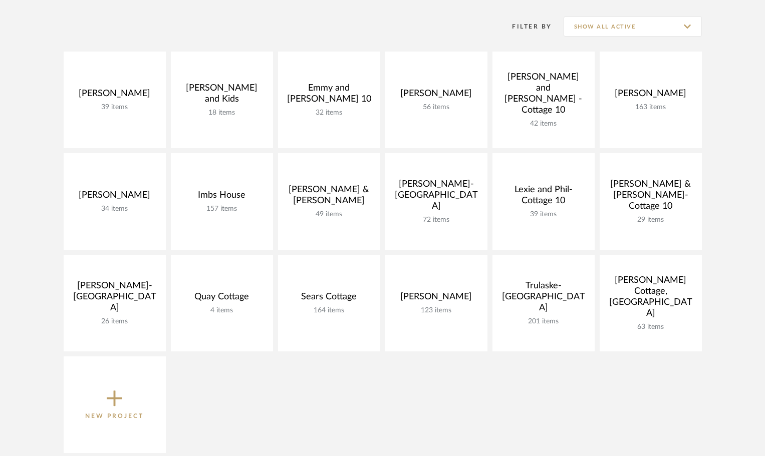
scroll to position [160, 0]
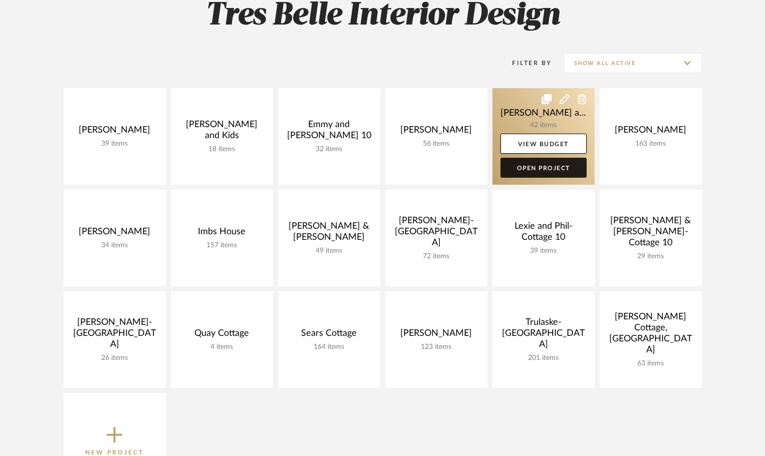
click at [558, 167] on link "Open Project" at bounding box center [544, 168] width 86 height 20
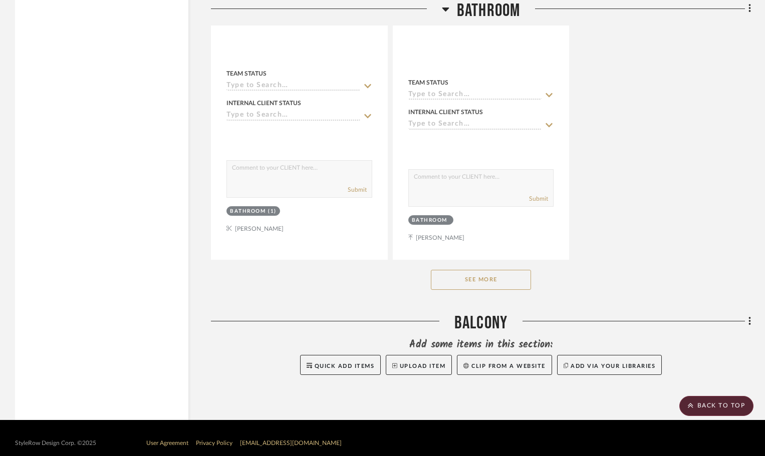
scroll to position [2825, 0]
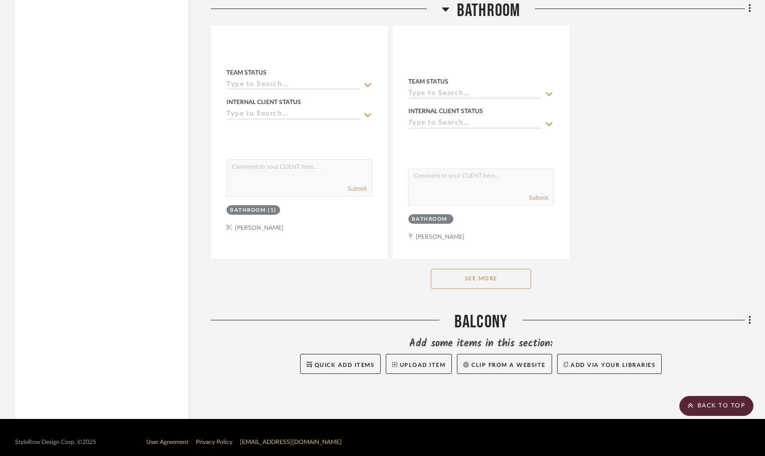
click at [499, 271] on button "See More" at bounding box center [481, 279] width 100 height 20
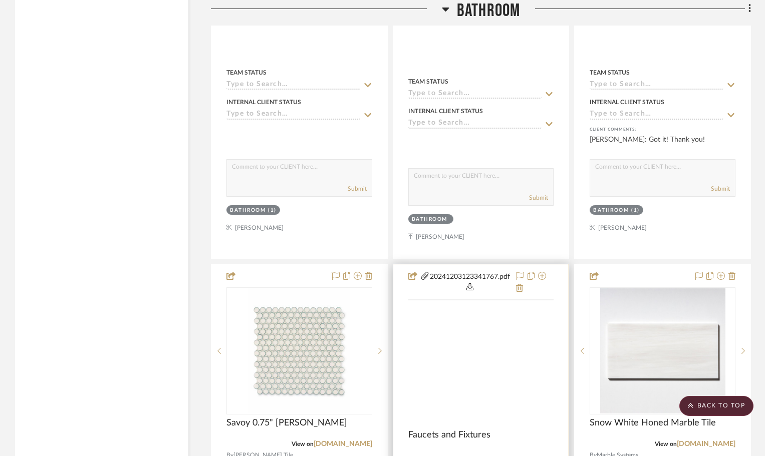
scroll to position [3026, 0]
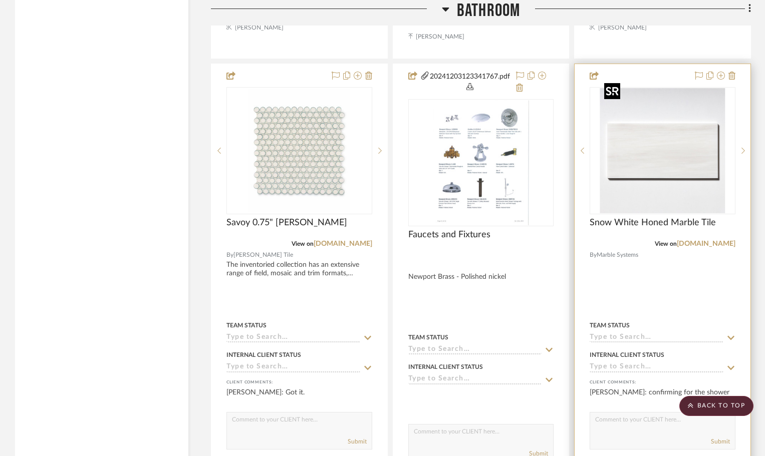
click at [0, 0] on img at bounding box center [0, 0] width 0 height 0
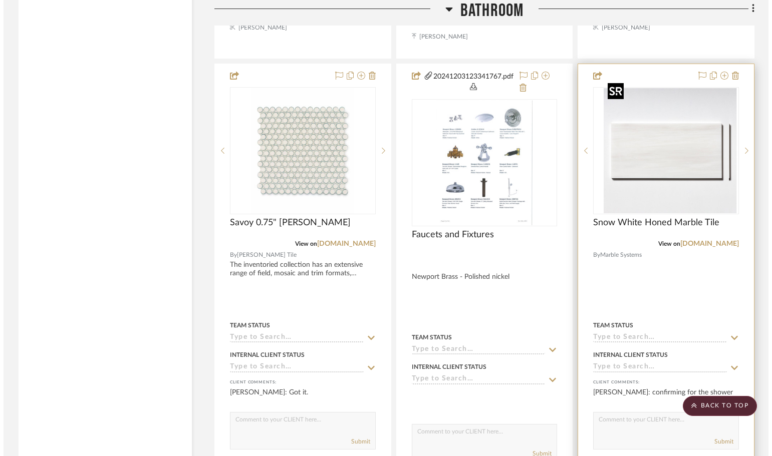
scroll to position [0, 0]
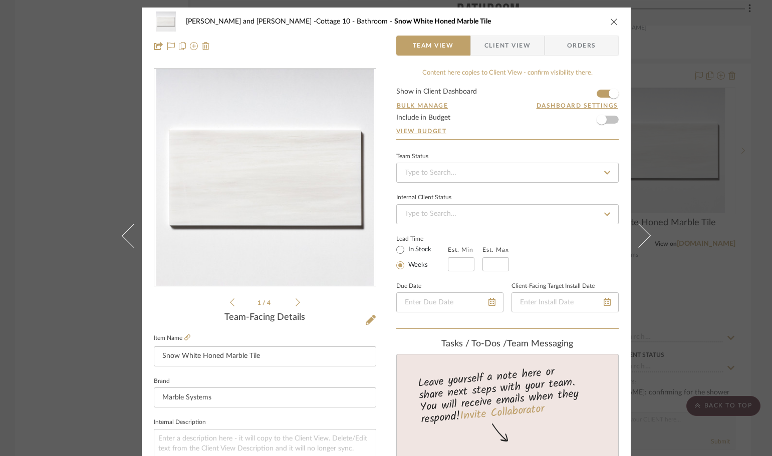
click at [296, 299] on icon at bounding box center [298, 302] width 5 height 9
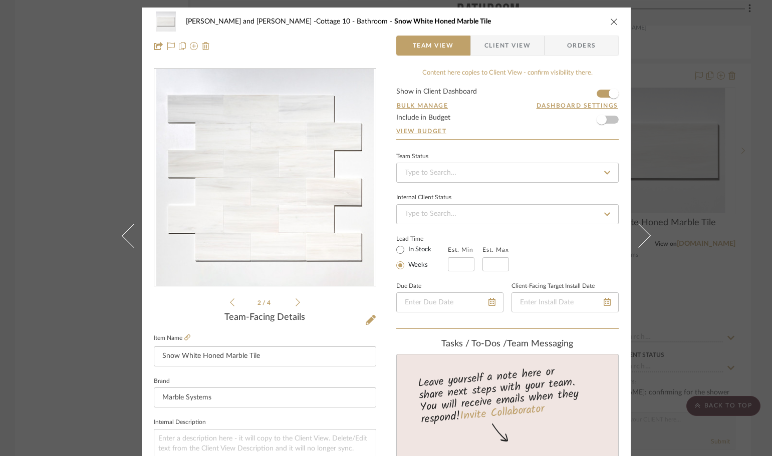
click at [296, 299] on icon at bounding box center [298, 302] width 5 height 9
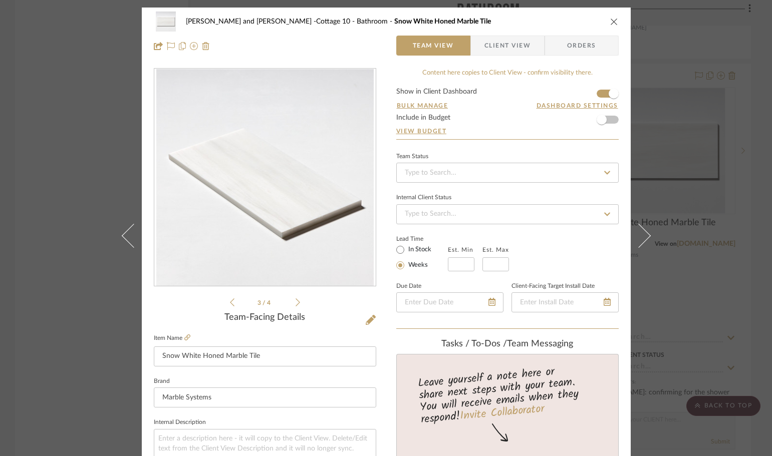
click at [296, 297] on ul "3 / 4" at bounding box center [265, 303] width 70 height 12
click at [297, 301] on div "3 / 4" at bounding box center [265, 188] width 222 height 240
click at [604, 18] on div "[PERSON_NAME] and [PERSON_NAME] -Cottage 10 Bathroom Snow White Honed Marble Ti…" at bounding box center [386, 22] width 465 height 20
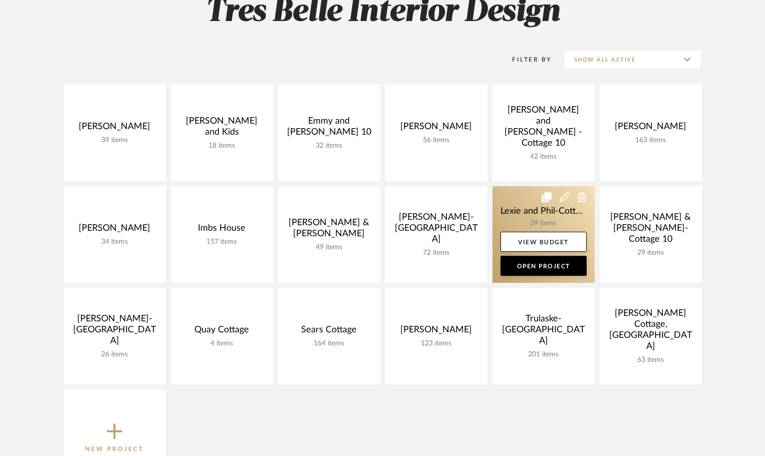
scroll to position [160, 0]
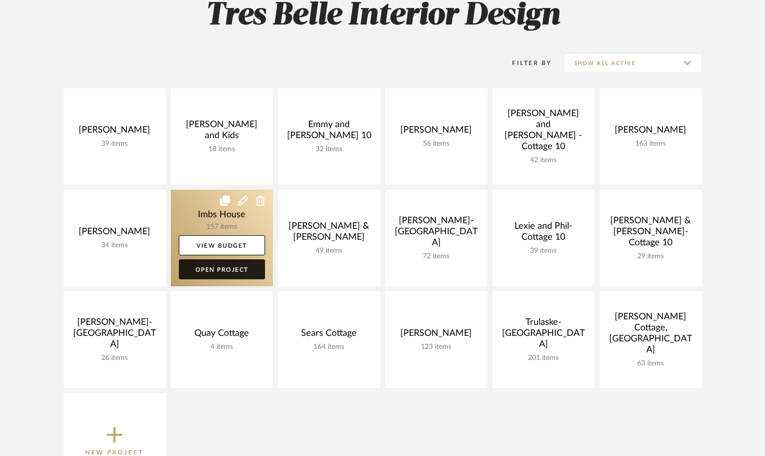
click at [245, 267] on link "Open Project" at bounding box center [222, 270] width 86 height 20
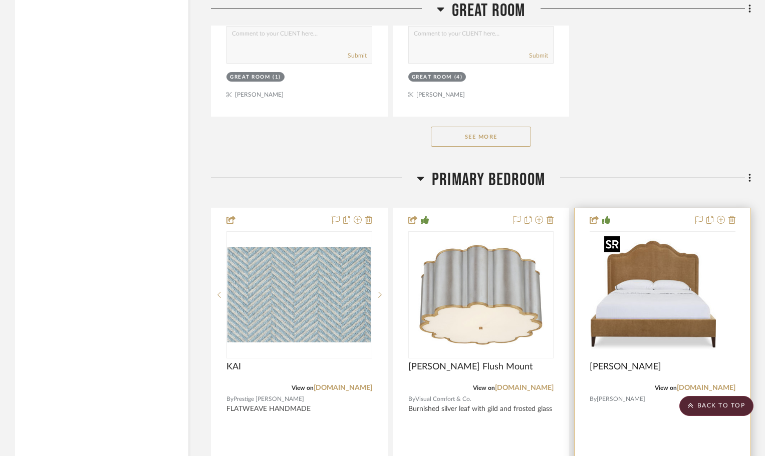
scroll to position [5862, 0]
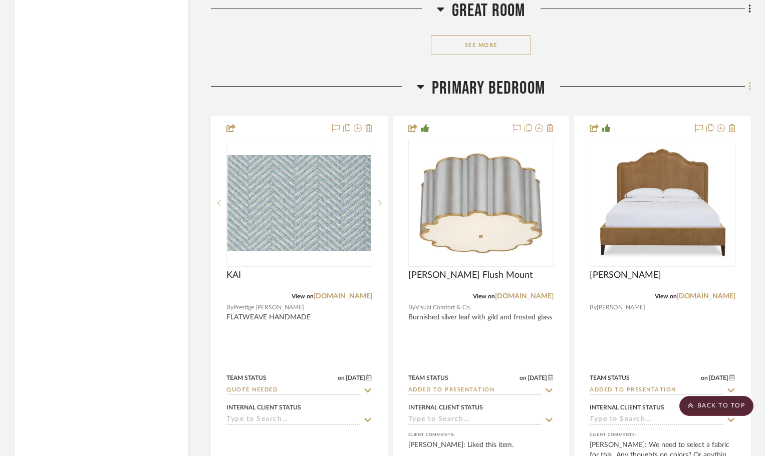
click at [750, 88] on icon at bounding box center [750, 87] width 2 height 9
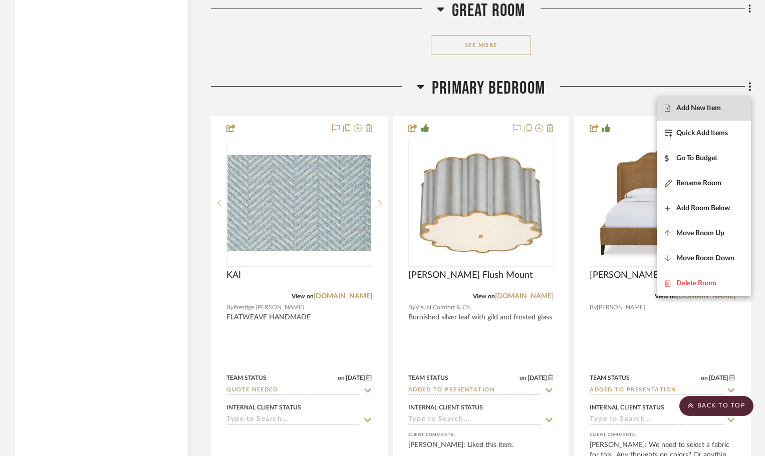
click at [701, 104] on span "Add New Item" at bounding box center [698, 108] width 45 height 9
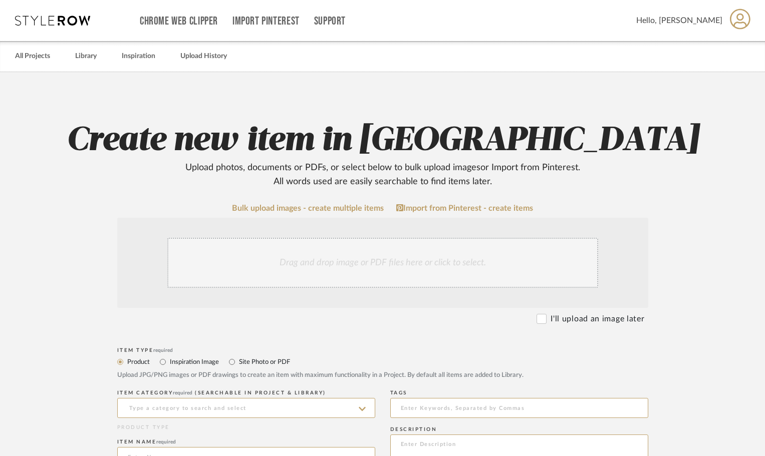
click at [252, 251] on div "Drag and drop image or PDF files here or click to select." at bounding box center [382, 263] width 431 height 50
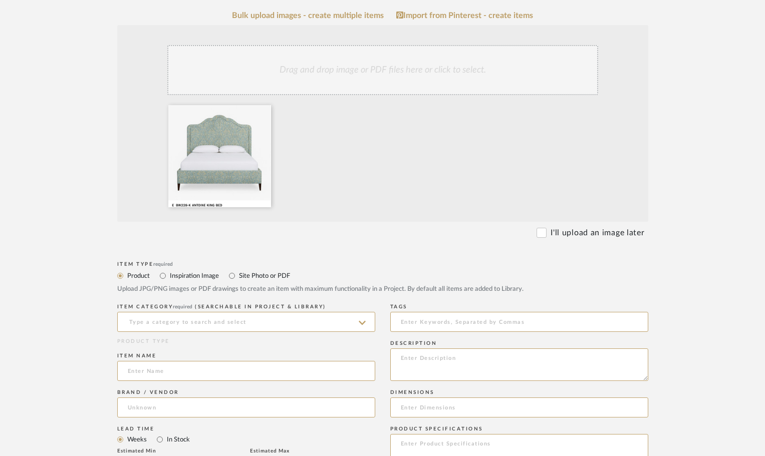
scroll to position [200, 0]
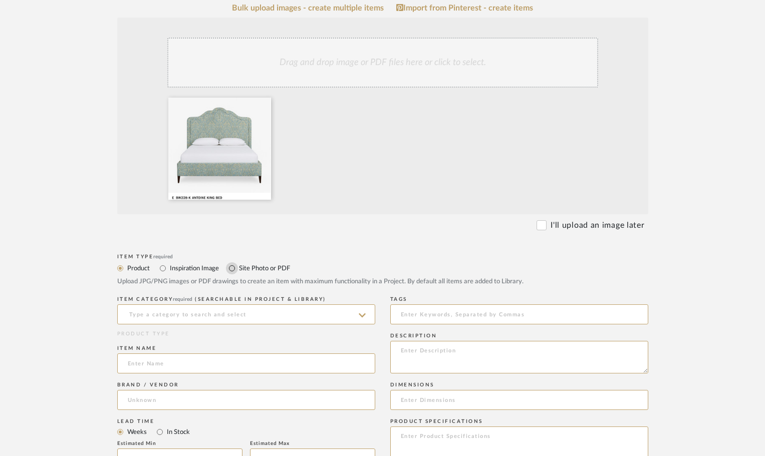
click at [228, 268] on input "Site Photo or PDF" at bounding box center [232, 269] width 12 height 12
radio input "true"
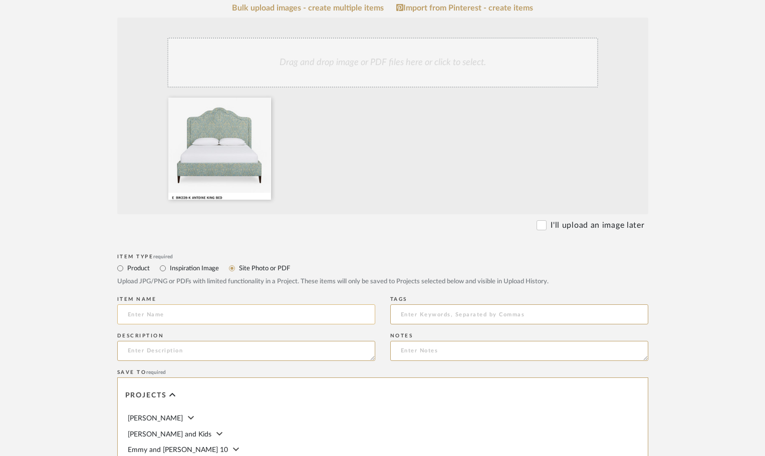
click at [177, 321] on input at bounding box center [246, 315] width 258 height 20
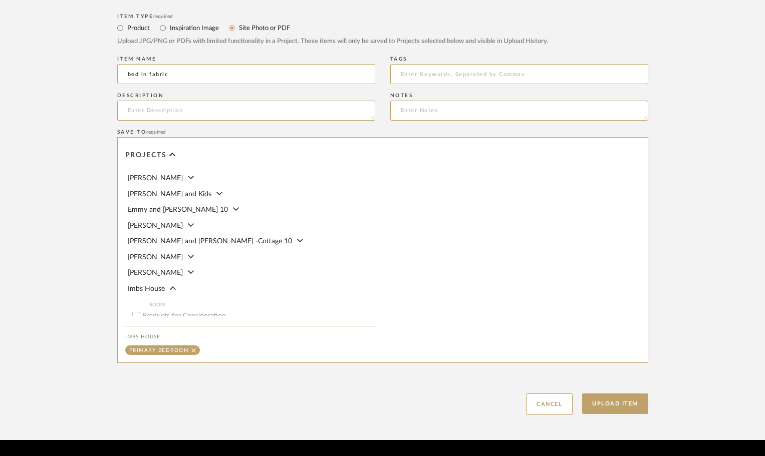
scroll to position [451, 0]
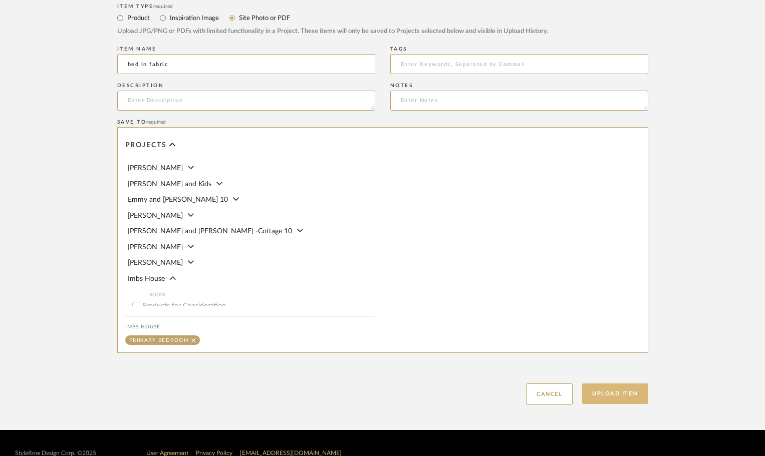
type input "bed in fabric"
click at [608, 398] on button "Upload Item" at bounding box center [615, 394] width 66 height 21
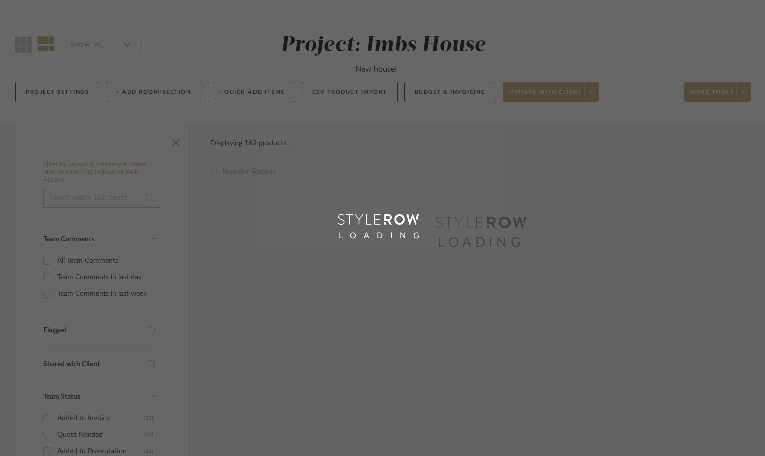
scroll to position [18, 0]
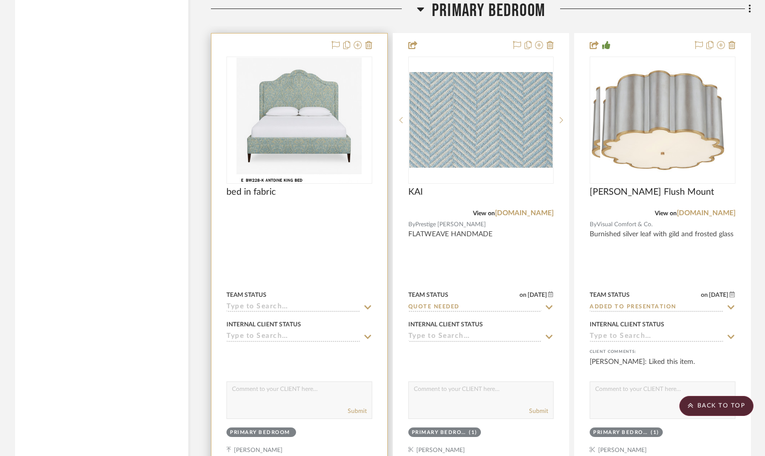
scroll to position [5945, 0]
click at [354, 92] on img "0" at bounding box center [298, 119] width 125 height 125
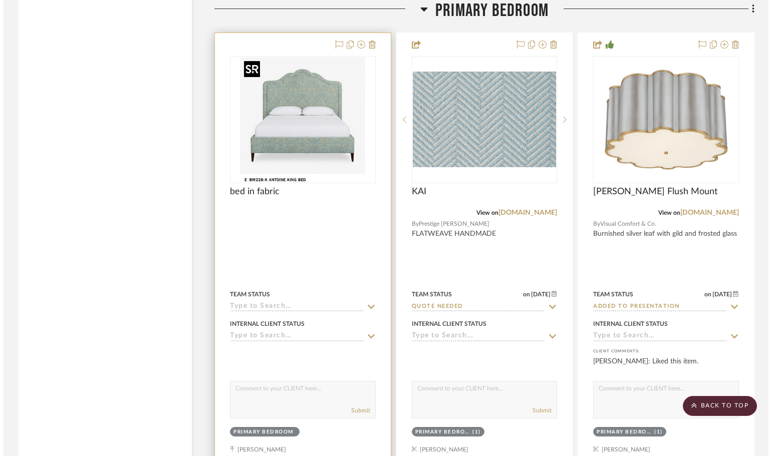
scroll to position [0, 0]
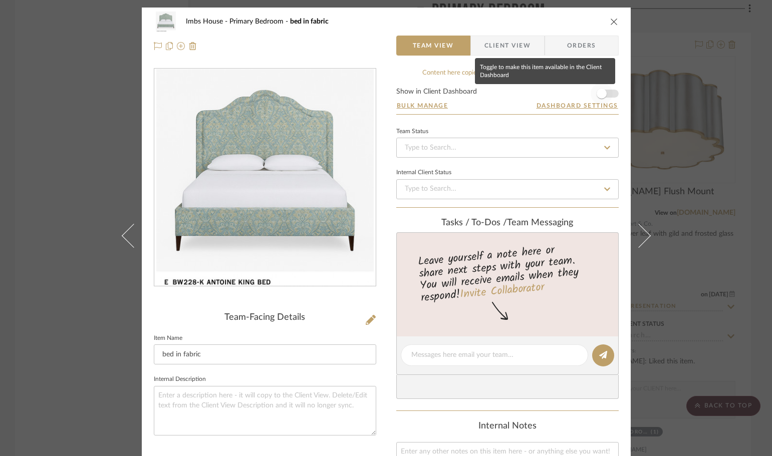
click at [600, 98] on span "button" at bounding box center [602, 94] width 10 height 10
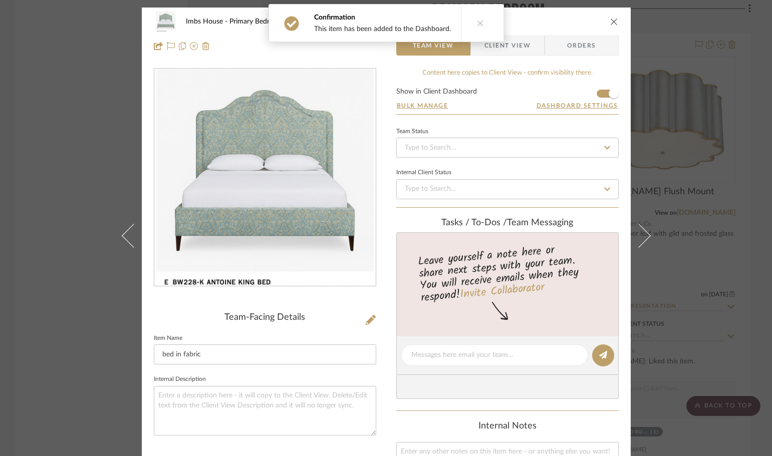
click at [611, 22] on icon "close" at bounding box center [614, 22] width 8 height 8
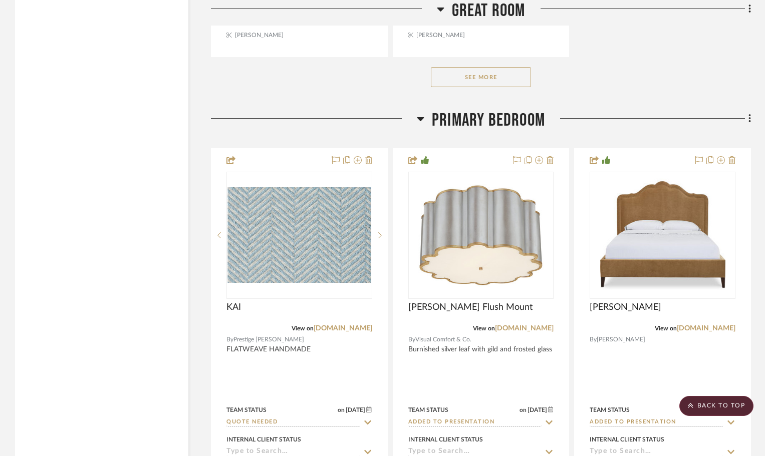
scroll to position [5780, 0]
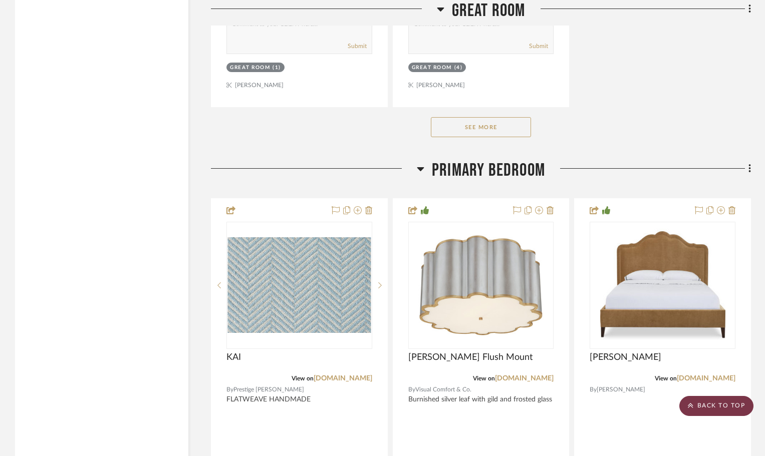
click at [717, 400] on scroll-to-top-button "BACK TO TOP" at bounding box center [716, 406] width 74 height 20
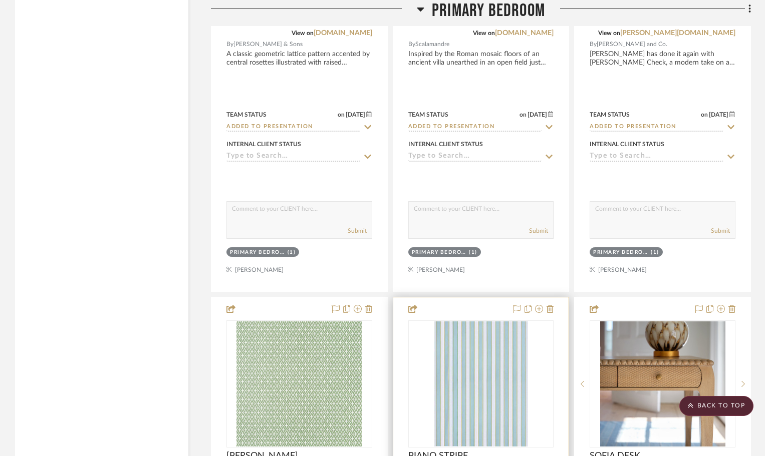
scroll to position [7064, 0]
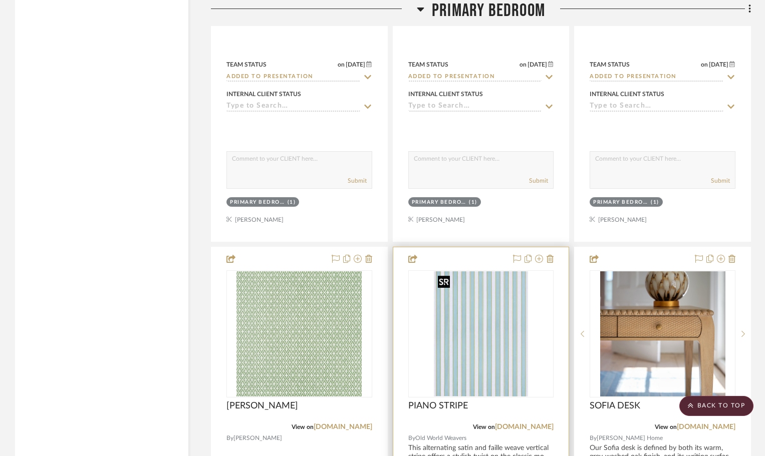
click at [492, 337] on img "0" at bounding box center [481, 334] width 94 height 125
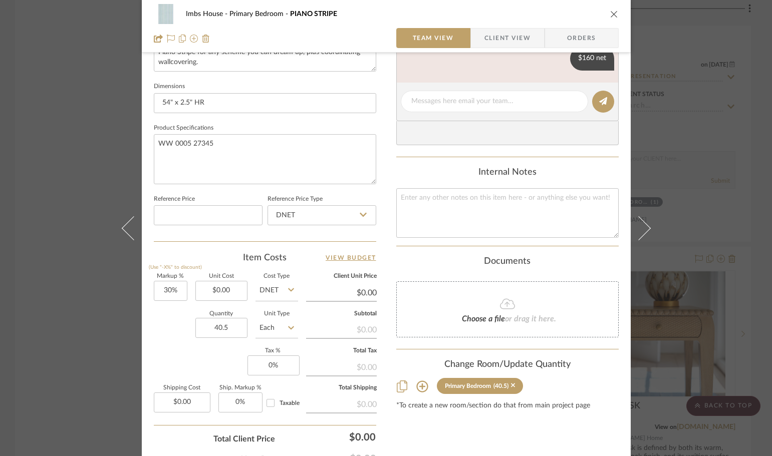
scroll to position [351, 0]
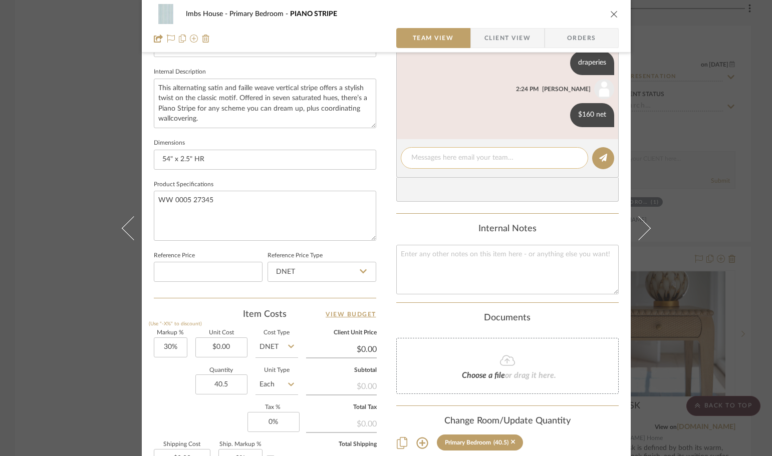
click at [448, 159] on textarea at bounding box center [494, 158] width 166 height 11
click at [439, 159] on textarea at bounding box center [494, 158] width 166 height 11
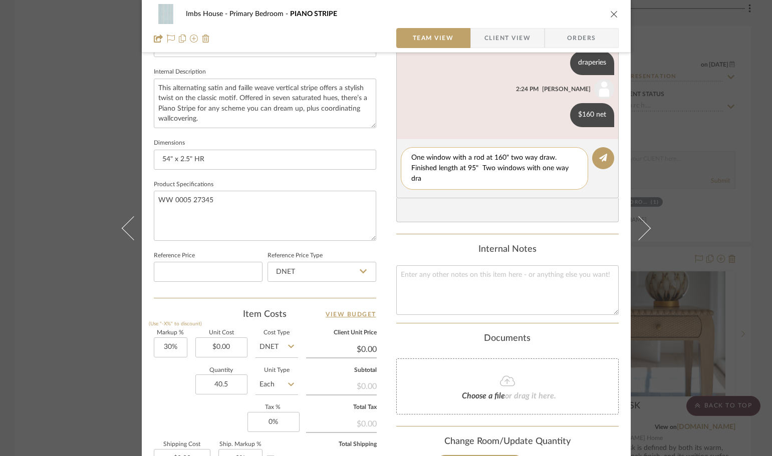
scroll to position [0, 0]
drag, startPoint x: 548, startPoint y: 156, endPoint x: 593, endPoint y: 155, distance: 45.1
click at [550, 155] on textarea "One window with a rod at 160" two way draw. Finished length at 95" Two windows …" at bounding box center [494, 169] width 166 height 32
click at [440, 178] on textarea "One window with a rod at 160" two way draw, 8 widths. Finished length at 95" Tw…" at bounding box center [494, 169] width 166 height 32
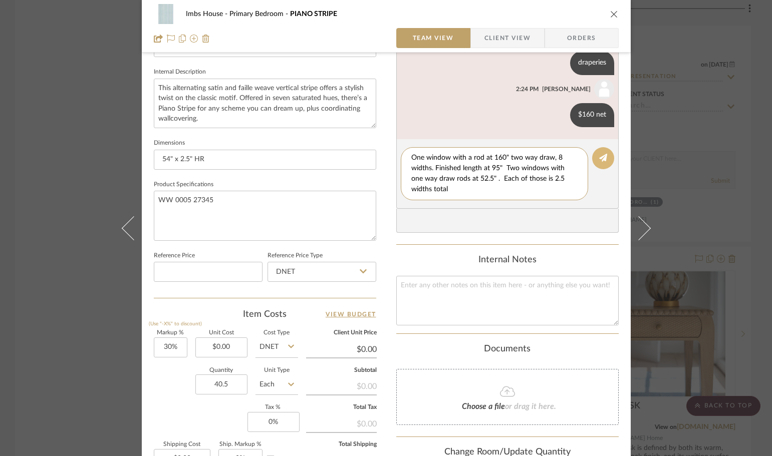
type textarea "One window with a rod at 160" two way draw, 8 widths. Finished length at 95" Tw…"
click at [604, 162] on button at bounding box center [603, 158] width 22 height 22
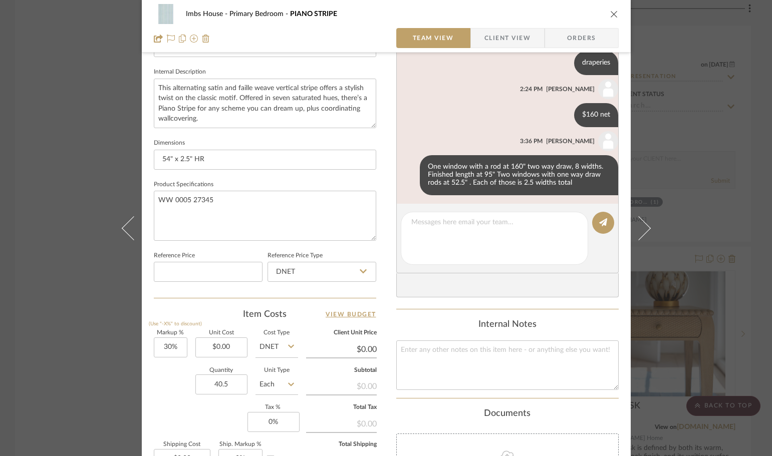
click at [612, 12] on icon "close" at bounding box center [614, 14] width 8 height 8
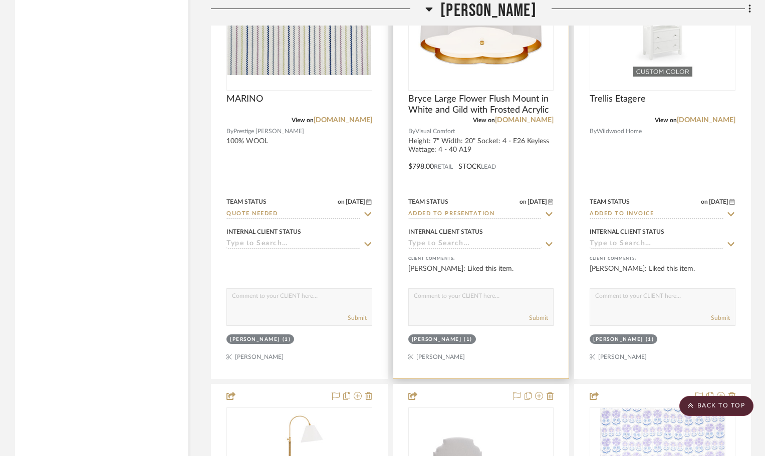
scroll to position [9770, 0]
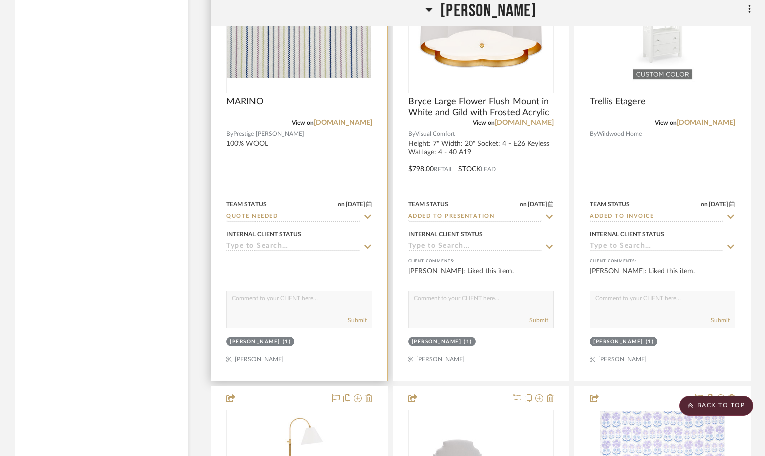
click at [302, 67] on div at bounding box center [299, 29] width 146 height 127
click at [352, 66] on img "0" at bounding box center [299, 30] width 144 height 96
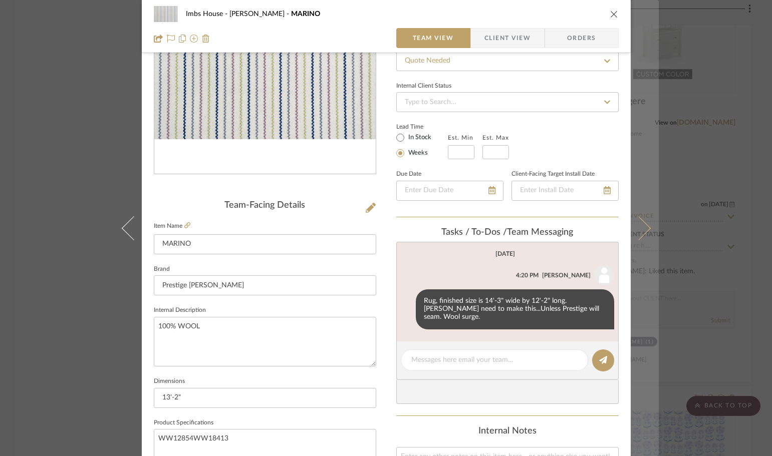
scroll to position [150, 0]
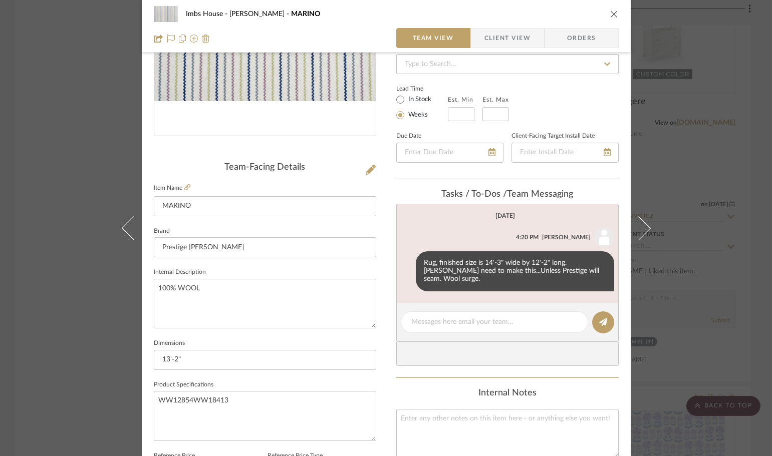
click at [704, 194] on div "Imbs House [PERSON_NAME] Team View Client View Orders Team-Facing Details Item …" at bounding box center [386, 228] width 772 height 456
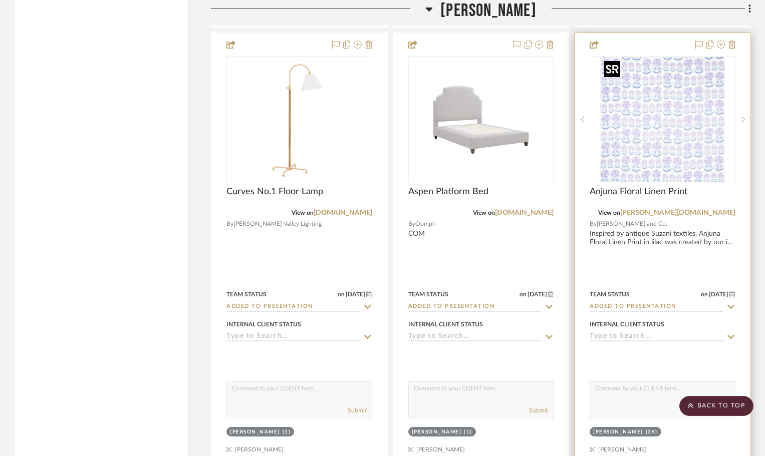
scroll to position [10221, 0]
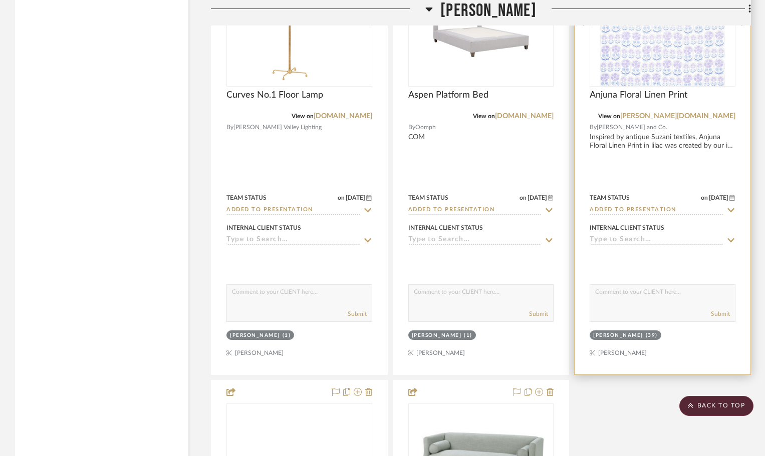
click at [696, 75] on img "0" at bounding box center [662, 22] width 125 height 125
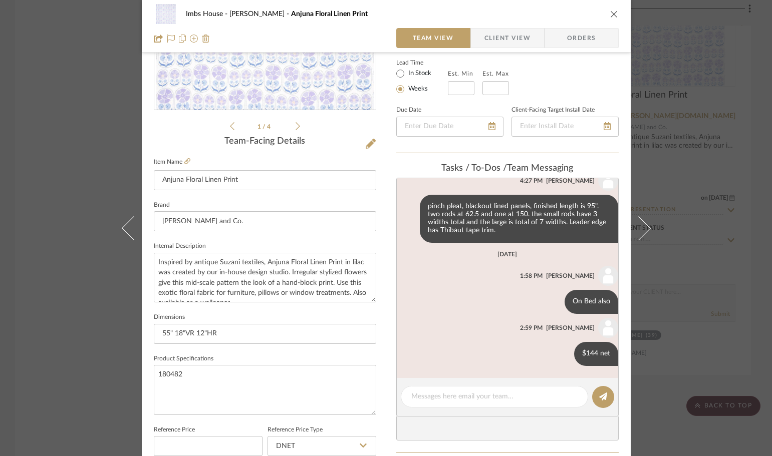
scroll to position [176, 0]
click at [611, 13] on icon "close" at bounding box center [614, 14] width 8 height 8
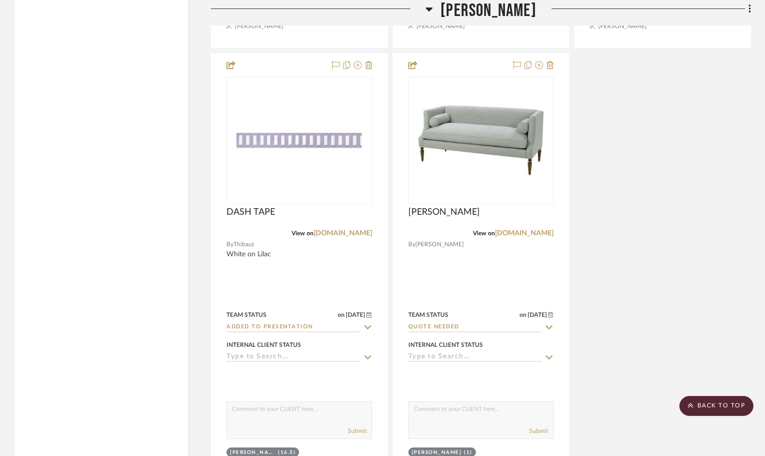
scroll to position [10671, 0]
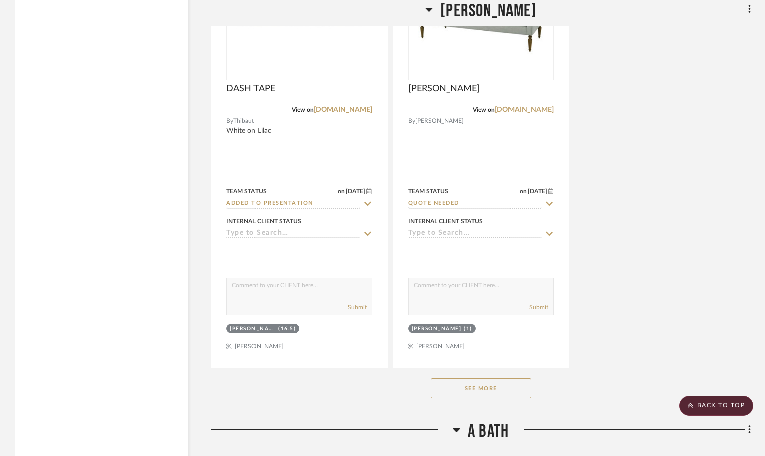
click at [501, 383] on button "See More" at bounding box center [481, 389] width 100 height 20
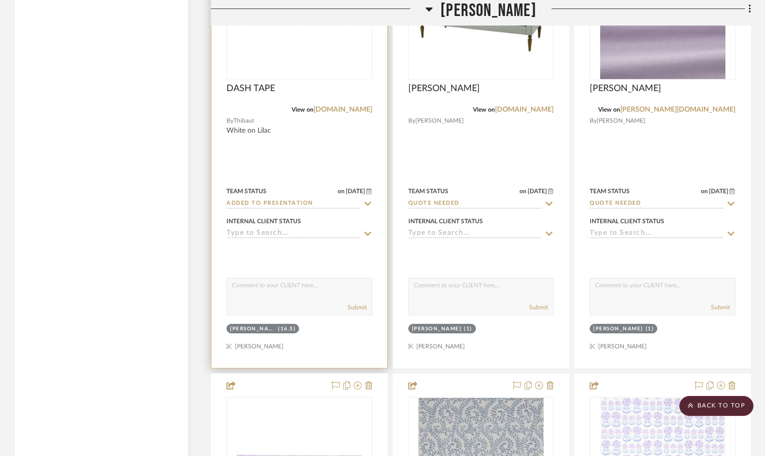
click at [0, 0] on img at bounding box center [0, 0] width 0 height 0
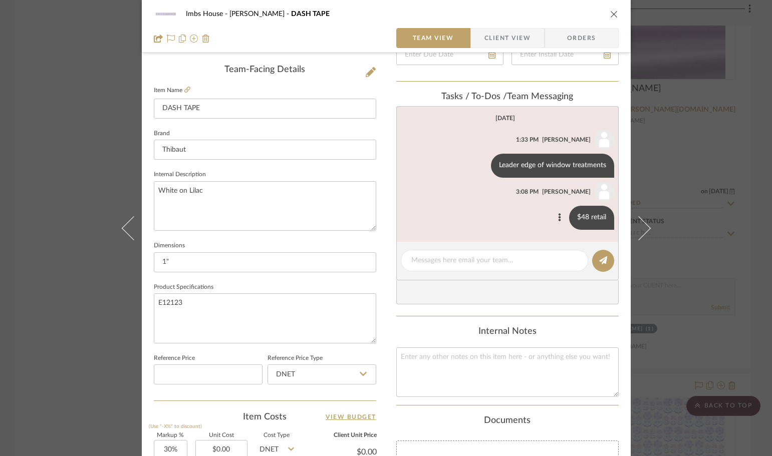
scroll to position [251, 0]
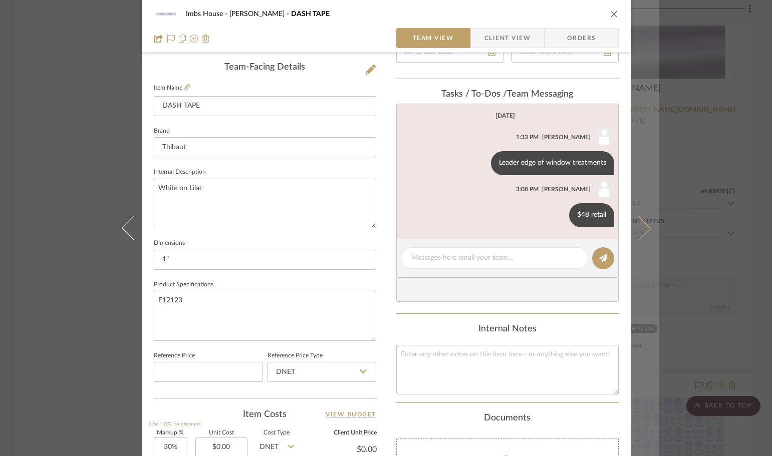
click at [641, 223] on icon at bounding box center [638, 228] width 24 height 24
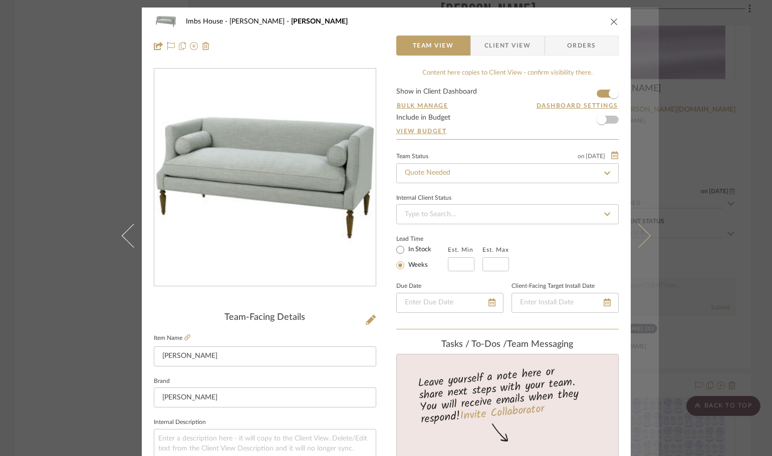
click at [644, 231] on button at bounding box center [645, 236] width 28 height 456
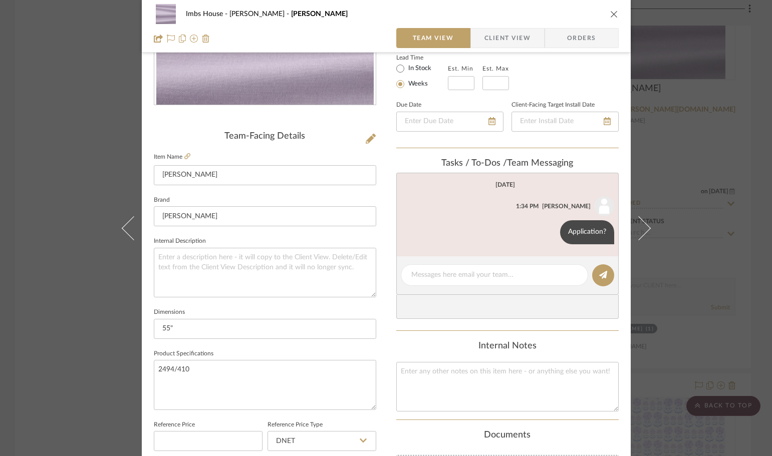
scroll to position [200, 0]
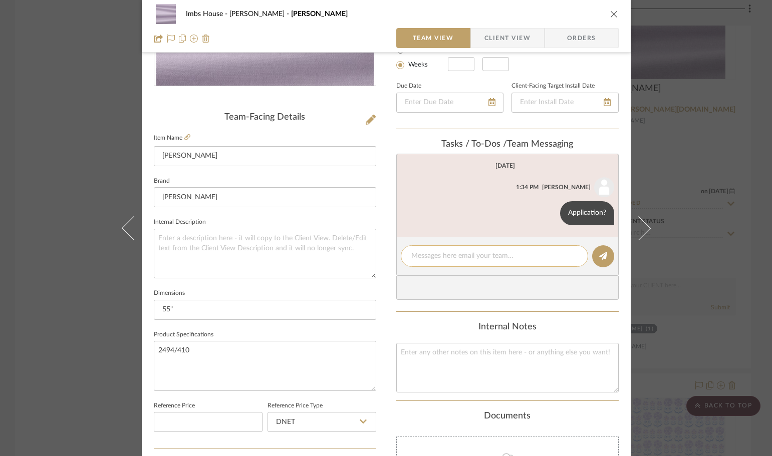
click at [433, 248] on div at bounding box center [494, 256] width 187 height 22
click at [432, 257] on textarea at bounding box center [494, 256] width 166 height 11
type textarea "settee fabric"
click at [601, 252] on icon at bounding box center [603, 256] width 8 height 8
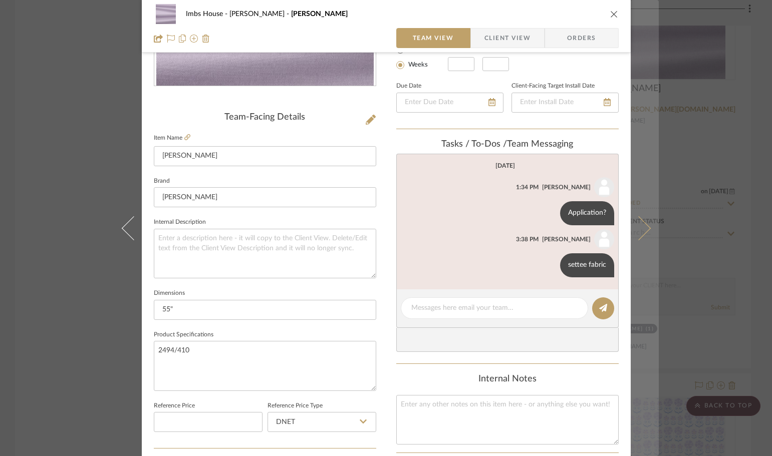
click at [643, 225] on icon at bounding box center [638, 228] width 24 height 24
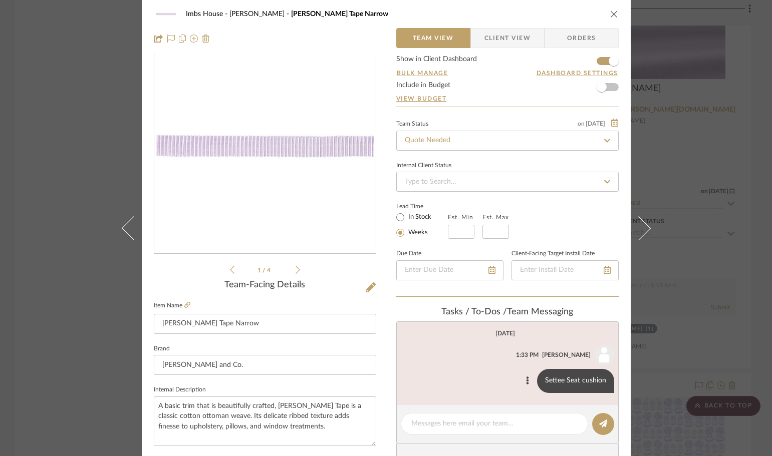
scroll to position [50, 0]
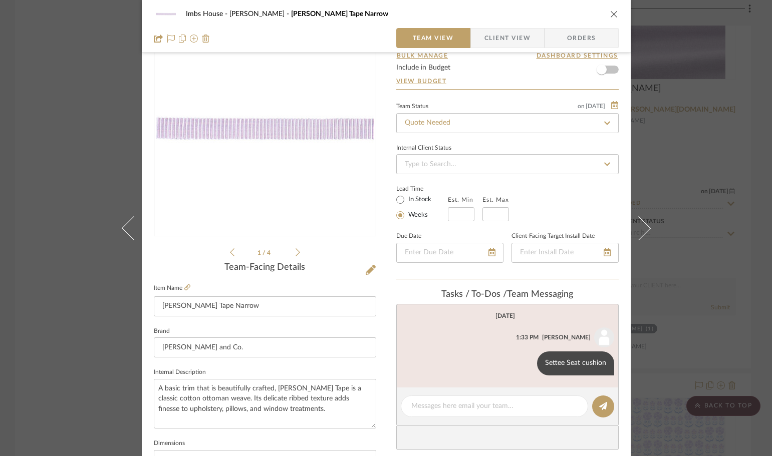
click at [611, 13] on icon "close" at bounding box center [614, 14] width 8 height 8
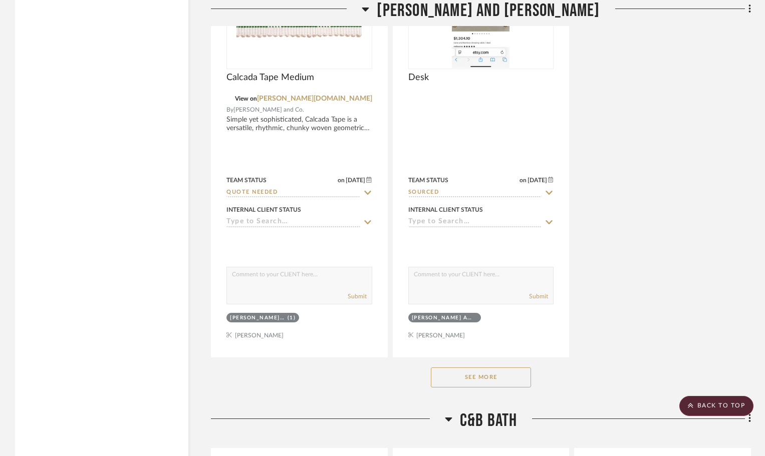
scroll to position [14930, 0]
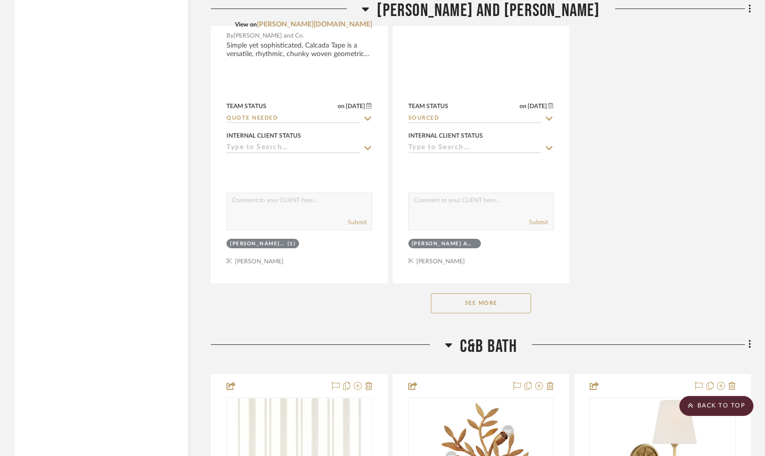
click at [489, 298] on button "See More" at bounding box center [481, 304] width 100 height 20
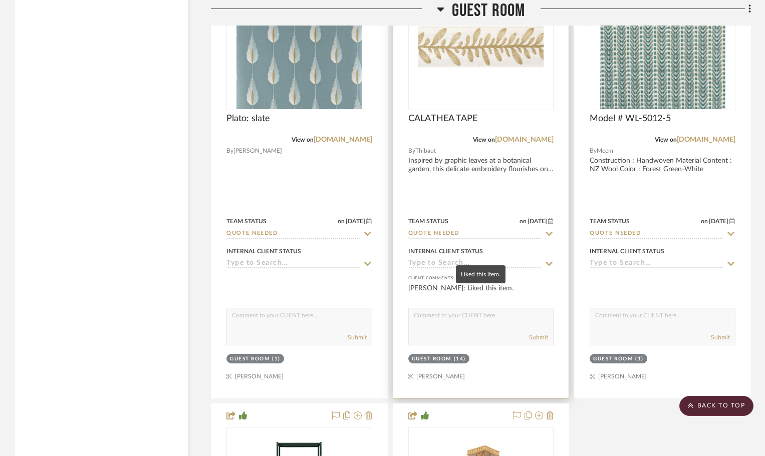
scroll to position [18487, 0]
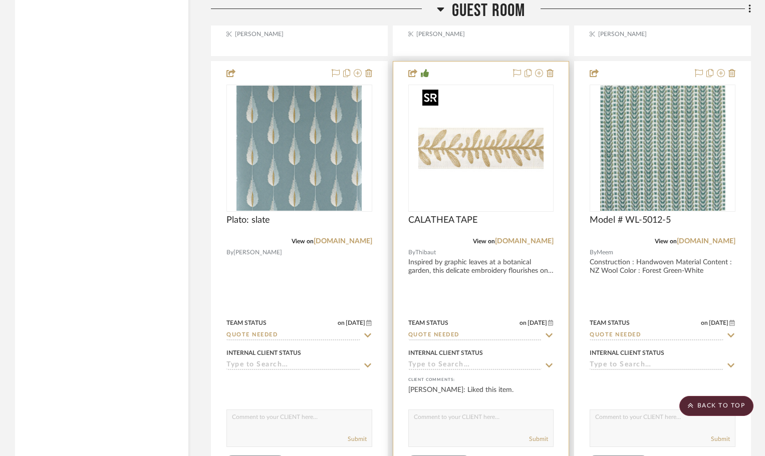
click at [489, 125] on img "0" at bounding box center [480, 148] width 125 height 125
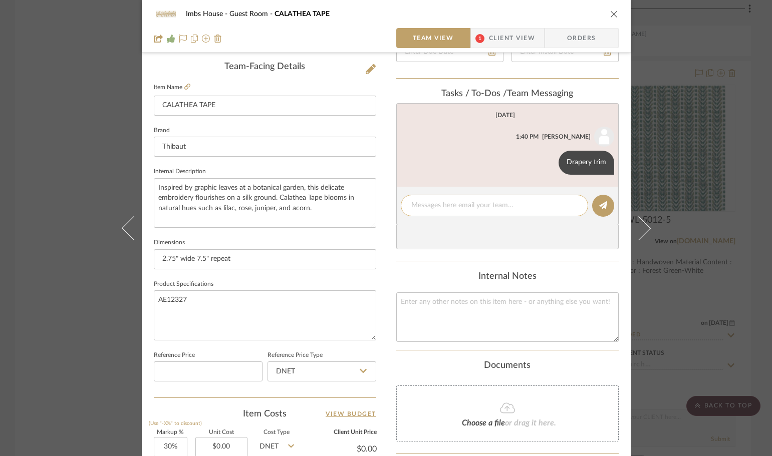
scroll to position [251, 0]
click at [610, 10] on icon "close" at bounding box center [614, 14] width 8 height 8
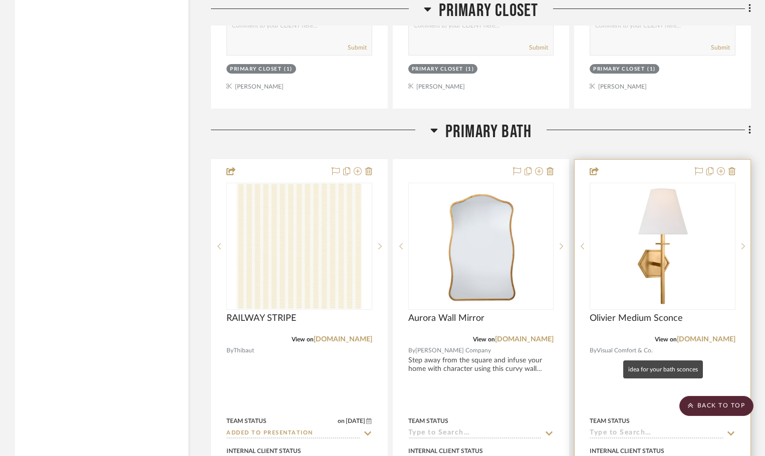
scroll to position [8617, 0]
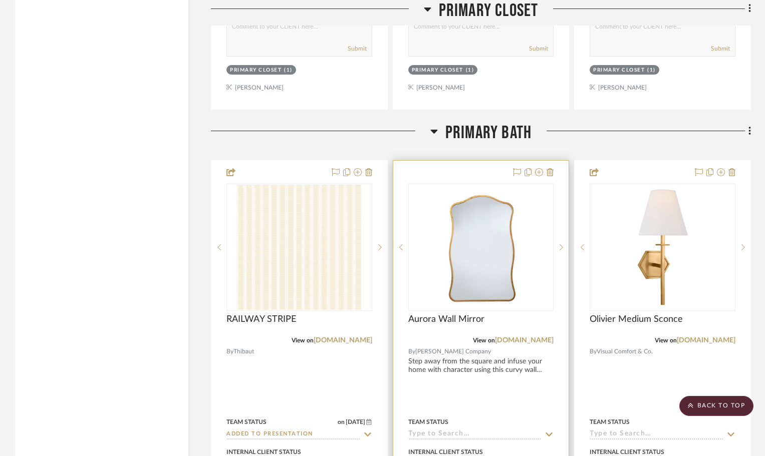
click at [0, 0] on div at bounding box center [0, 0] width 0 height 0
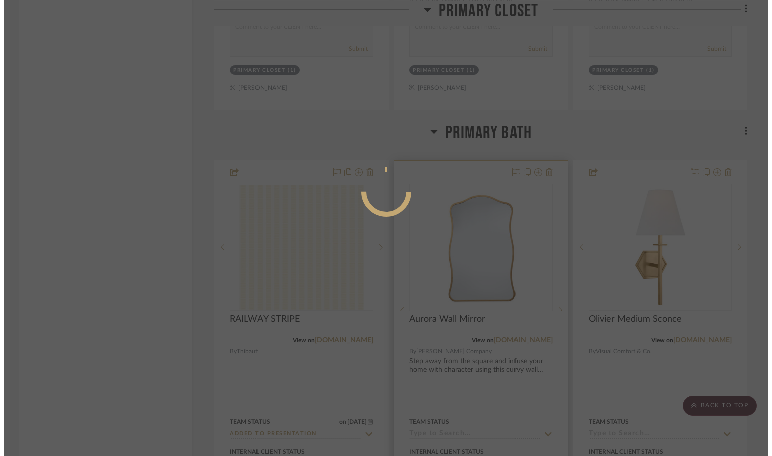
scroll to position [0, 0]
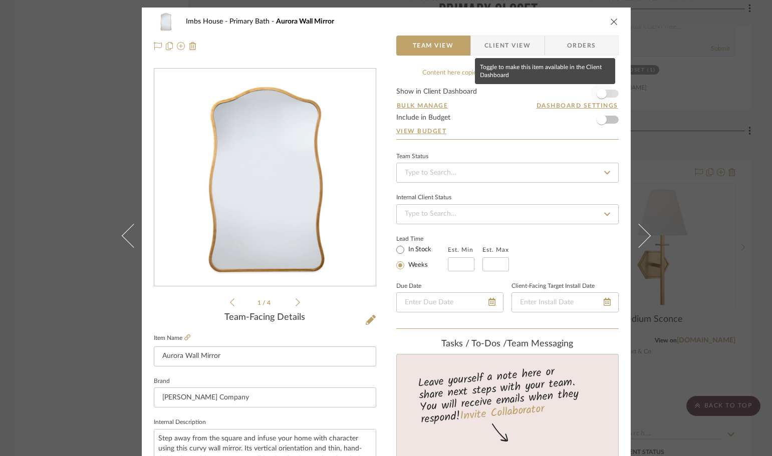
click at [597, 94] on span "button" at bounding box center [602, 94] width 10 height 10
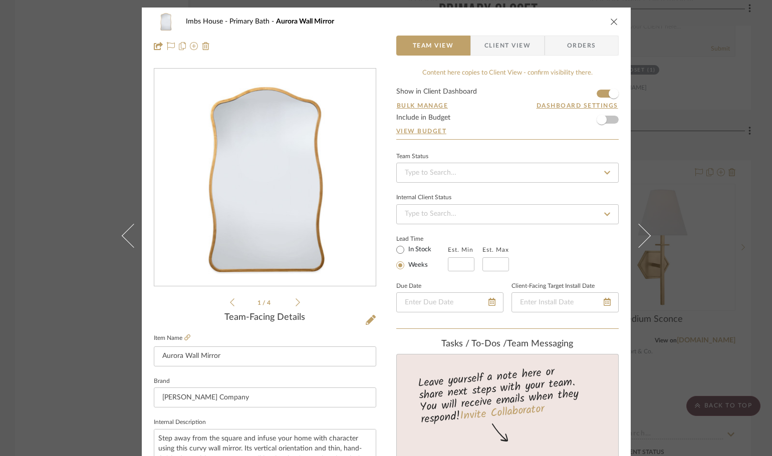
click at [674, 157] on div "Imbs House Primary Bath Aurora Wall Mirror Team View Client View Orders 1 / 4 T…" at bounding box center [386, 228] width 772 height 456
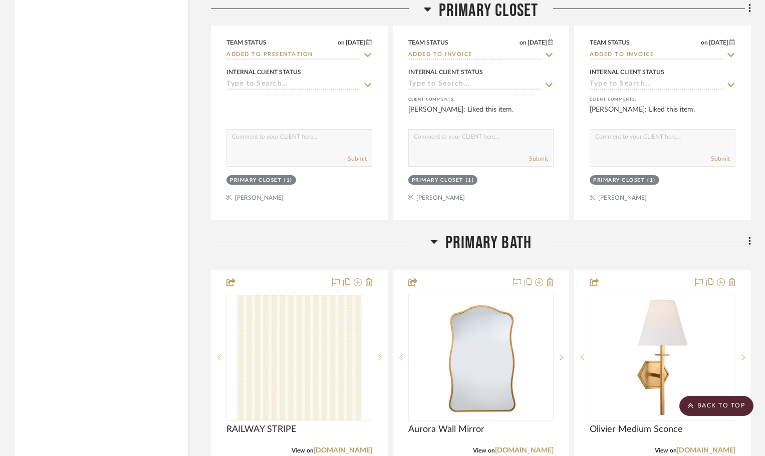
scroll to position [8367, 0]
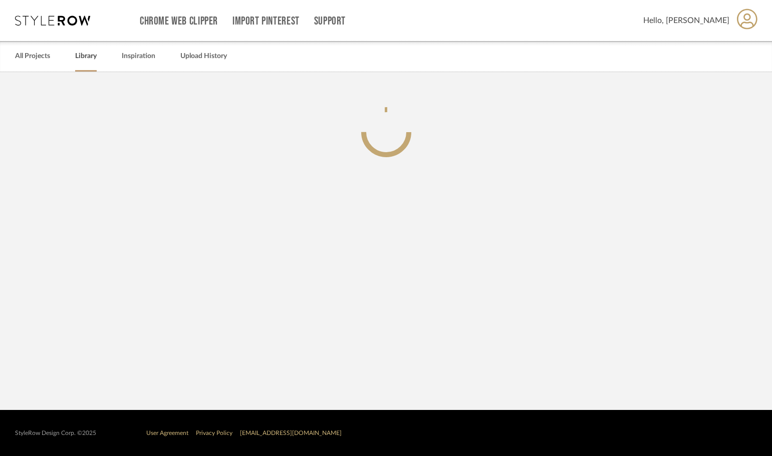
click at [87, 53] on link "Library" at bounding box center [86, 57] width 22 height 14
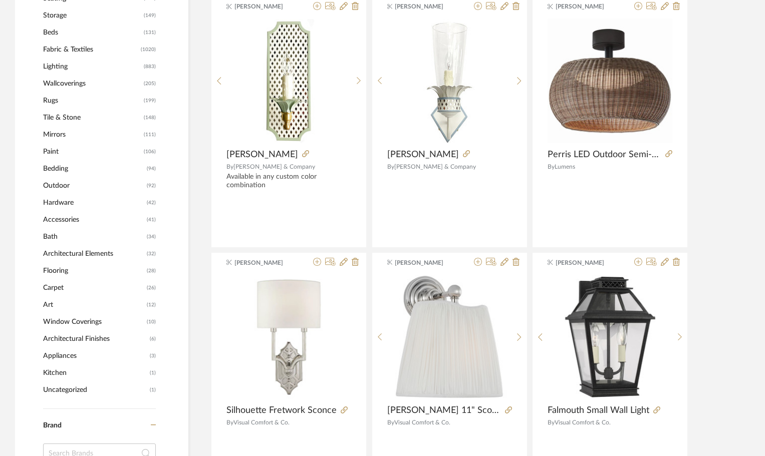
scroll to position [451, 0]
click at [62, 134] on span "Mirrors" at bounding box center [92, 134] width 98 height 17
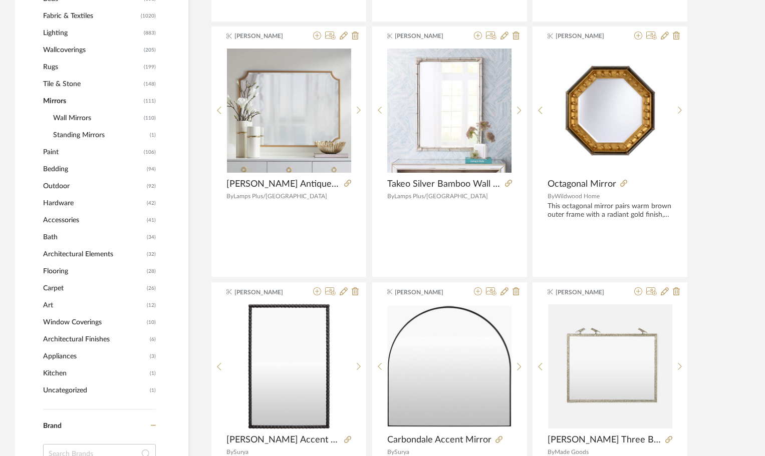
scroll to position [433, 0]
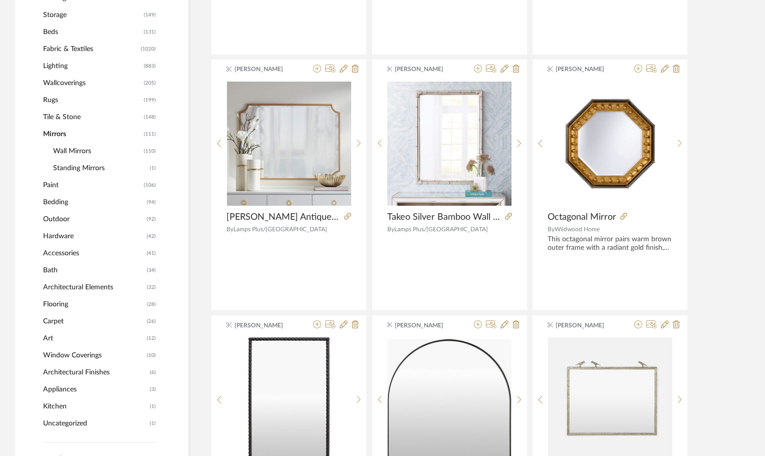
click at [80, 149] on span "Wall Mirrors" at bounding box center [97, 151] width 88 height 17
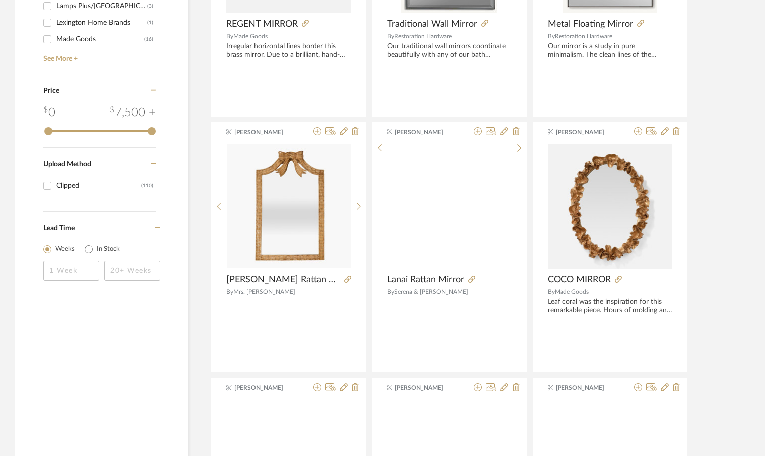
scroll to position [1184, 0]
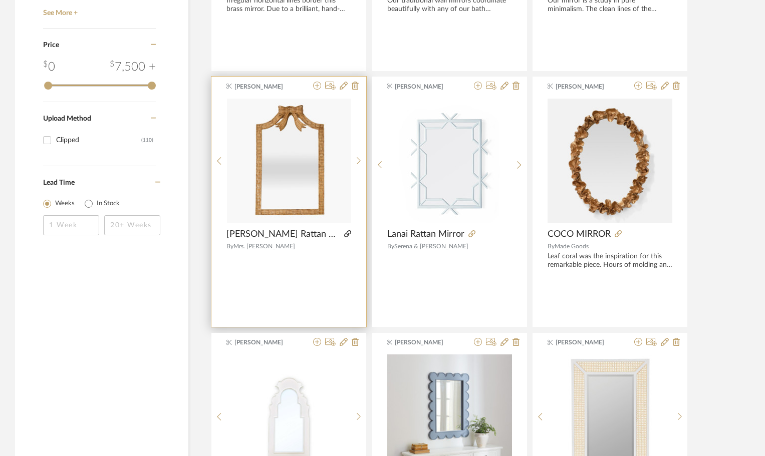
click at [344, 231] on icon at bounding box center [347, 233] width 7 height 7
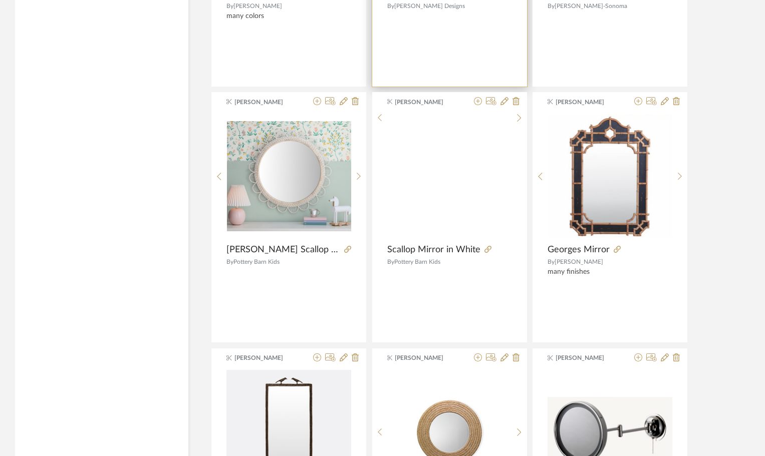
scroll to position [1685, 0]
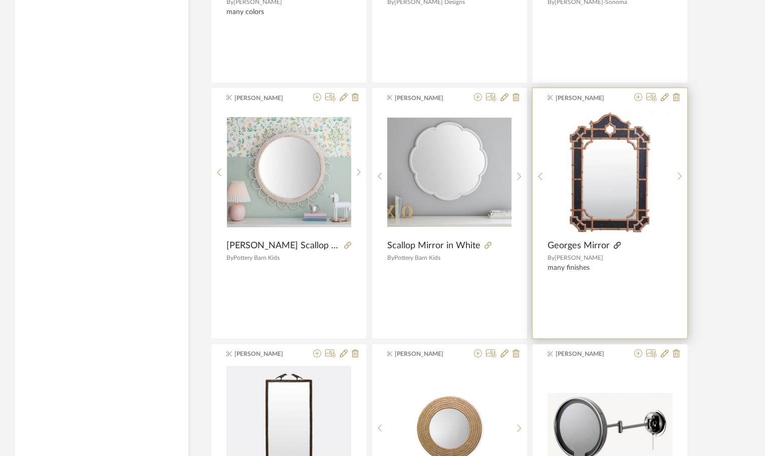
click at [614, 245] on icon at bounding box center [617, 245] width 7 height 7
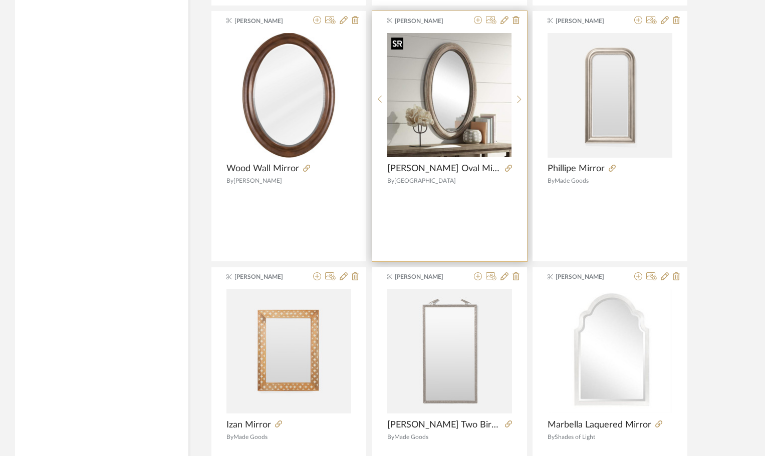
scroll to position [2956, 0]
